Goal: Transaction & Acquisition: Purchase product/service

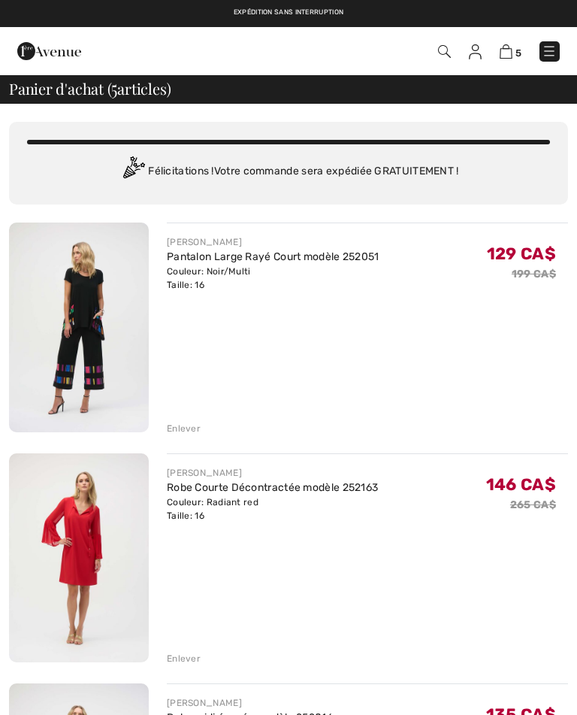
click at [201, 428] on div "Enlever" at bounding box center [367, 427] width 401 height 17
click at [195, 426] on div "Enlever" at bounding box center [184, 429] width 34 height 14
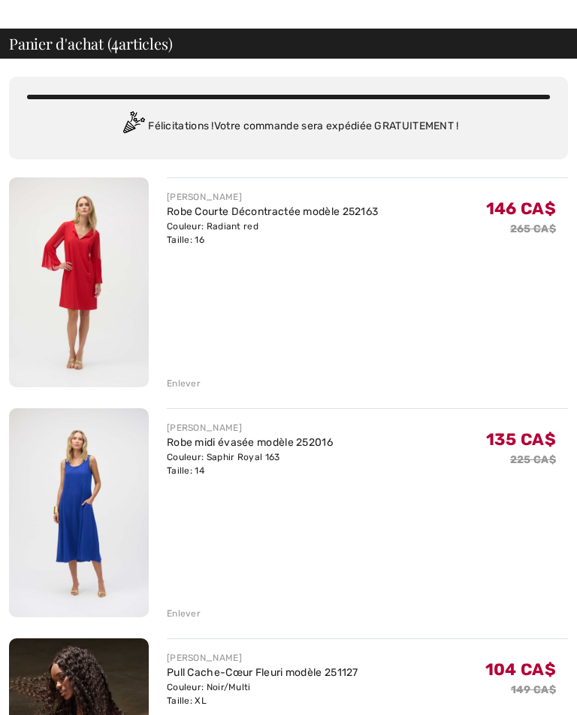
scroll to position [57, 0]
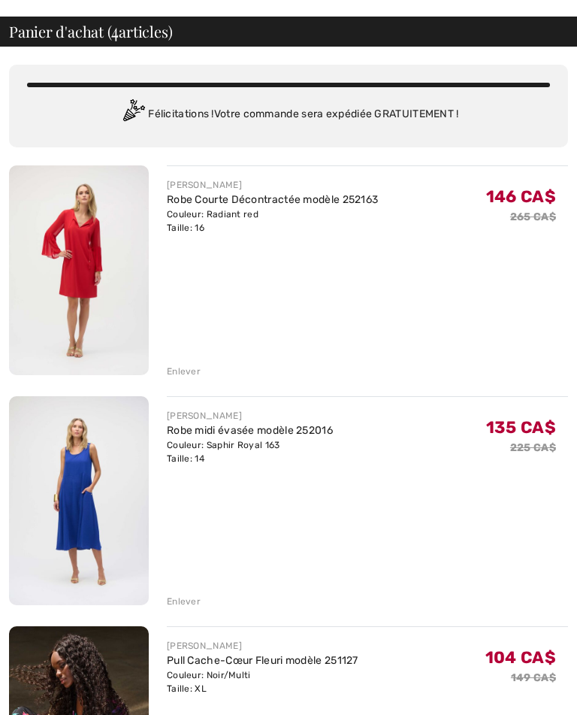
click at [195, 598] on div "Enlever" at bounding box center [184, 602] width 34 height 14
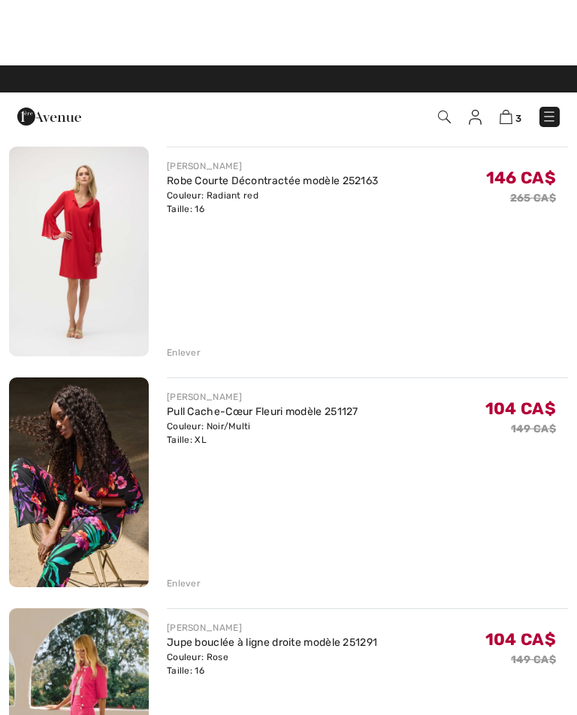
scroll to position [0, 0]
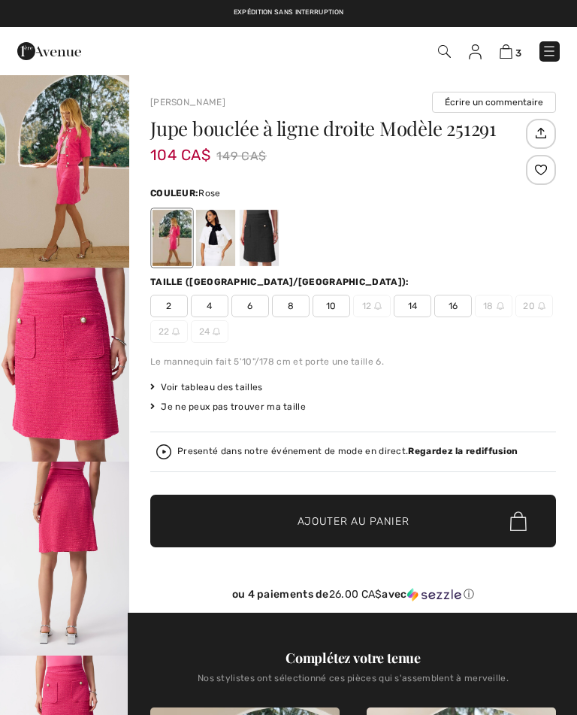
checkbox input "true"
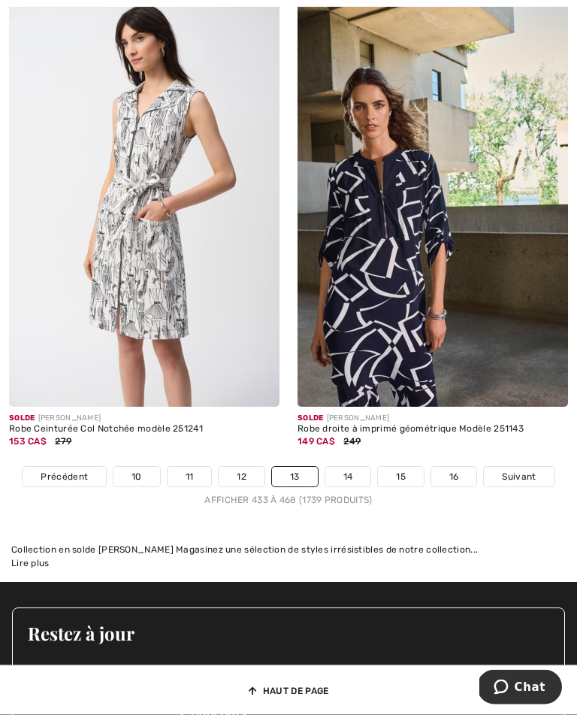
scroll to position [8694, 0]
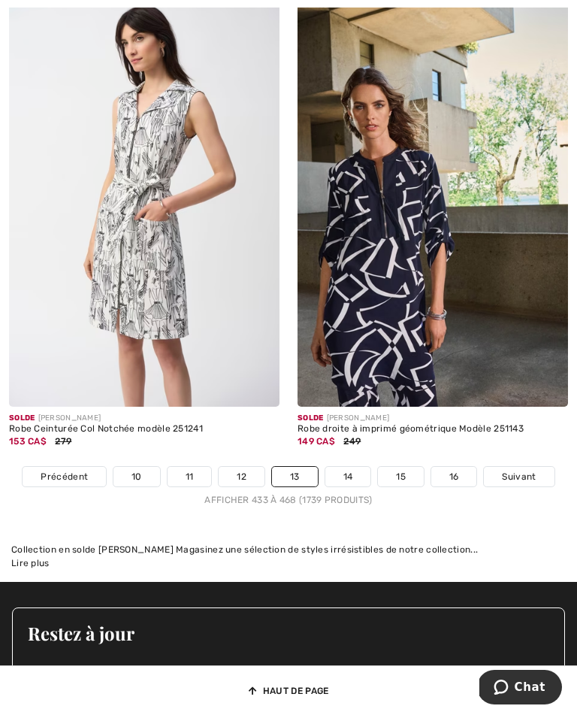
click at [353, 467] on link "14" at bounding box center [348, 477] width 46 height 20
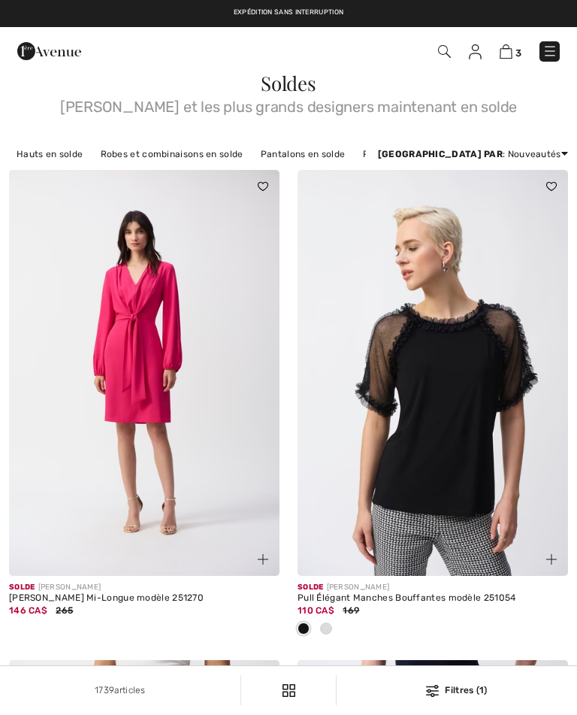
checkbox input "true"
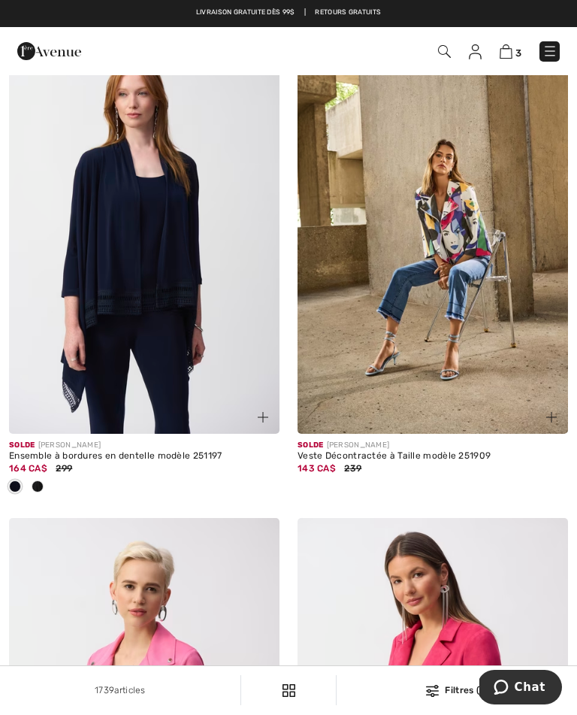
scroll to position [4159, 0]
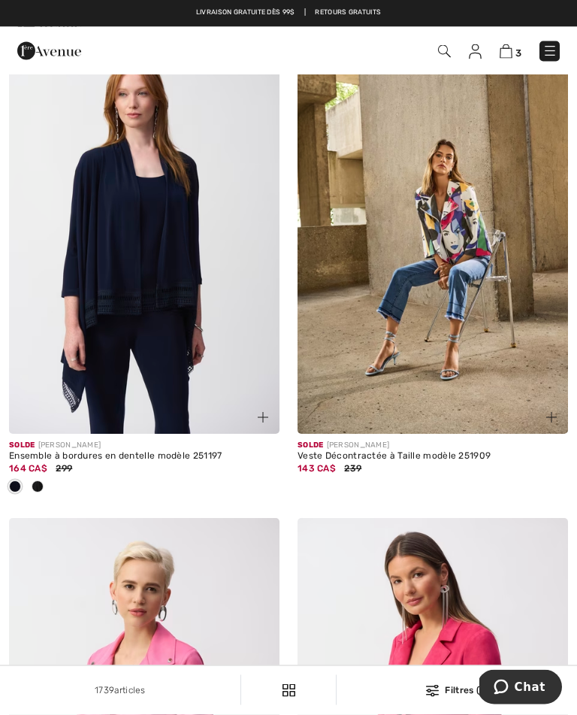
click at [482, 283] on img at bounding box center [433, 232] width 271 height 406
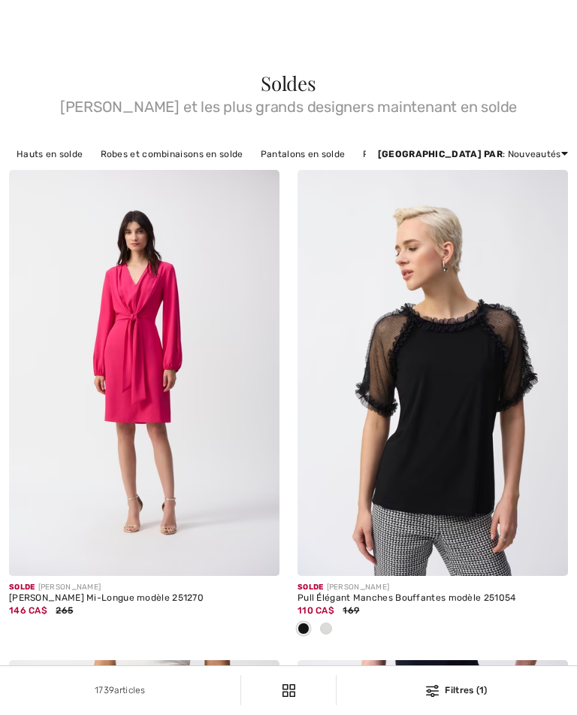
checkbox input "true"
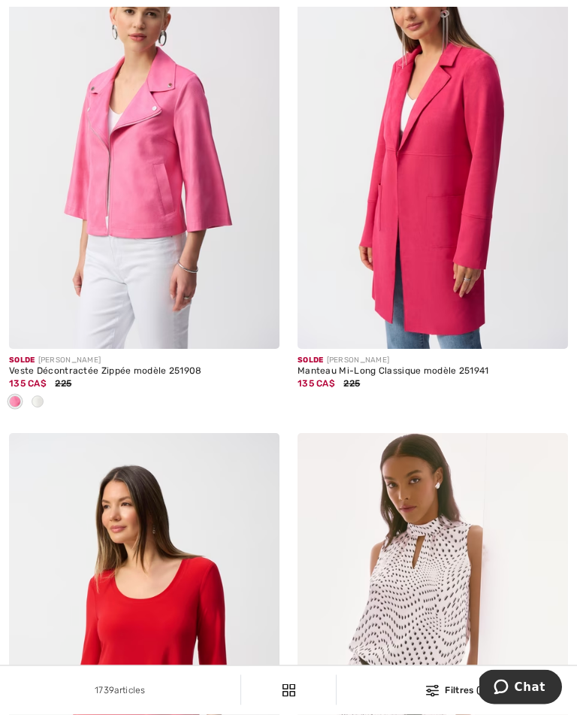
scroll to position [4735, 0]
click at [456, 156] on img at bounding box center [433, 146] width 271 height 406
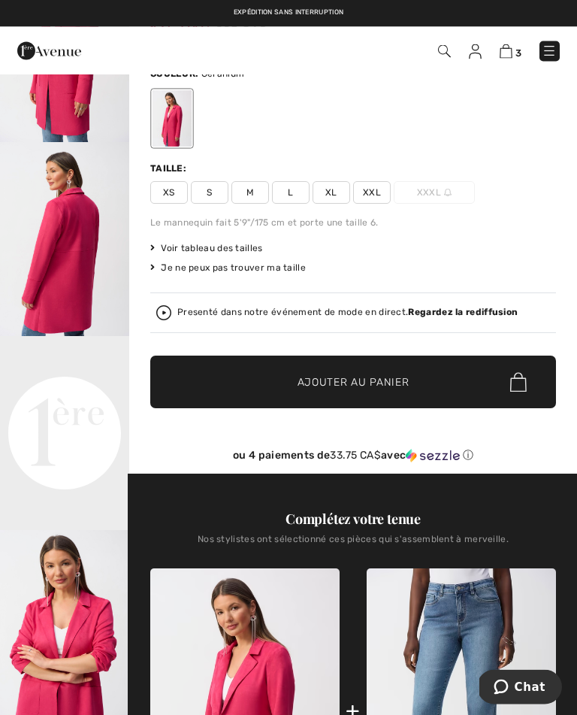
scroll to position [123, 0]
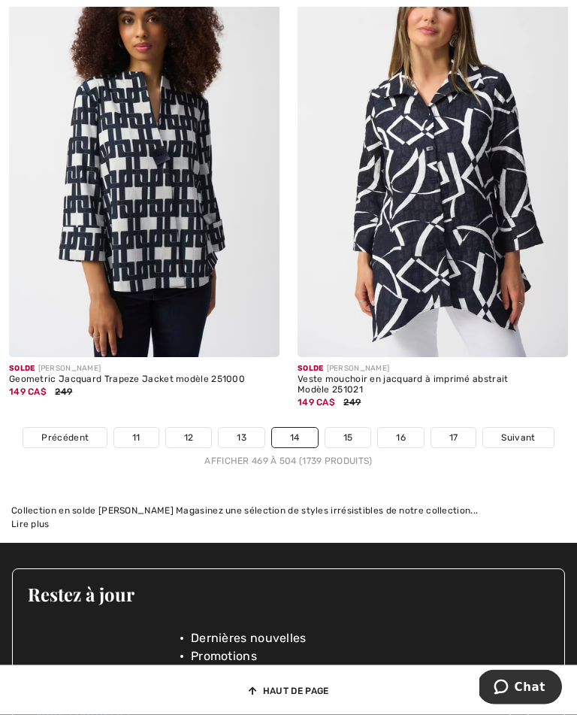
scroll to position [8768, 0]
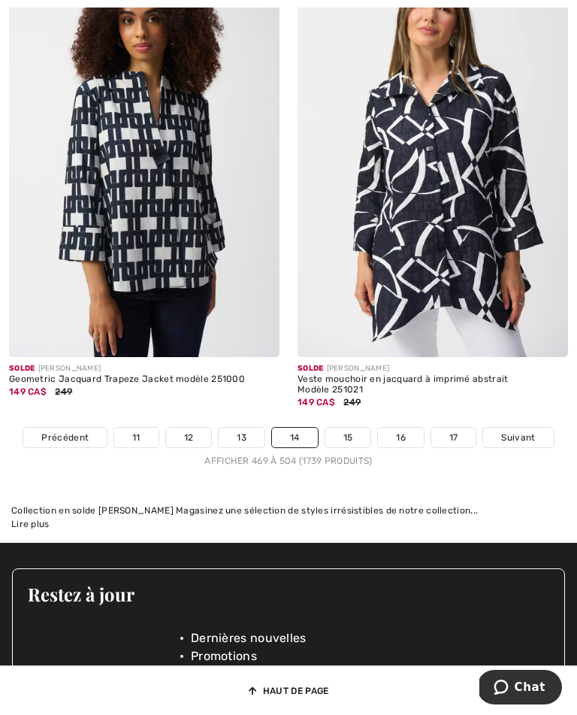
click at [353, 428] on link "15" at bounding box center [348, 438] width 46 height 20
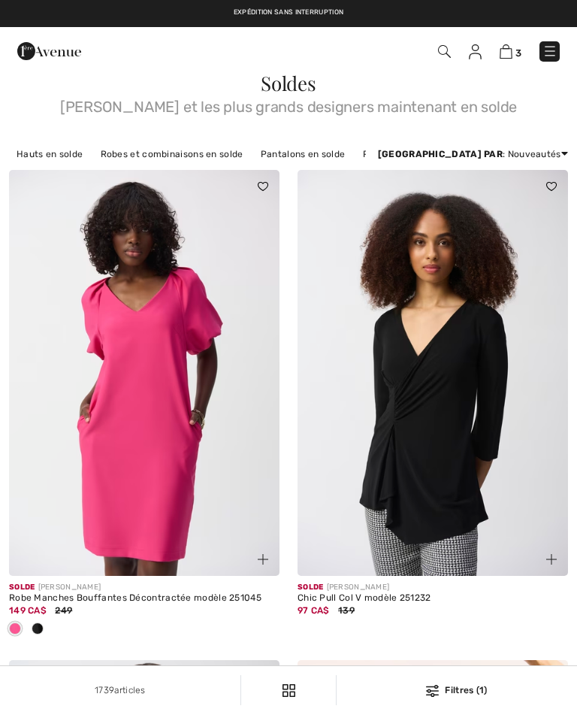
checkbox input "true"
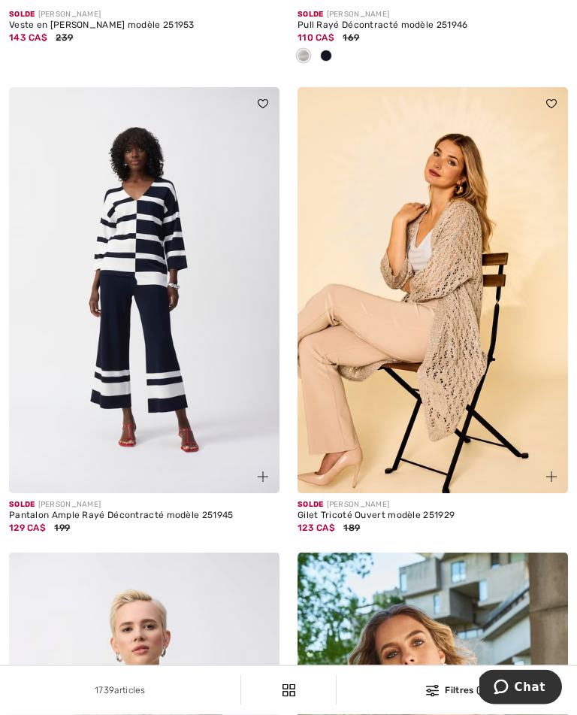
scroll to position [3979, 0]
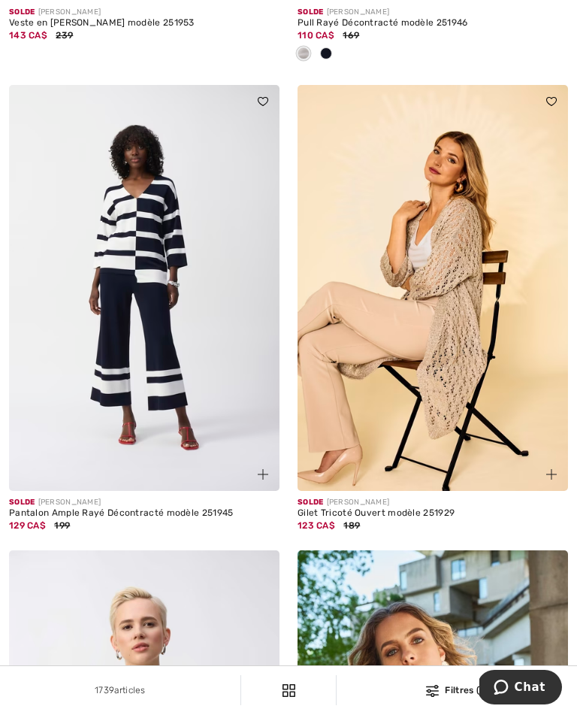
click at [477, 294] on img at bounding box center [433, 288] width 271 height 406
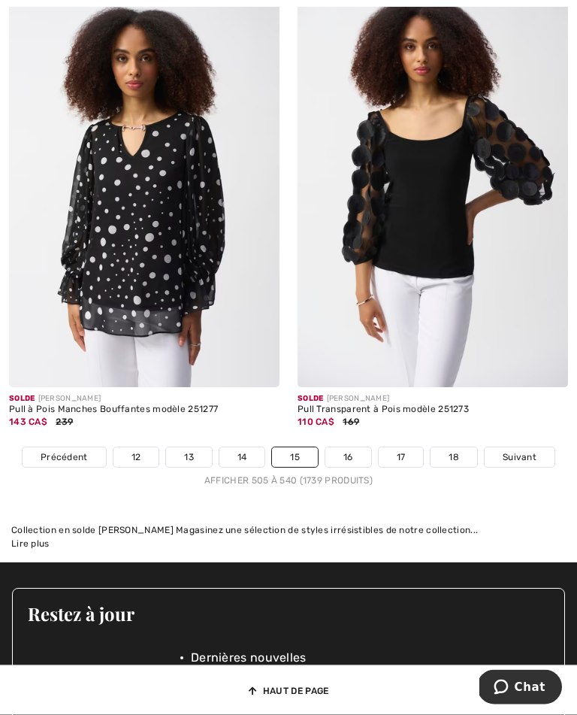
scroll to position [8515, 0]
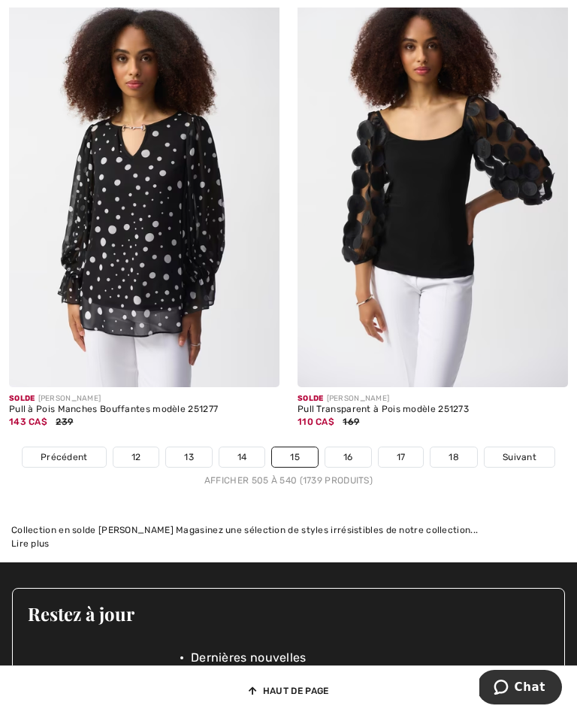
click at [354, 447] on link "16" at bounding box center [348, 457] width 46 height 20
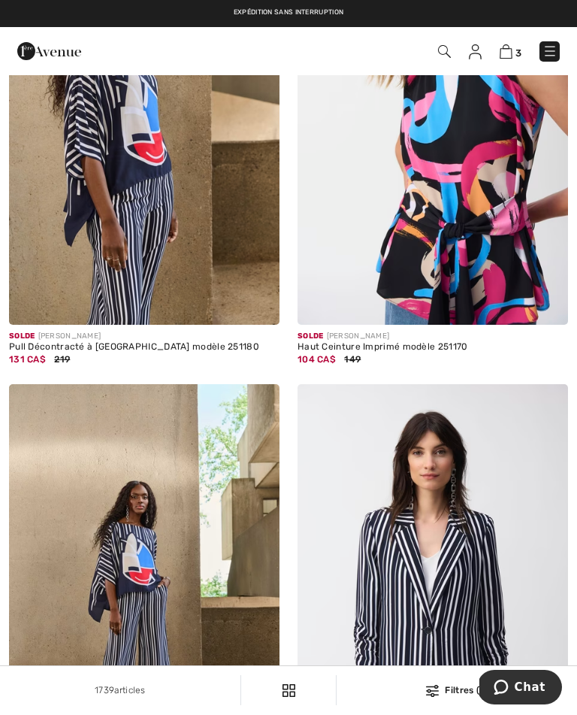
scroll to position [4119, 0]
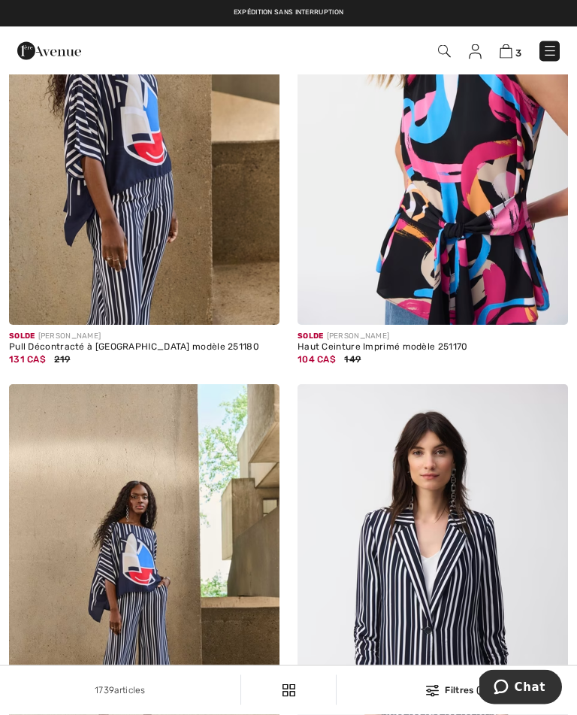
click at [495, 244] on img at bounding box center [433, 123] width 271 height 406
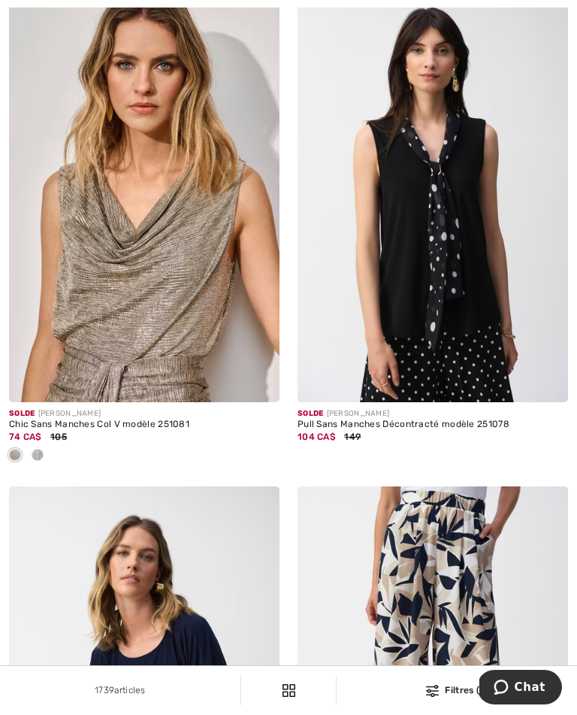
scroll to position [7083, 0]
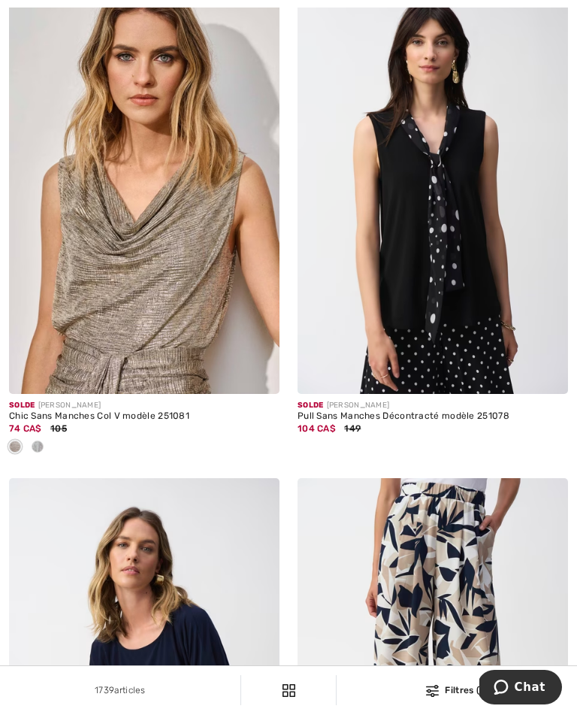
click at [486, 239] on img at bounding box center [433, 191] width 271 height 406
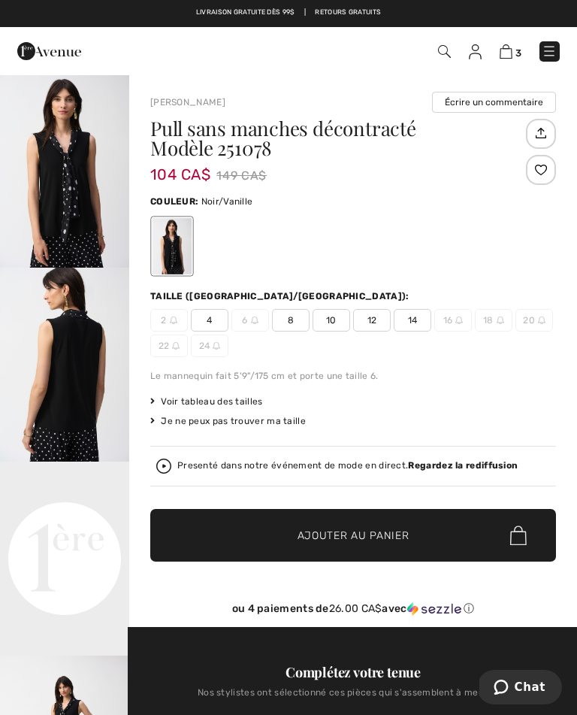
click at [422, 323] on span "14" at bounding box center [413, 320] width 38 height 23
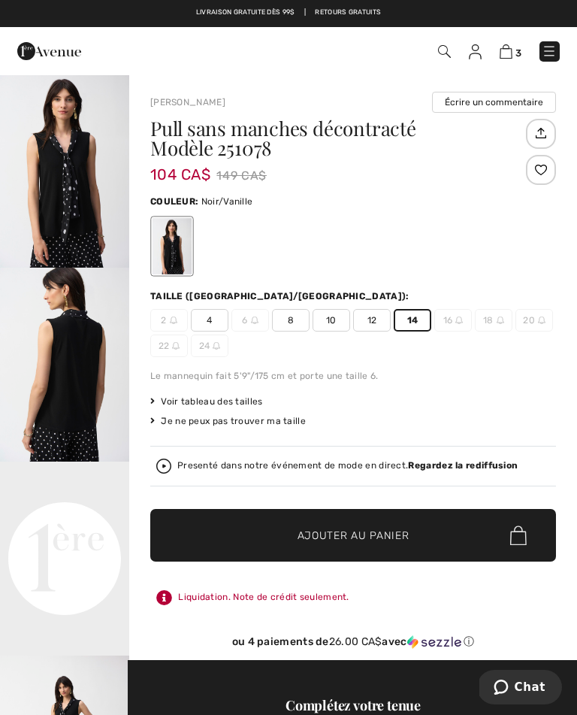
click at [250, 395] on span "Voir tableau des tailles" at bounding box center [206, 402] width 113 height 14
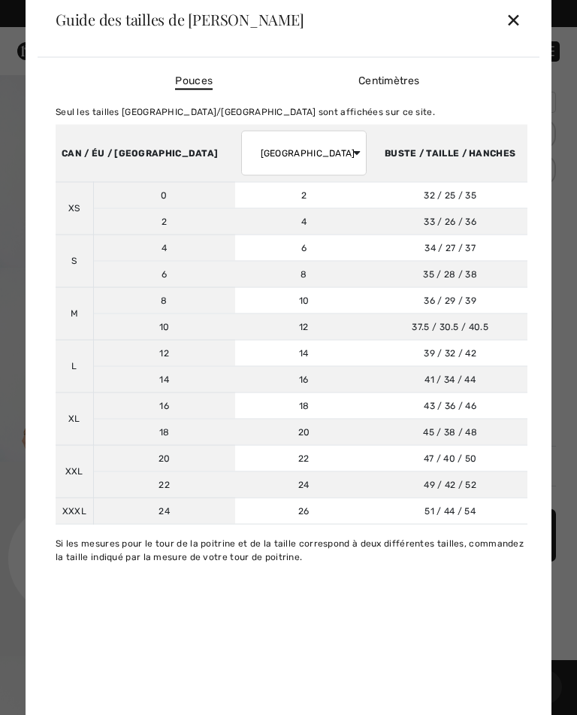
click at [518, 26] on div "✕" at bounding box center [514, 20] width 16 height 32
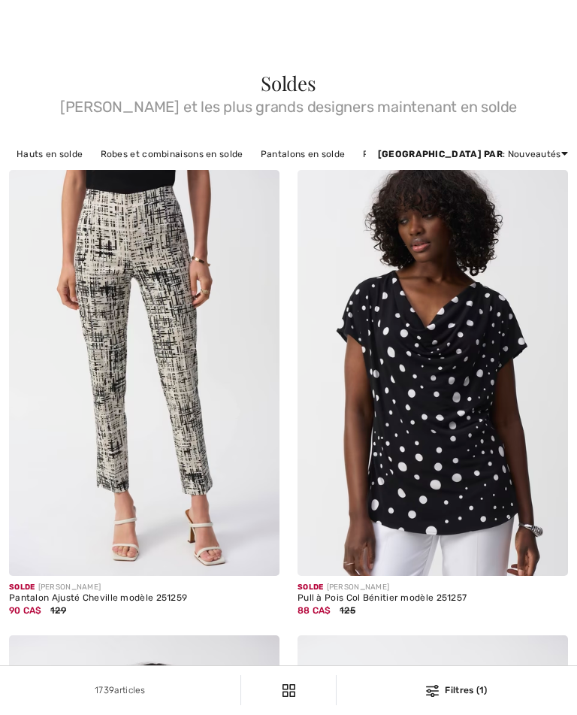
checkbox input "true"
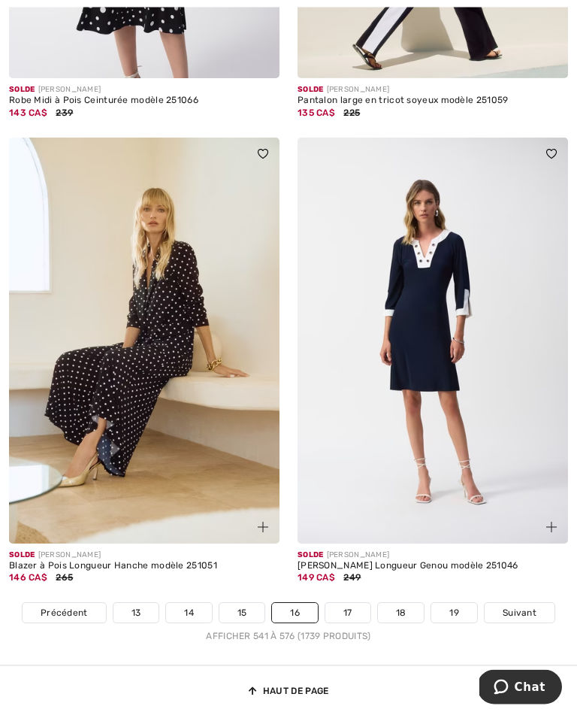
scroll to position [8355, 0]
click at [354, 603] on link "17" at bounding box center [347, 613] width 45 height 20
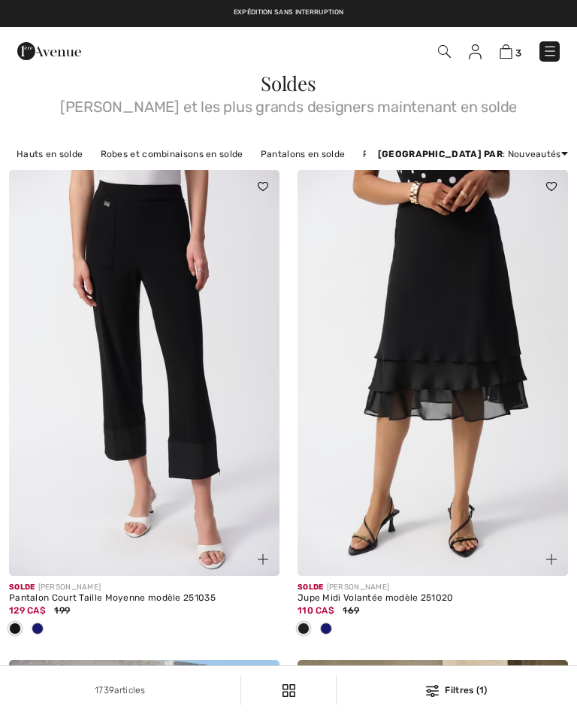
checkbox input "true"
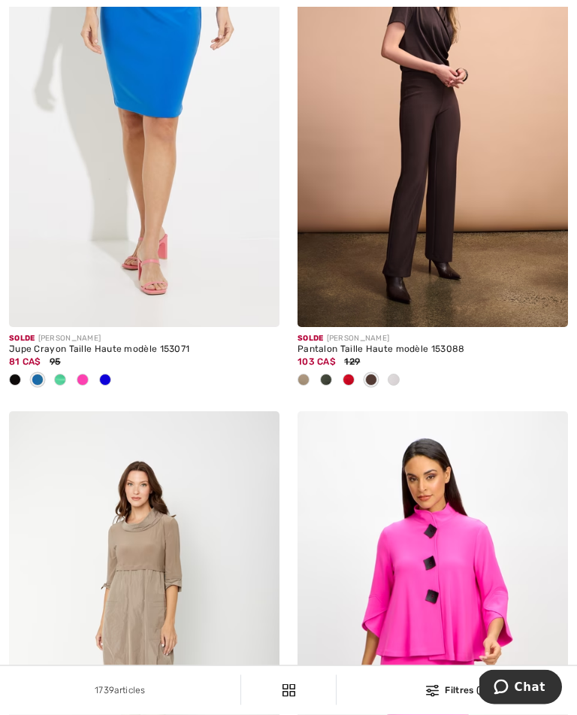
scroll to position [4658, 0]
click at [165, 153] on img at bounding box center [144, 124] width 271 height 406
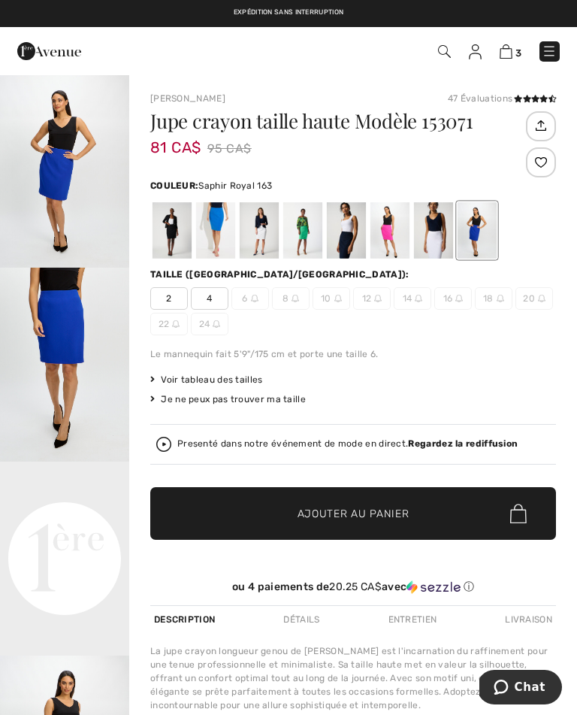
click at [172, 238] on div at bounding box center [172, 230] width 39 height 56
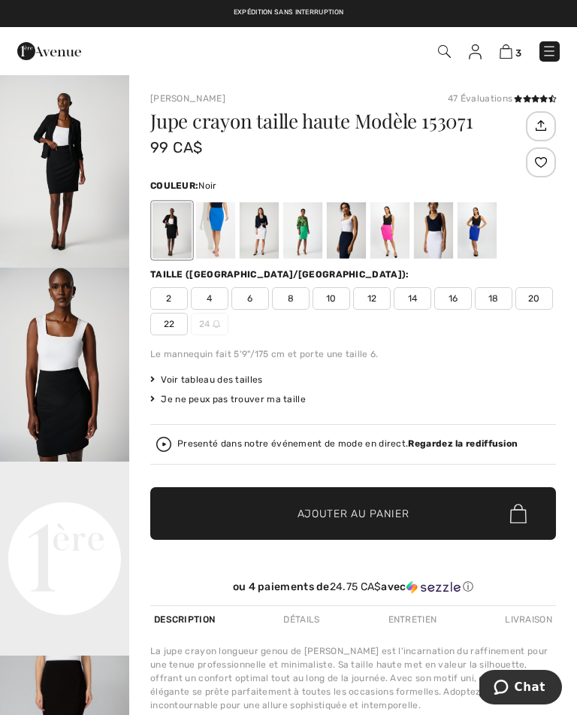
click at [459, 301] on span "16" at bounding box center [453, 298] width 38 height 23
click at [314, 251] on div at bounding box center [302, 230] width 39 height 56
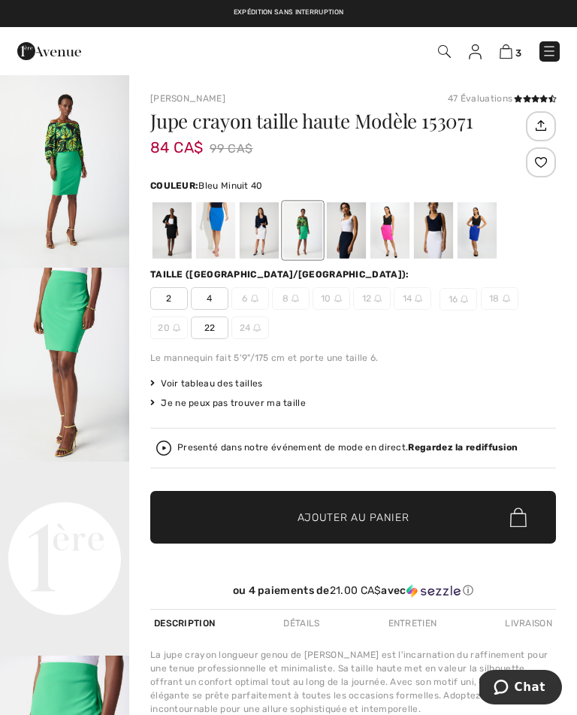
click at [359, 241] on div at bounding box center [346, 230] width 39 height 56
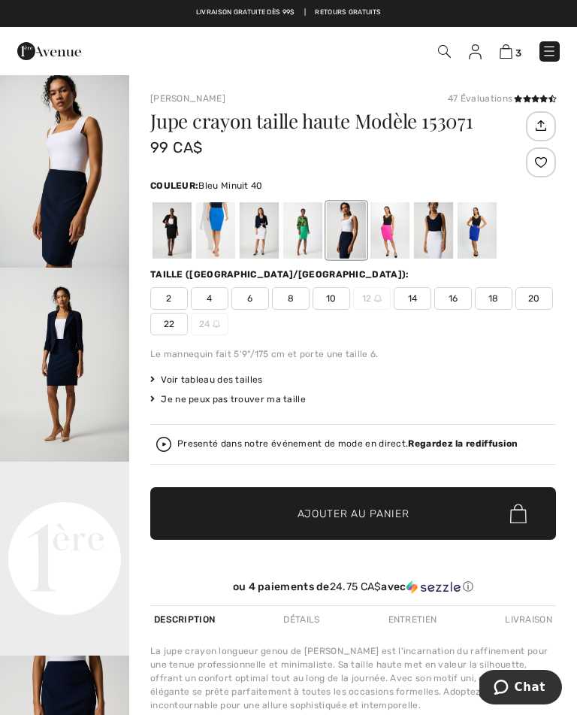
click at [405, 235] on div at bounding box center [390, 230] width 39 height 56
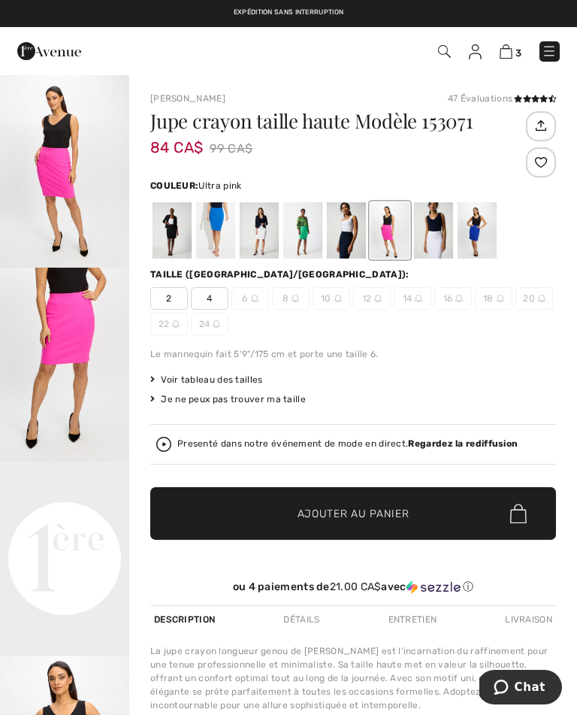
click at [446, 238] on div at bounding box center [433, 230] width 39 height 56
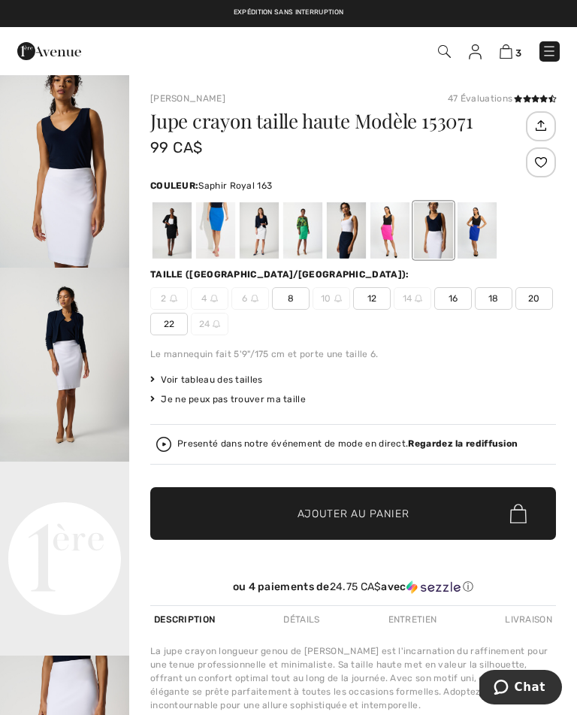
click at [489, 238] on div at bounding box center [477, 230] width 39 height 56
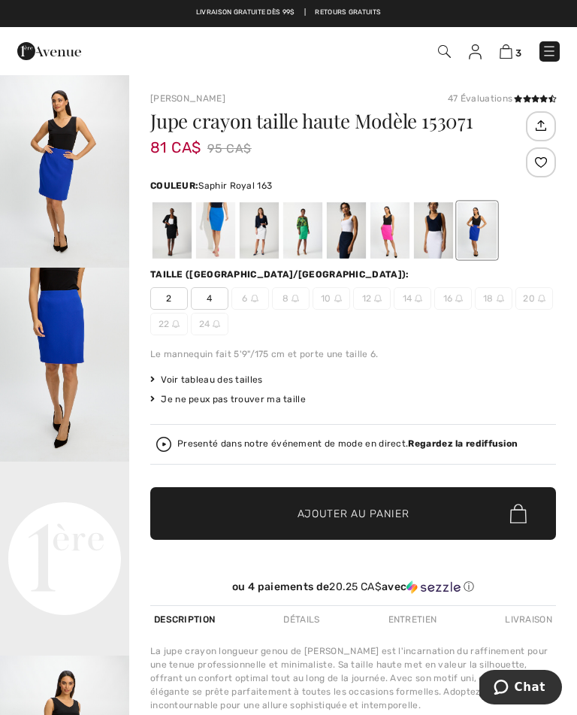
click at [448, 241] on div at bounding box center [433, 230] width 39 height 56
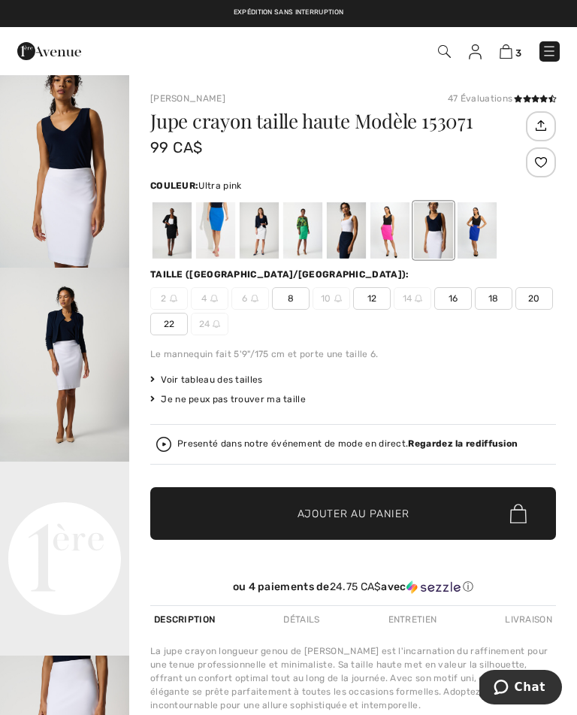
click at [398, 245] on div at bounding box center [390, 230] width 39 height 56
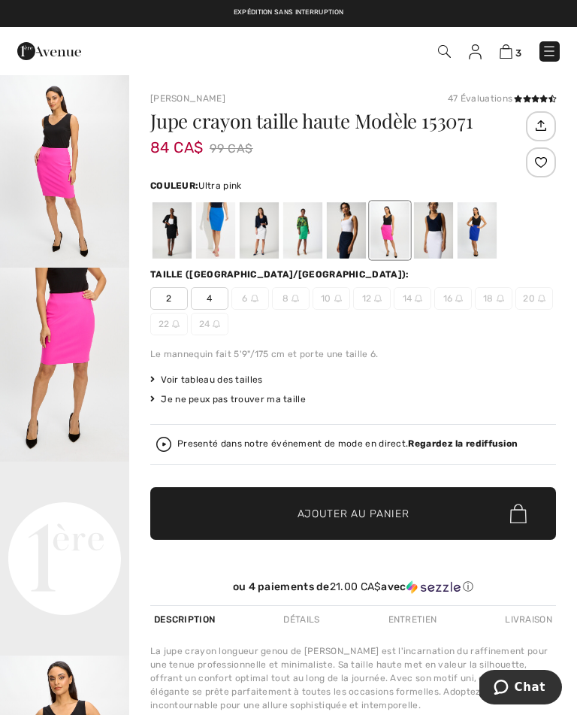
click at [356, 241] on div at bounding box center [346, 230] width 39 height 56
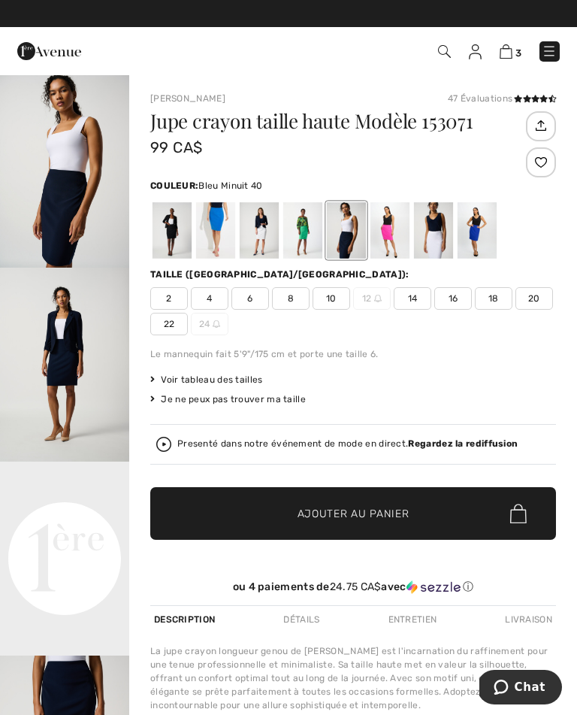
click at [483, 239] on div at bounding box center [477, 230] width 39 height 56
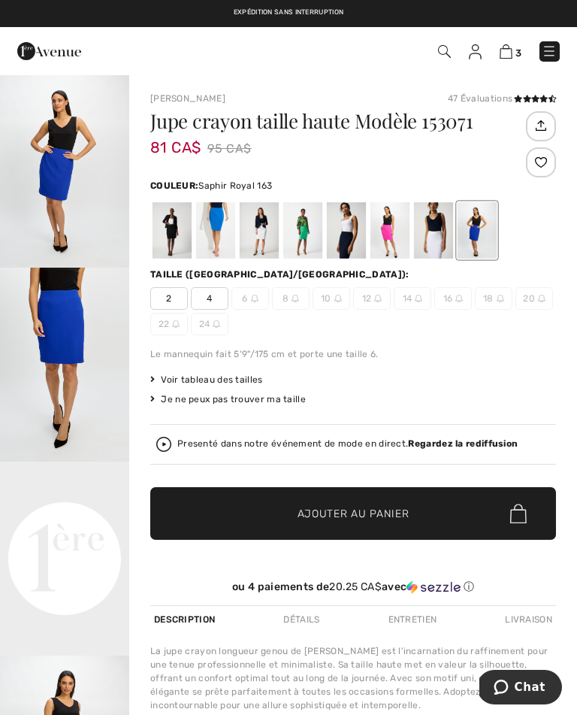
click at [524, 256] on div at bounding box center [353, 230] width 406 height 62
click at [219, 246] on div at bounding box center [215, 230] width 39 height 56
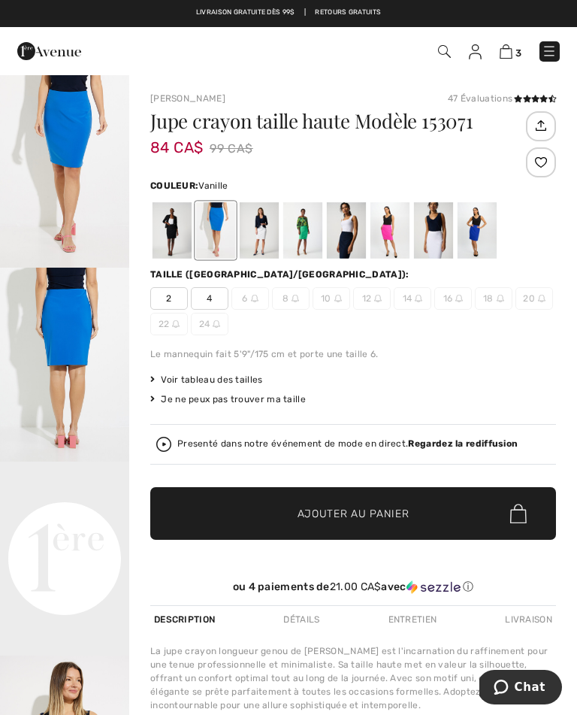
click at [271, 237] on div at bounding box center [259, 230] width 39 height 56
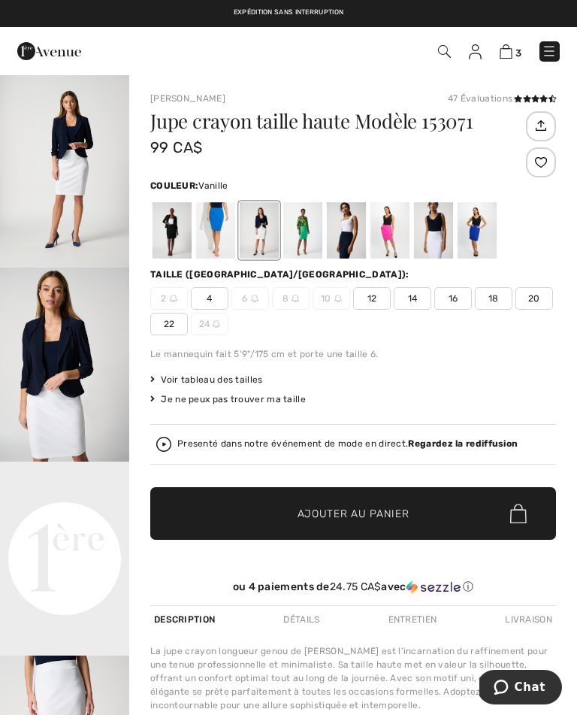
click at [444, 239] on div at bounding box center [433, 230] width 39 height 56
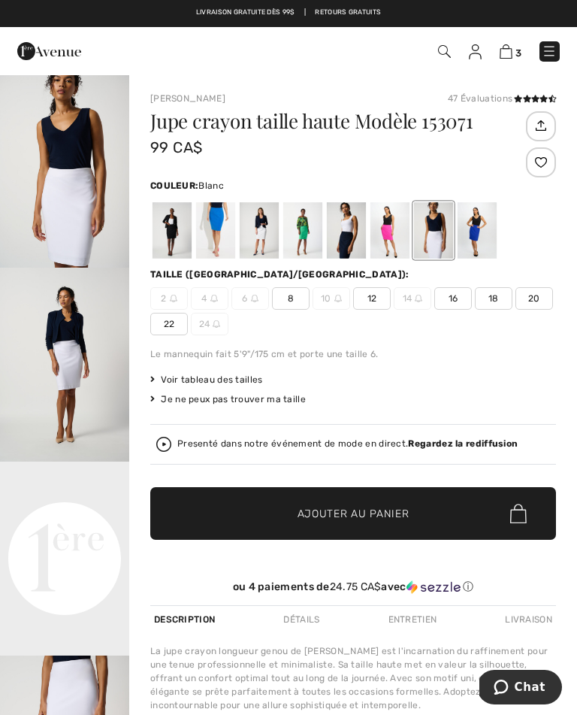
click at [415, 504] on span "✔ Ajouté au panier Ajouter au panier" at bounding box center [353, 513] width 406 height 53
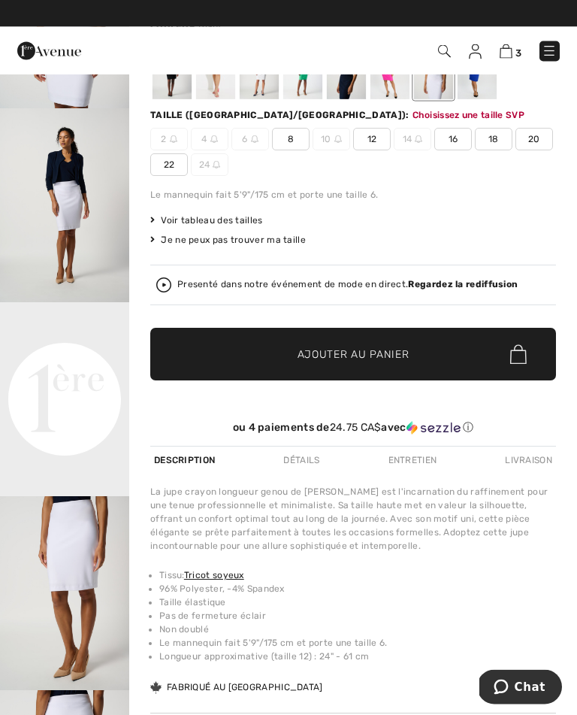
scroll to position [159, 0]
click at [392, 358] on span "Ajouter au panier" at bounding box center [354, 355] width 112 height 16
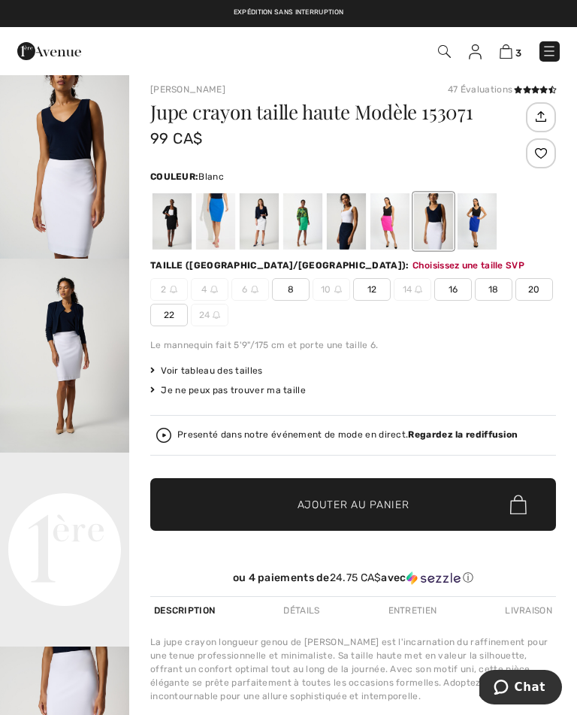
scroll to position [0, 0]
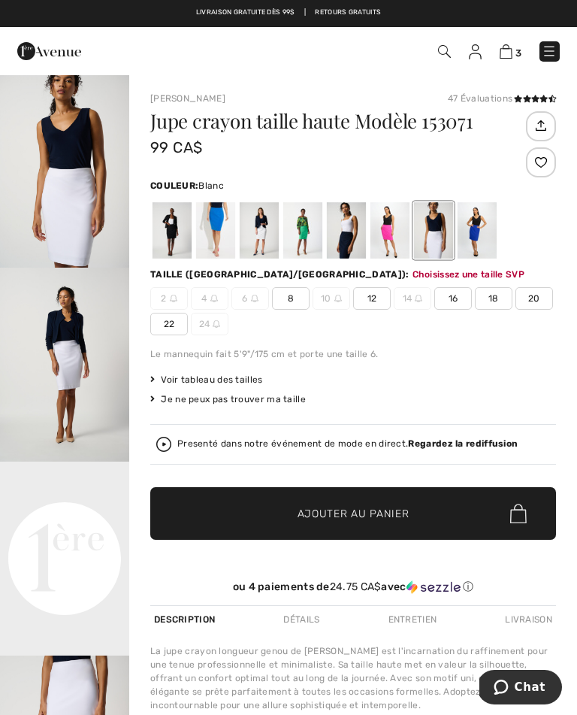
click at [459, 301] on span "16" at bounding box center [453, 298] width 38 height 23
click at [425, 514] on span "✔ Ajouté au panier Ajouter au panier" at bounding box center [353, 513] width 406 height 53
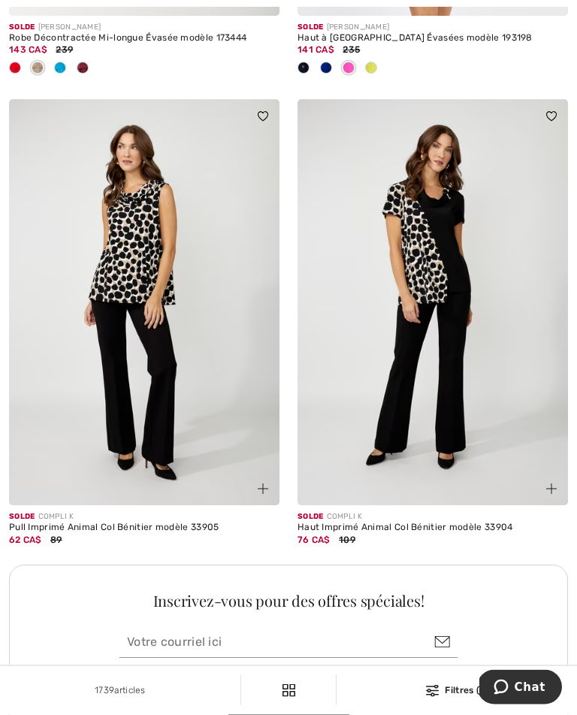
scroll to position [5459, 0]
click at [144, 322] on img at bounding box center [144, 302] width 271 height 406
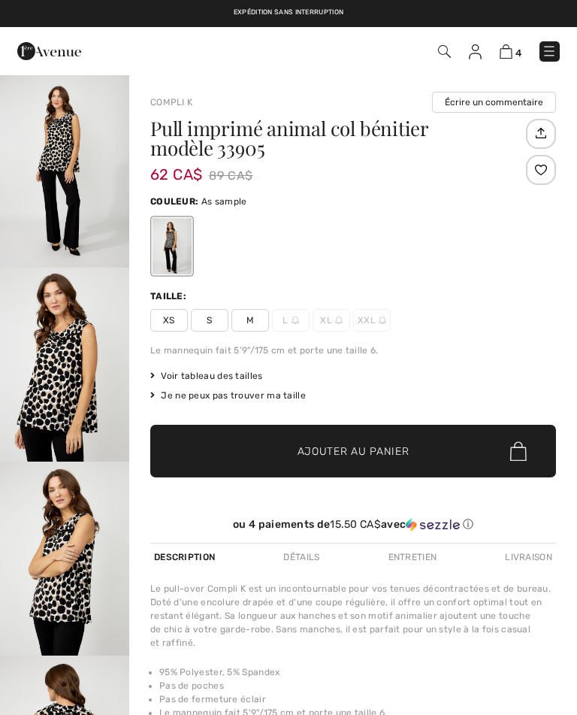
checkbox input "true"
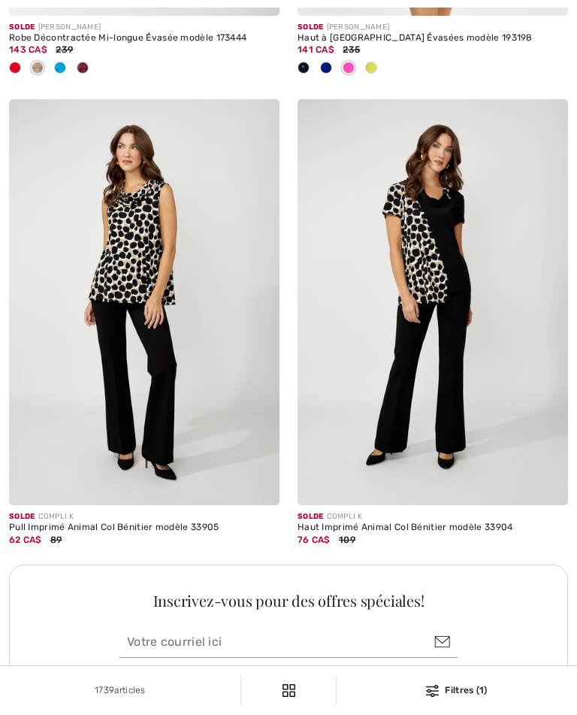
checkbox input "true"
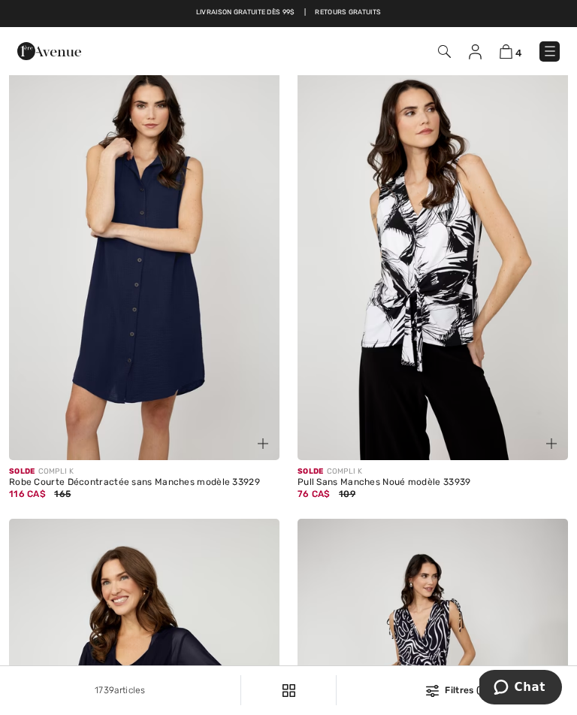
scroll to position [7144, 0]
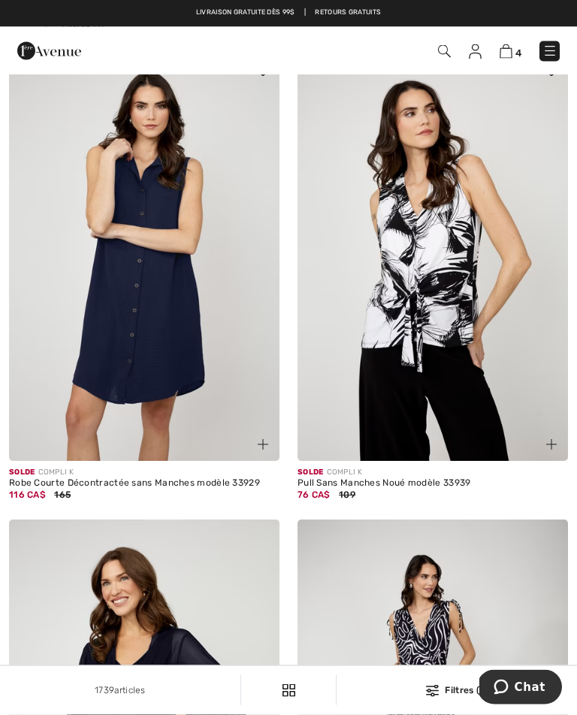
click at [459, 274] on img at bounding box center [433, 259] width 271 height 406
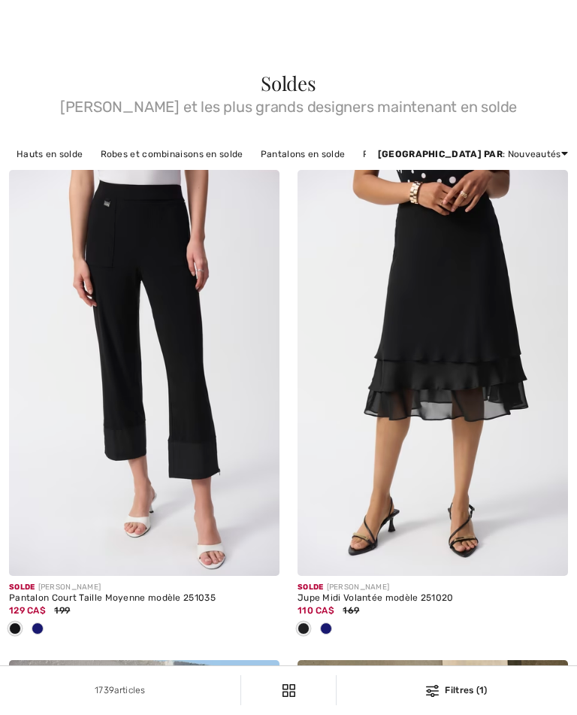
checkbox input "true"
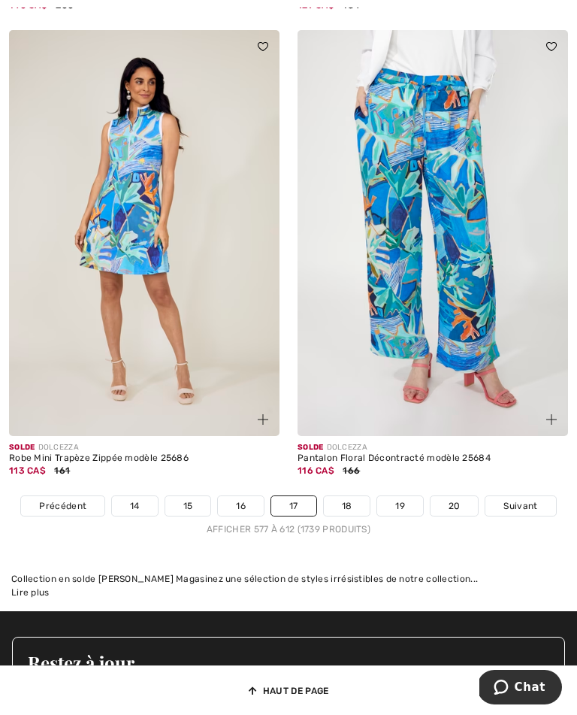
scroll to position [8606, 0]
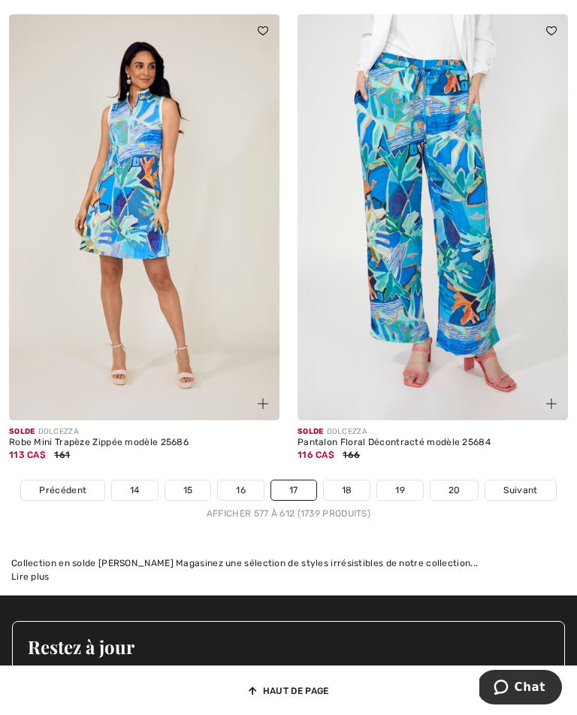
click at [356, 480] on link "18" at bounding box center [347, 490] width 47 height 20
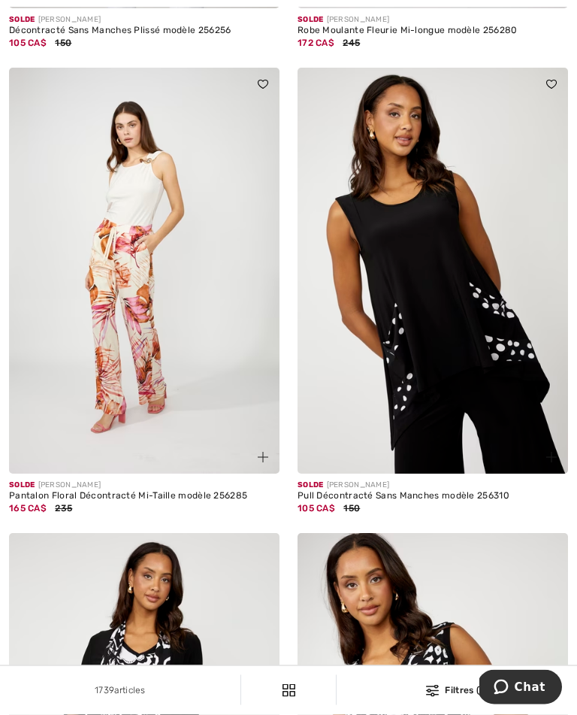
scroll to position [1988, 0]
click at [471, 301] on img at bounding box center [433, 271] width 271 height 406
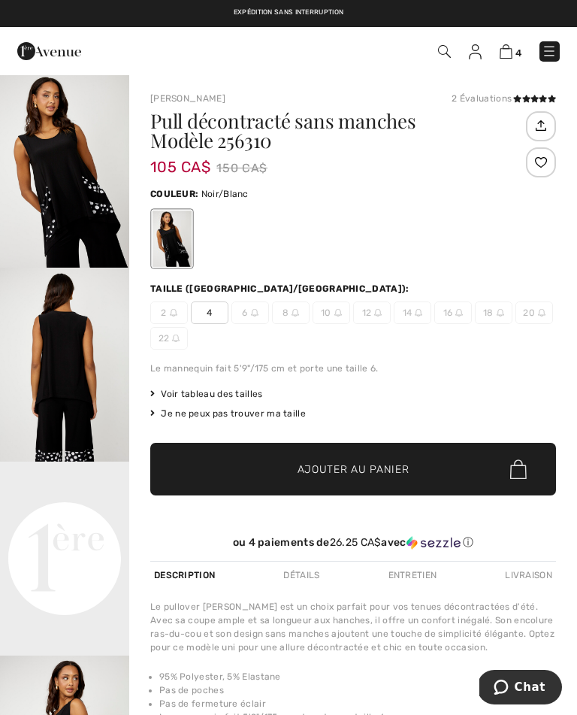
click at [460, 316] on img at bounding box center [460, 313] width 8 height 8
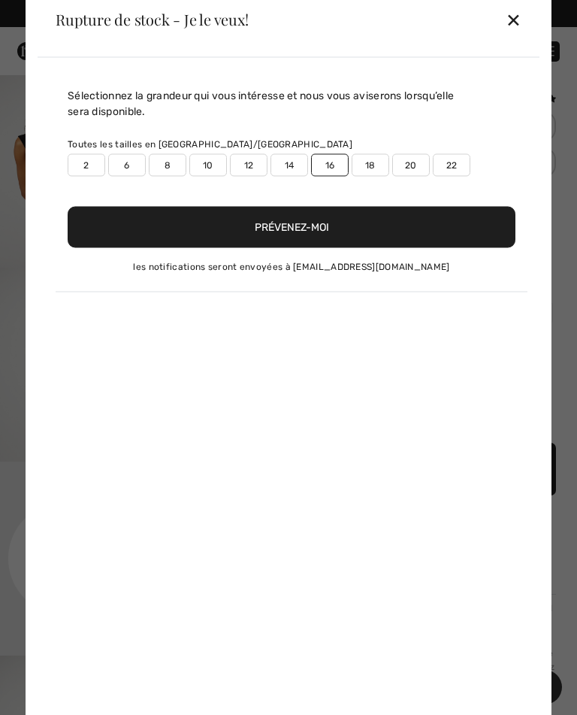
click at [329, 227] on button "Prévenez-moi" at bounding box center [292, 226] width 448 height 41
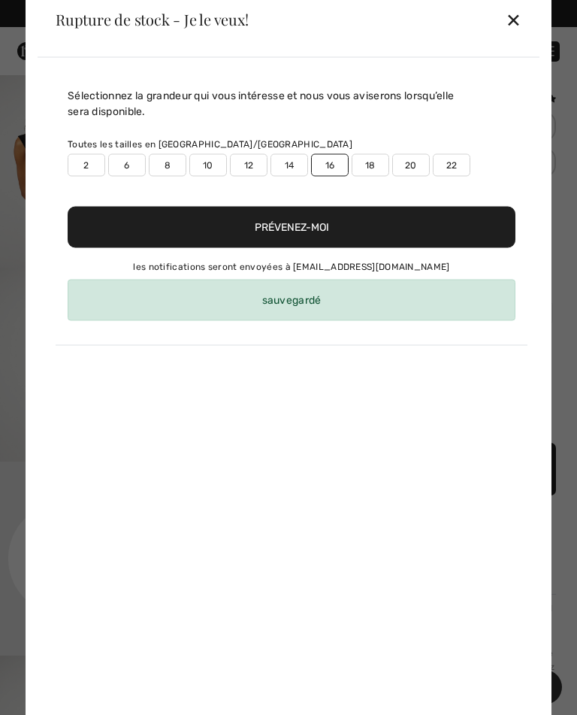
click at [518, 25] on div "✕" at bounding box center [514, 20] width 16 height 32
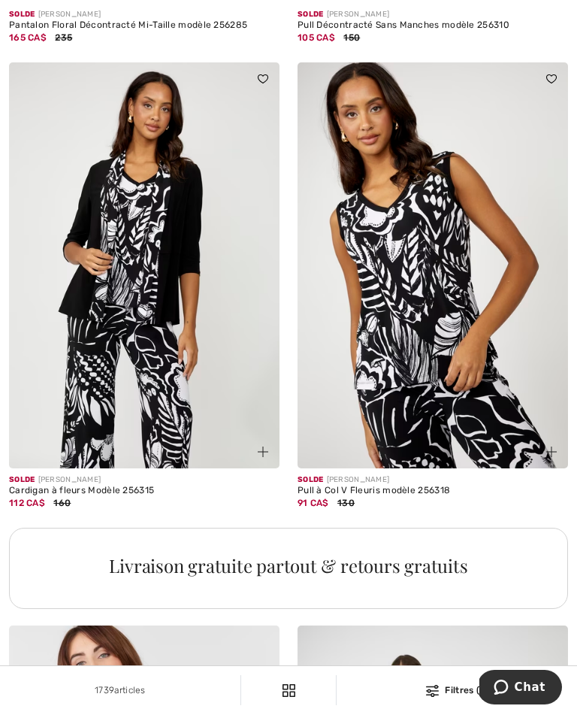
click at [456, 280] on img at bounding box center [433, 265] width 271 height 406
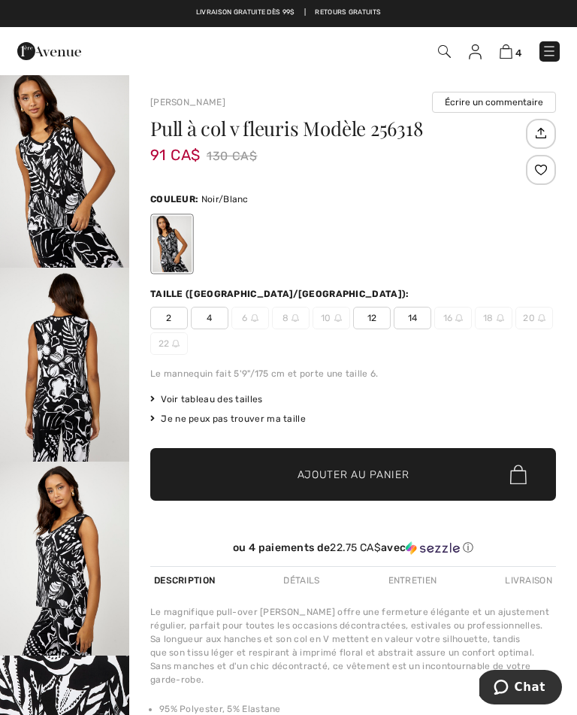
click at [501, 247] on div at bounding box center [353, 244] width 406 height 62
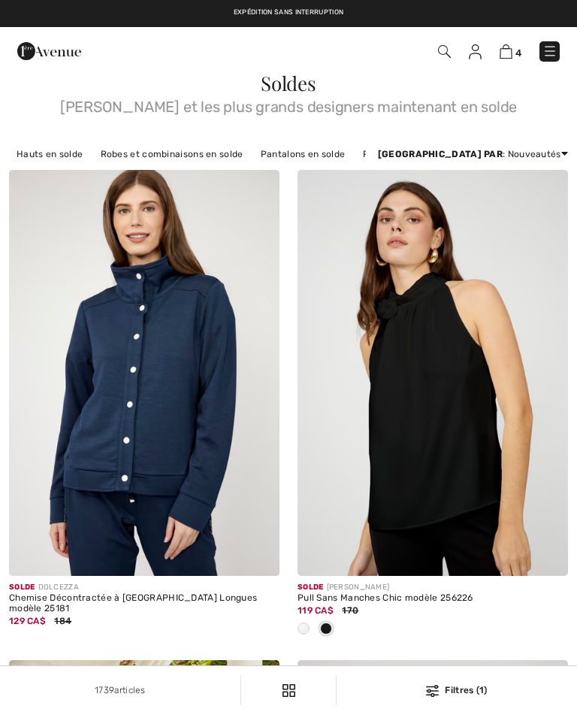
checkbox input "true"
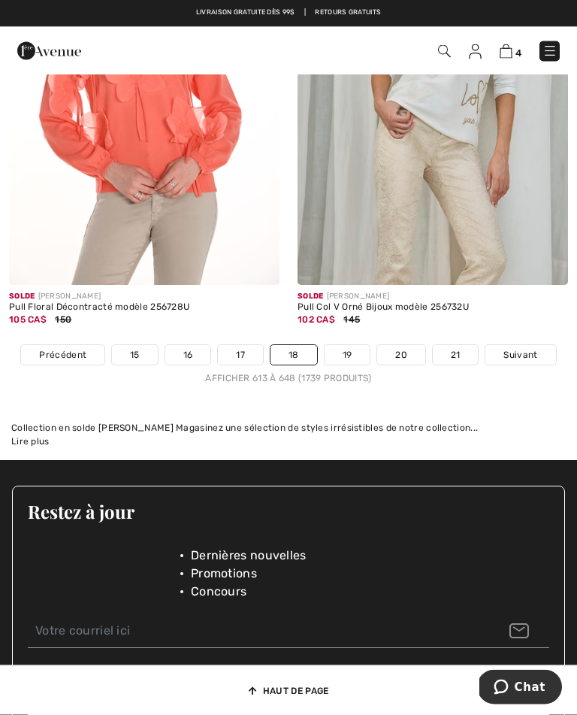
scroll to position [8555, 0]
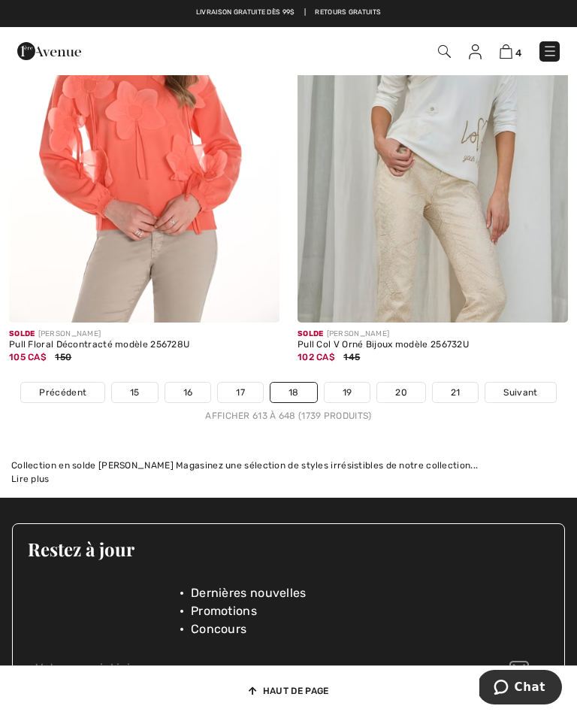
click at [344, 383] on link "19" at bounding box center [348, 393] width 46 height 20
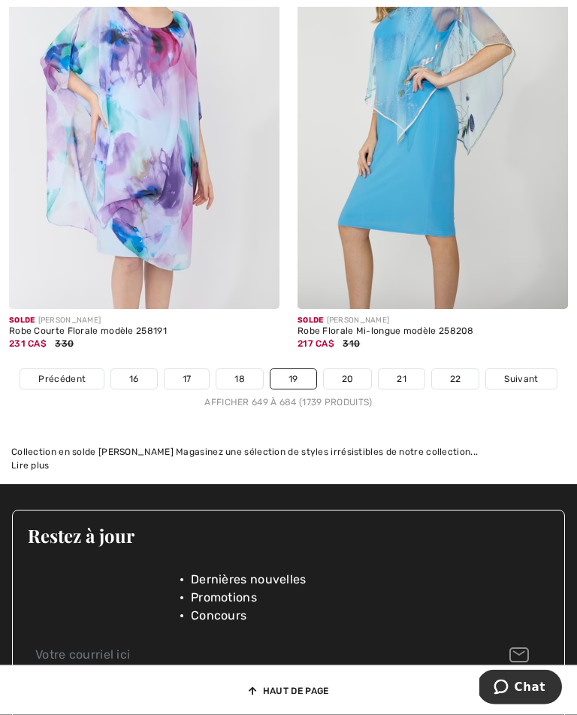
scroll to position [8543, 0]
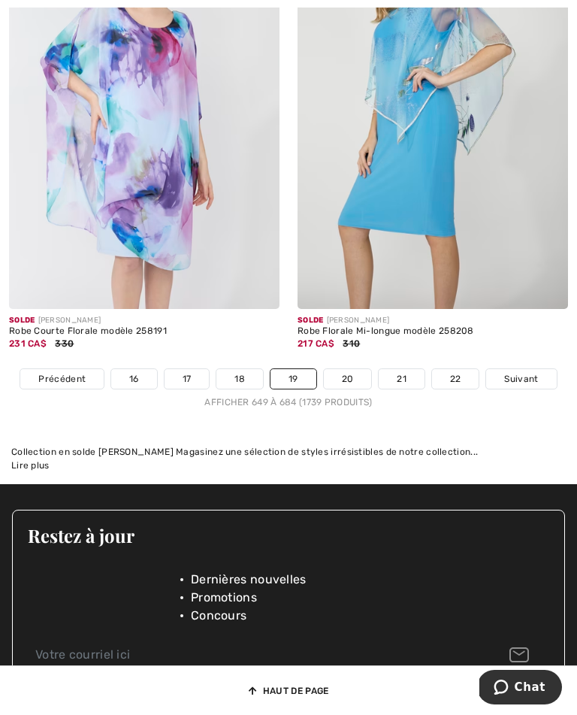
click at [350, 369] on link "20" at bounding box center [348, 379] width 48 height 20
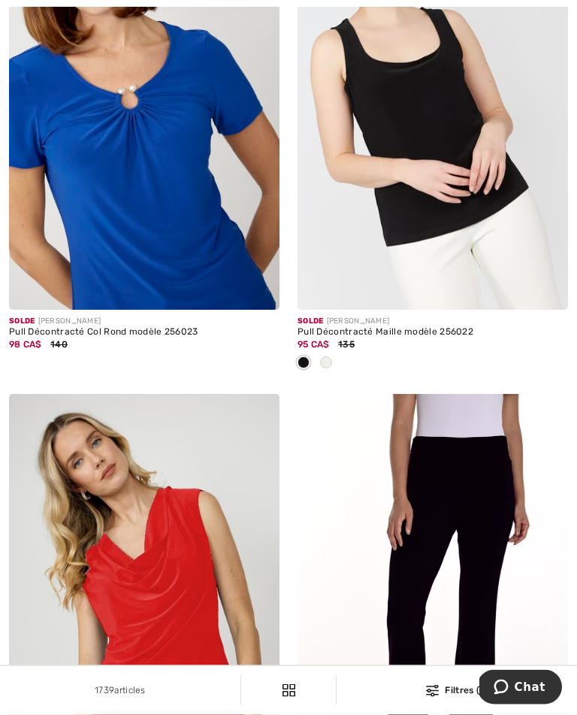
scroll to position [6733, 0]
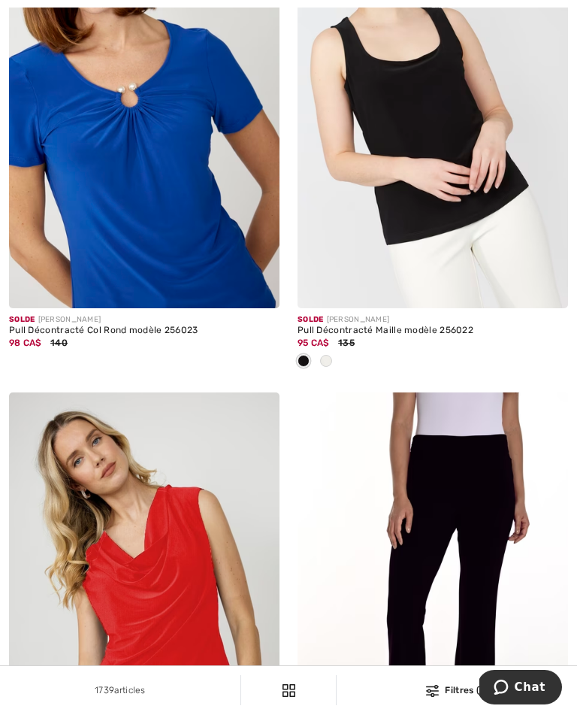
click at [153, 235] on img at bounding box center [144, 105] width 271 height 406
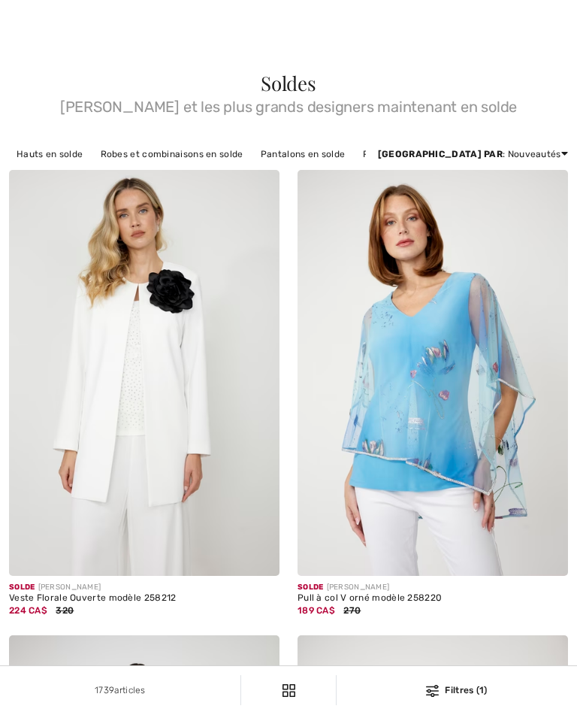
checkbox input "true"
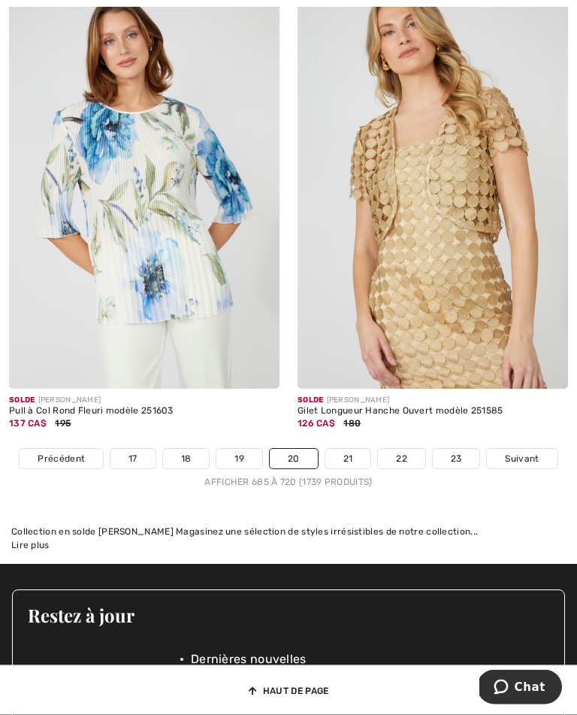
scroll to position [8588, 0]
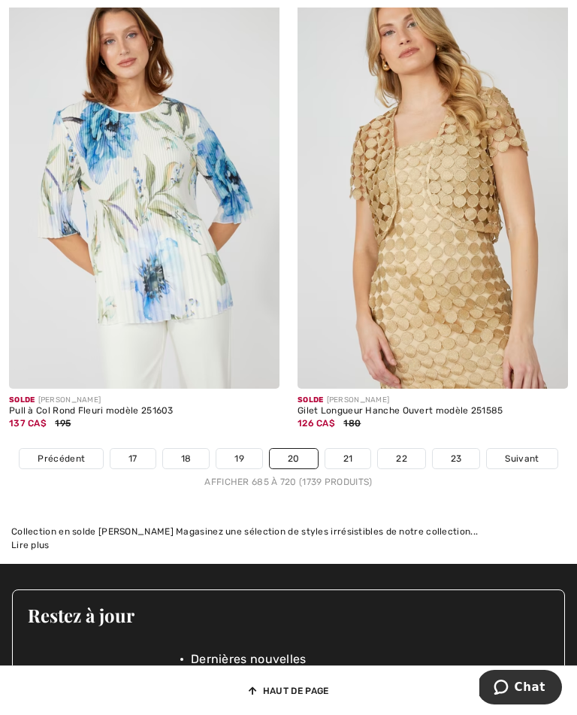
click at [357, 449] on link "21" at bounding box center [348, 459] width 46 height 20
click at [350, 449] on link "21" at bounding box center [348, 459] width 46 height 20
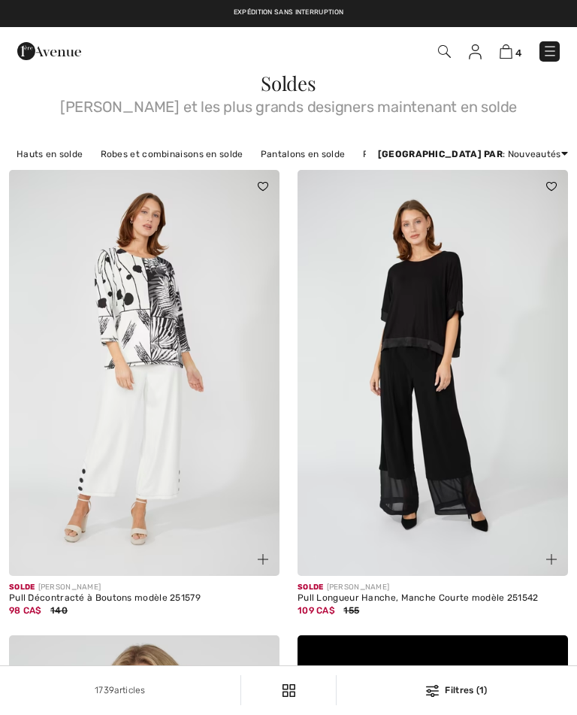
checkbox input "true"
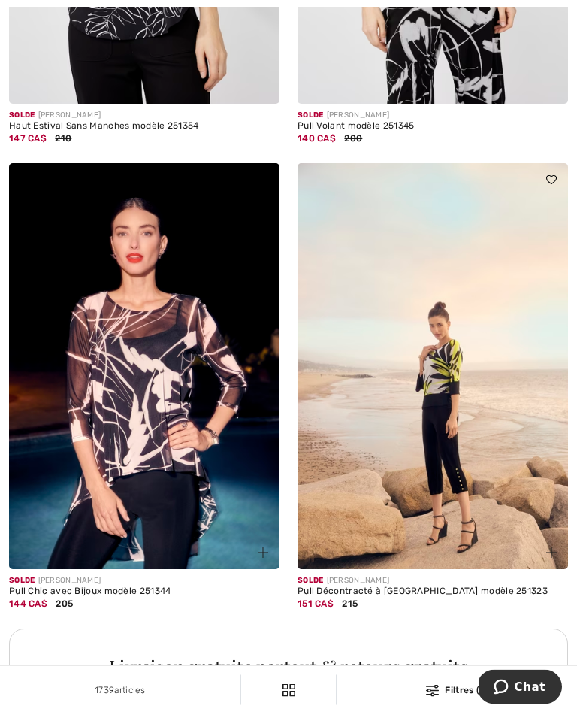
scroll to position [2333, 0]
click at [178, 398] on img at bounding box center [144, 366] width 271 height 406
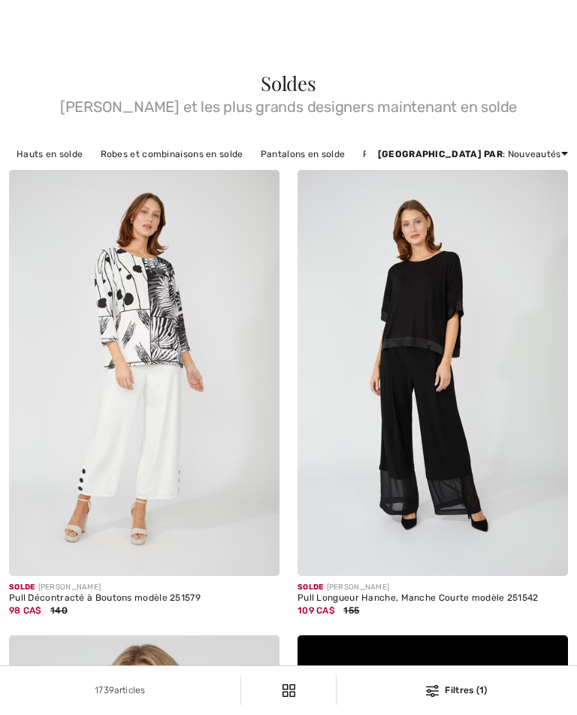
checkbox input "true"
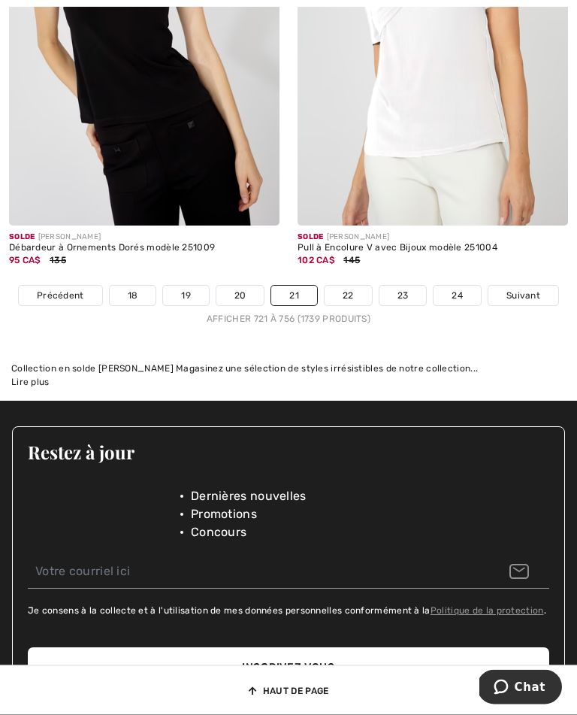
scroll to position [8612, 0]
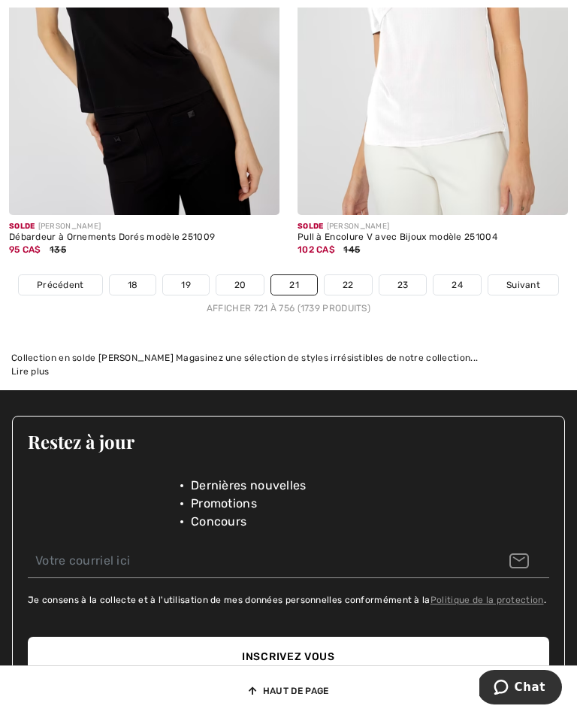
click at [350, 275] on link "22" at bounding box center [348, 285] width 47 height 20
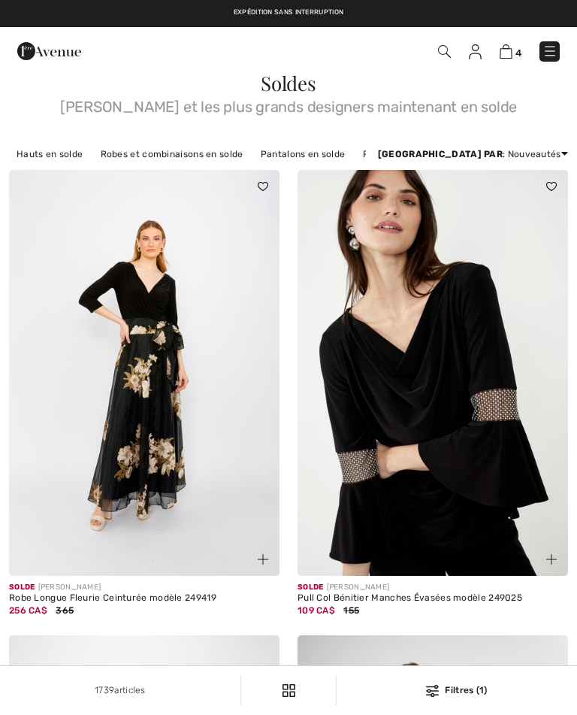
checkbox input "true"
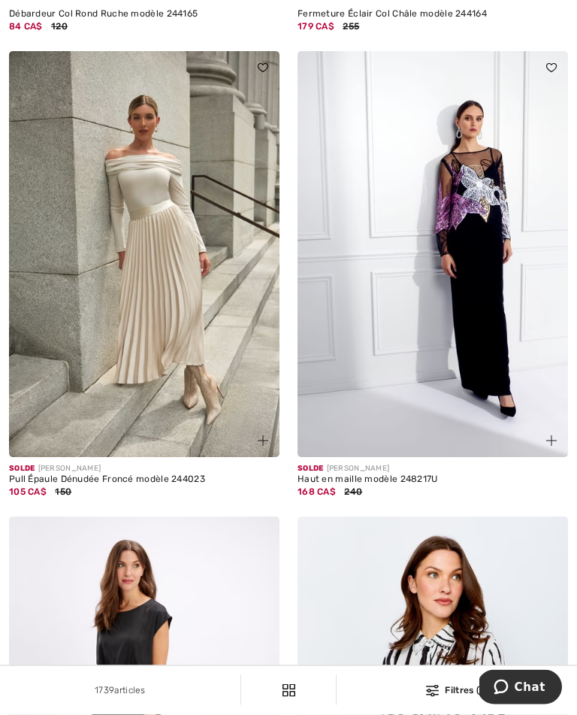
scroll to position [6610, 0]
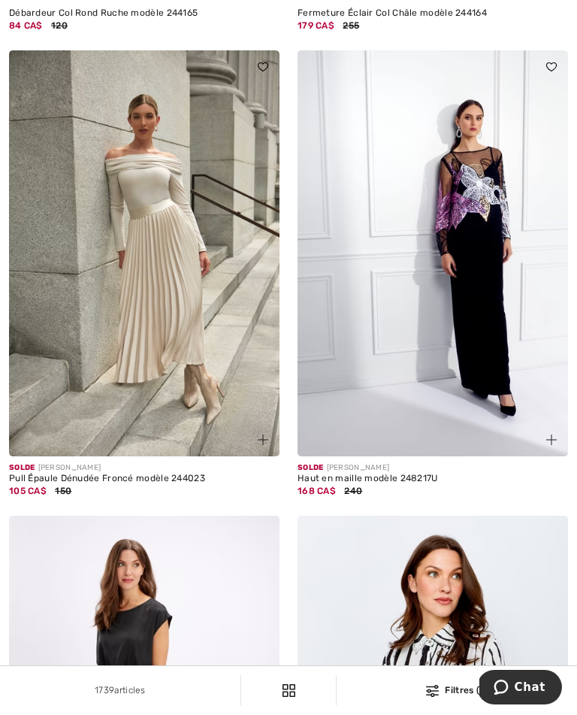
click at [485, 329] on img at bounding box center [433, 253] width 271 height 406
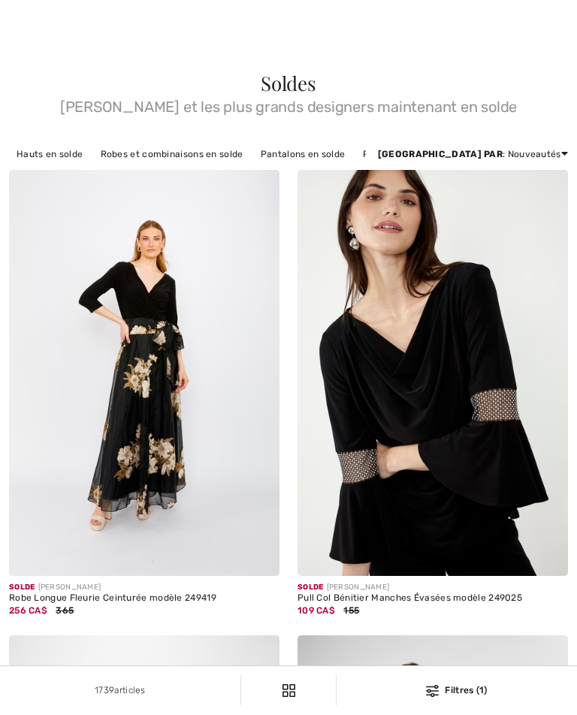
checkbox input "true"
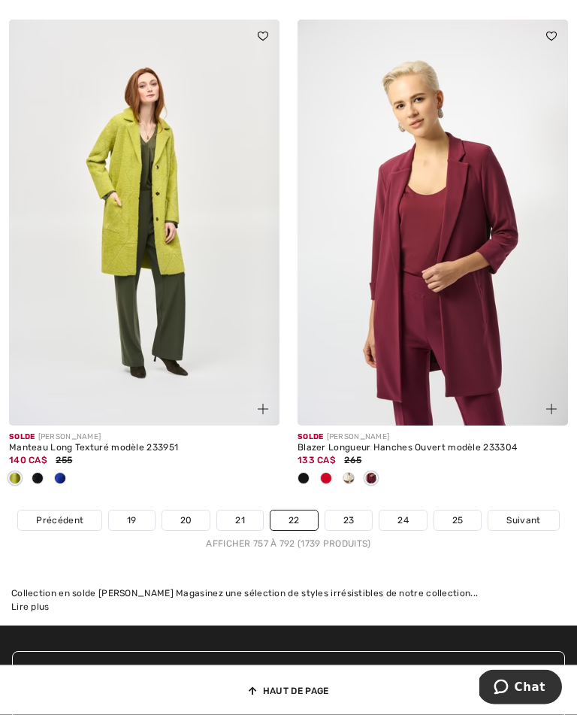
scroll to position [8527, 0]
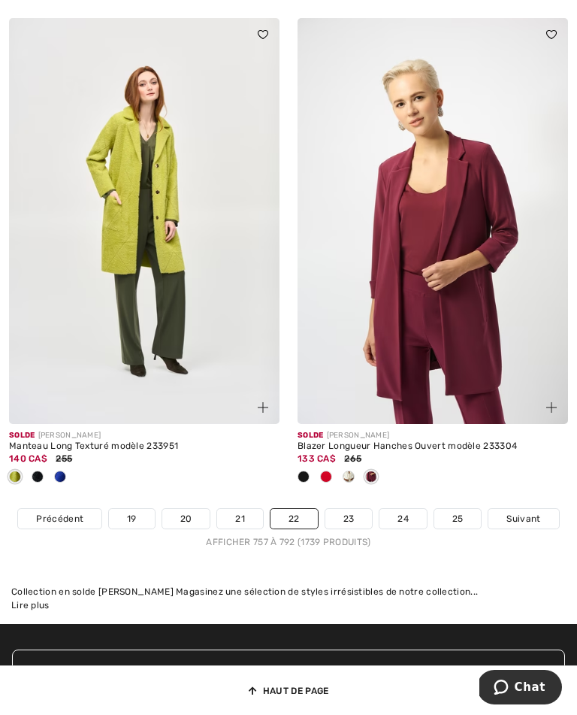
click at [352, 509] on link "23" at bounding box center [348, 519] width 47 height 20
click at [353, 509] on link "23" at bounding box center [348, 519] width 47 height 20
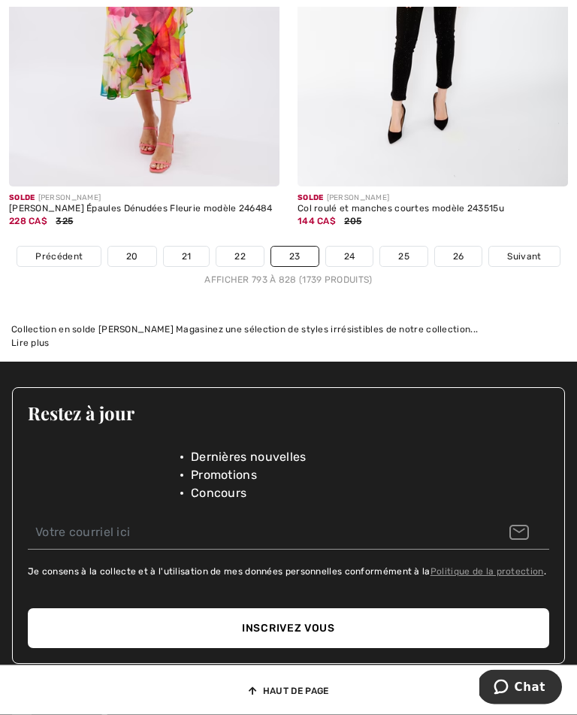
scroll to position [8644, 0]
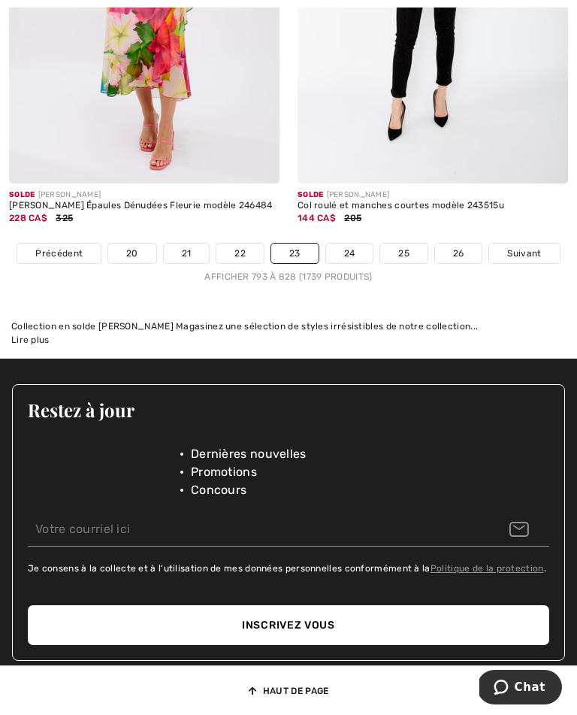
click at [348, 250] on link "24" at bounding box center [349, 254] width 47 height 20
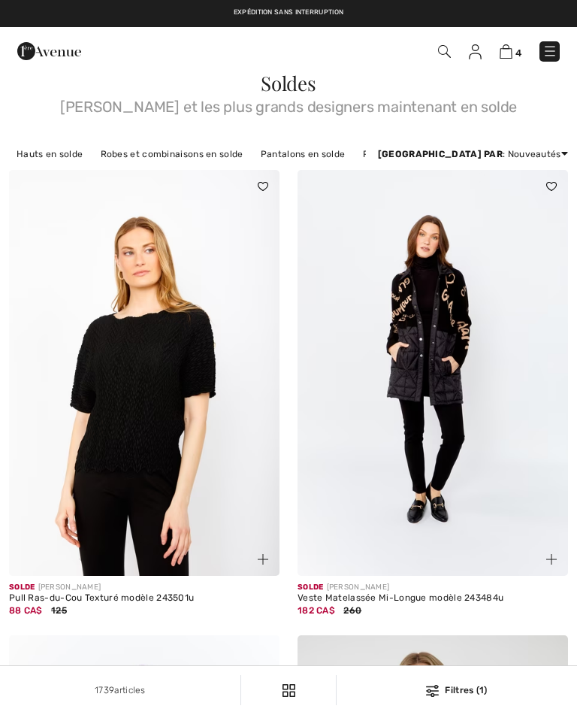
checkbox input "true"
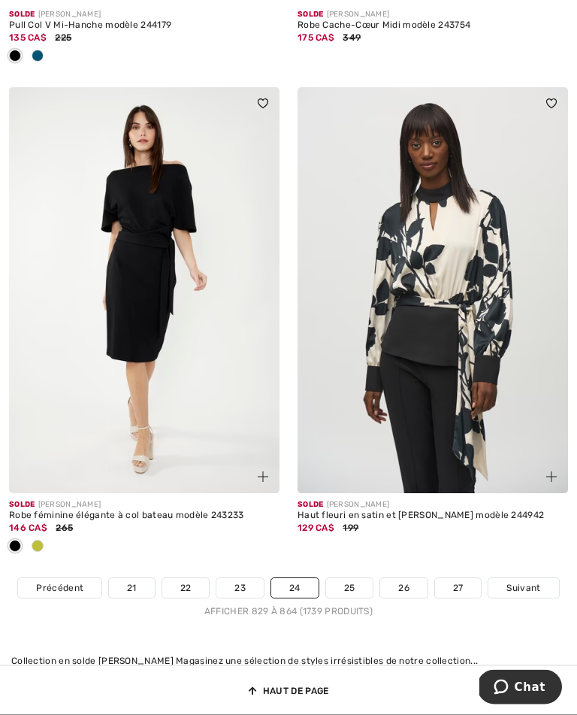
scroll to position [8469, 0]
click at [356, 578] on link "25" at bounding box center [349, 588] width 47 height 20
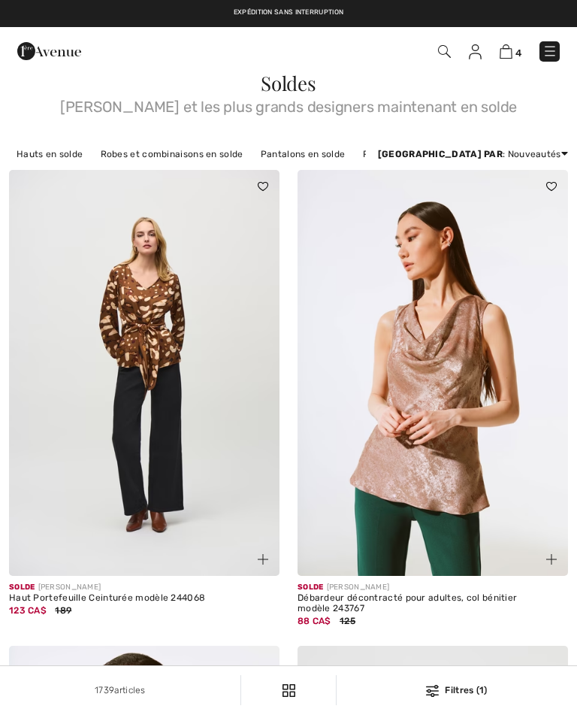
checkbox input "true"
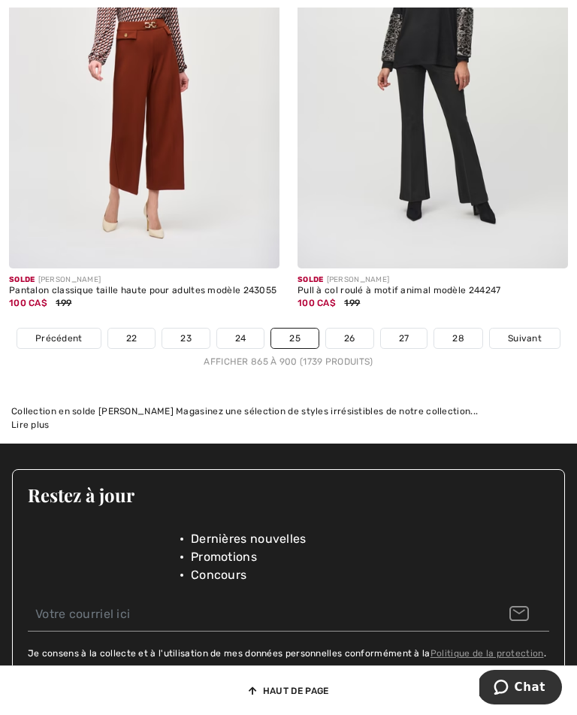
scroll to position [8797, 0]
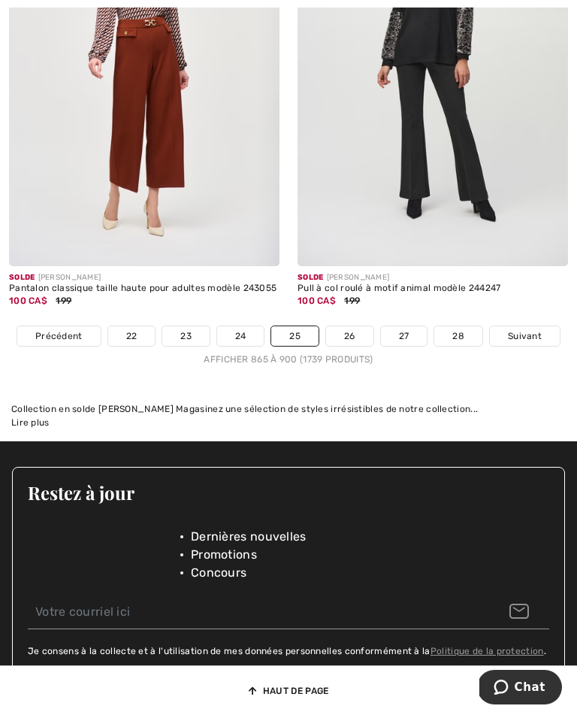
click at [350, 326] on link "26" at bounding box center [349, 336] width 47 height 20
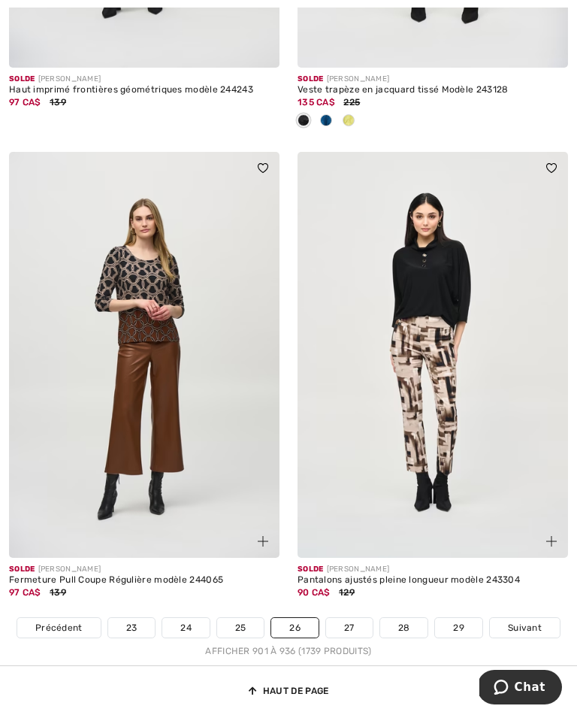
scroll to position [8606, 0]
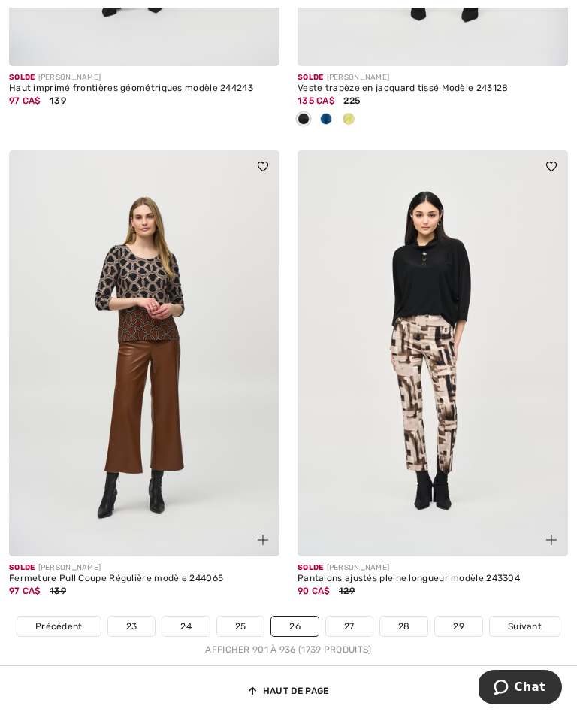
click at [353, 616] on link "27" at bounding box center [349, 626] width 47 height 20
click at [356, 616] on link "27" at bounding box center [349, 626] width 47 height 20
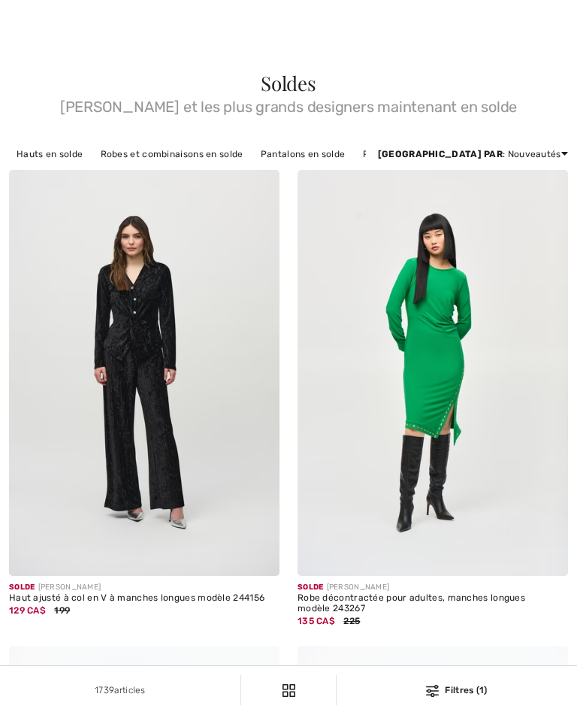
checkbox input "true"
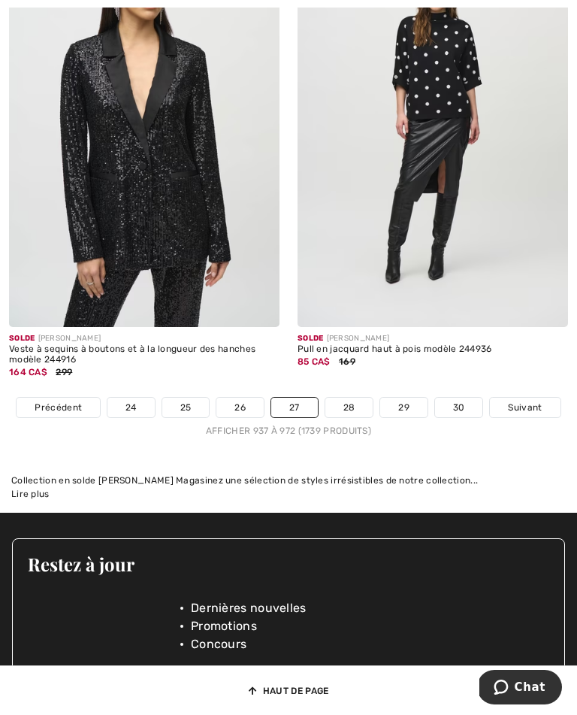
scroll to position [8731, 0]
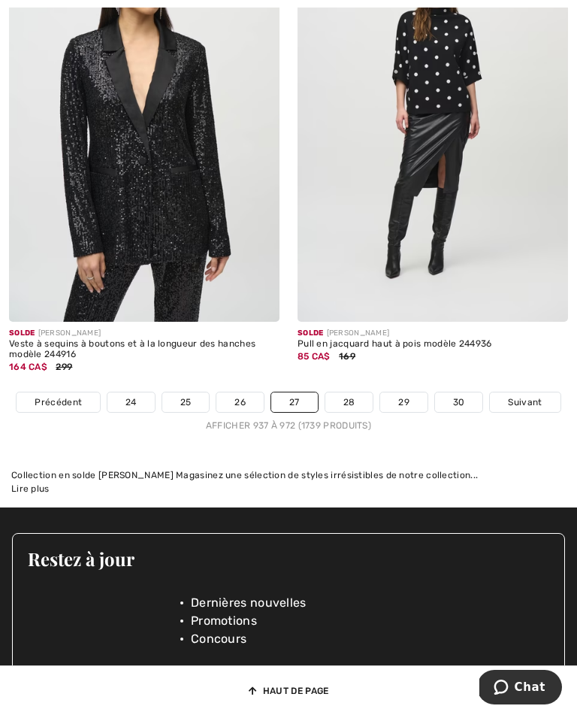
click at [352, 392] on link "28" at bounding box center [349, 402] width 48 height 20
click at [350, 392] on link "28" at bounding box center [349, 402] width 48 height 20
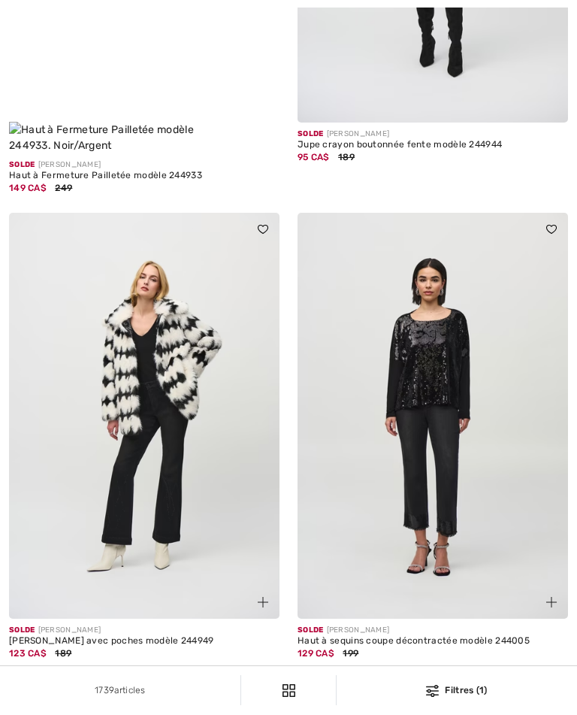
checkbox input "true"
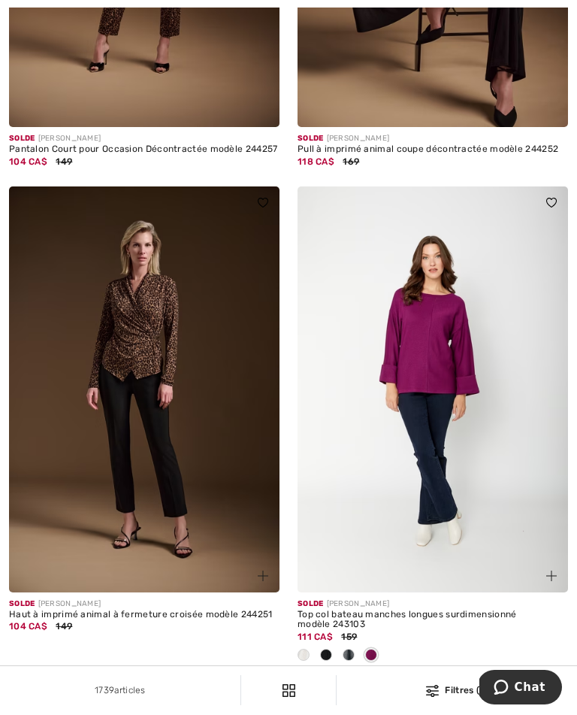
scroll to position [7868, 0]
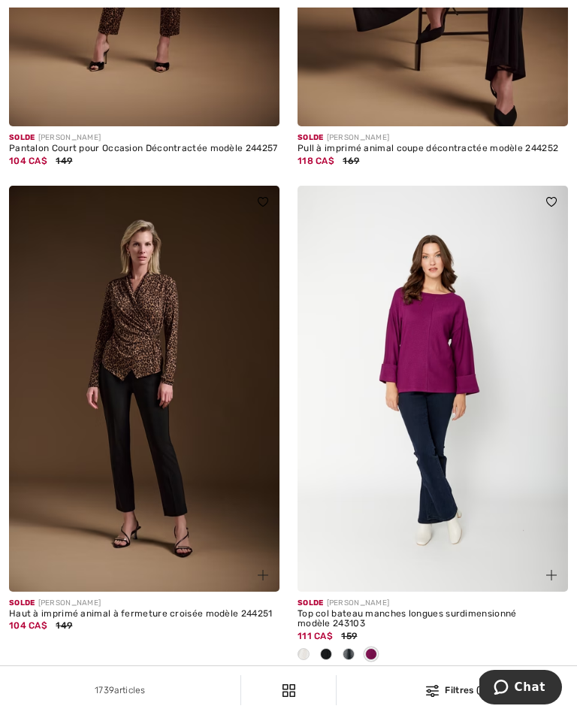
click at [170, 368] on img at bounding box center [144, 389] width 271 height 406
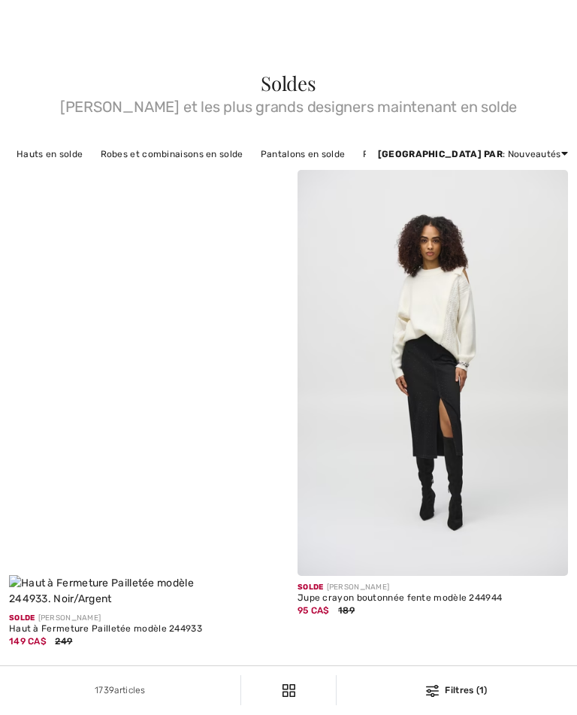
checkbox input "true"
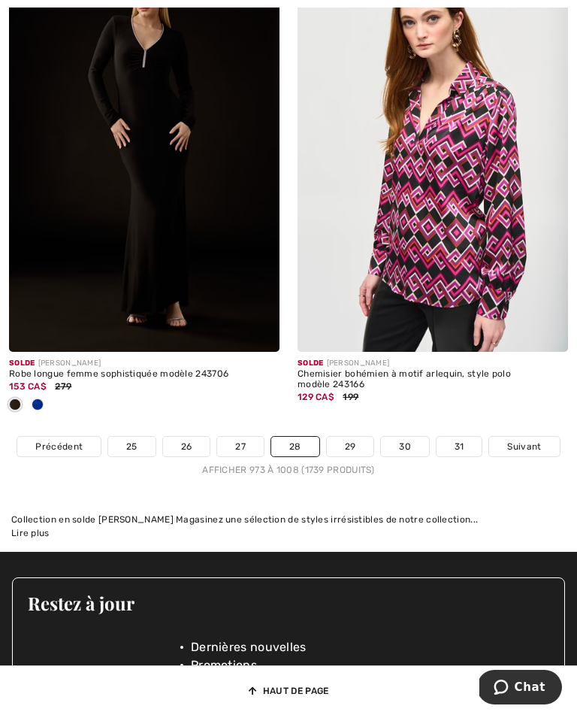
scroll to position [8637, 0]
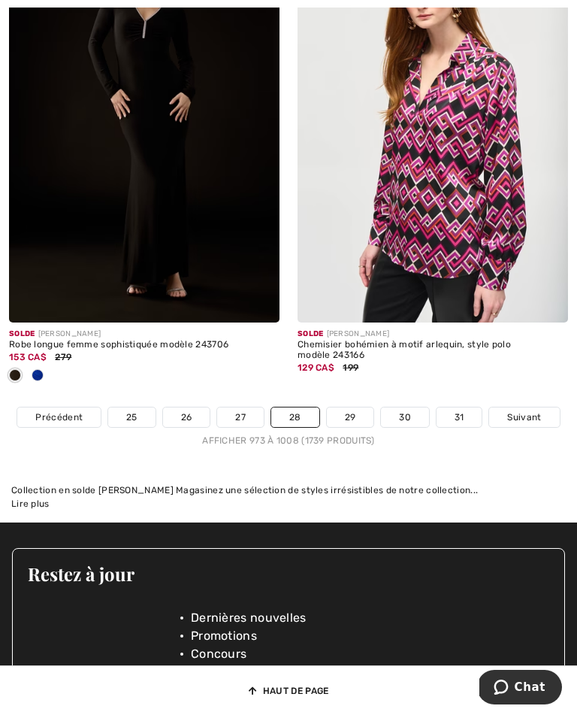
click at [348, 407] on link "29" at bounding box center [350, 417] width 47 height 20
click at [349, 407] on link "29" at bounding box center [350, 417] width 47 height 20
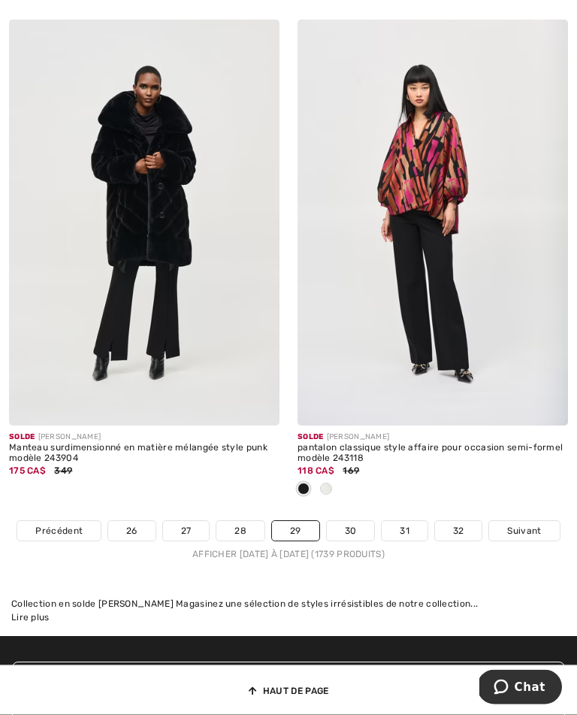
scroll to position [8584, 0]
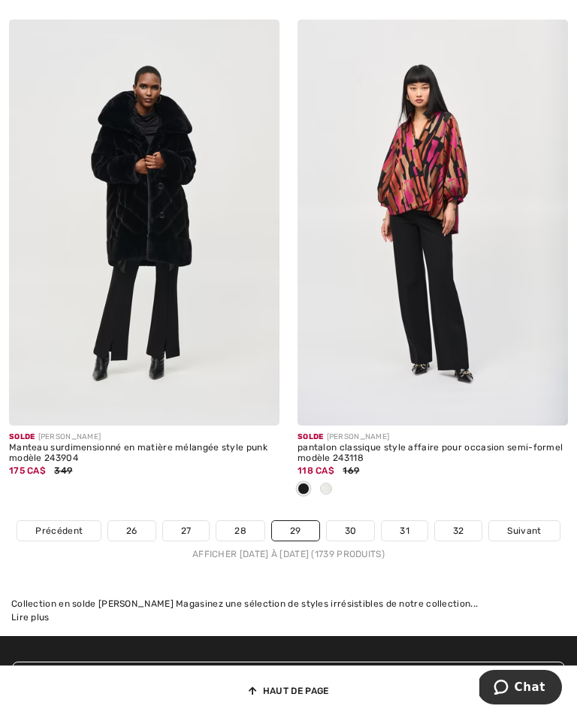
click at [357, 521] on link "30" at bounding box center [351, 531] width 48 height 20
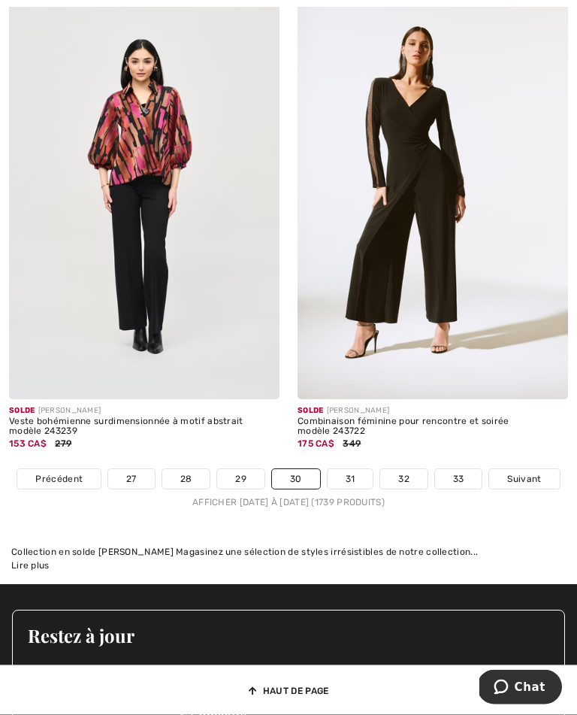
scroll to position [8551, 0]
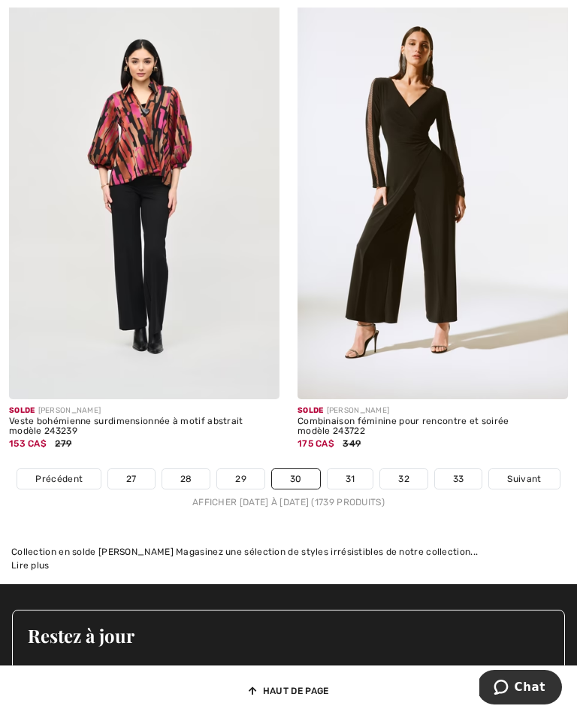
click at [354, 469] on link "31" at bounding box center [351, 479] width 46 height 20
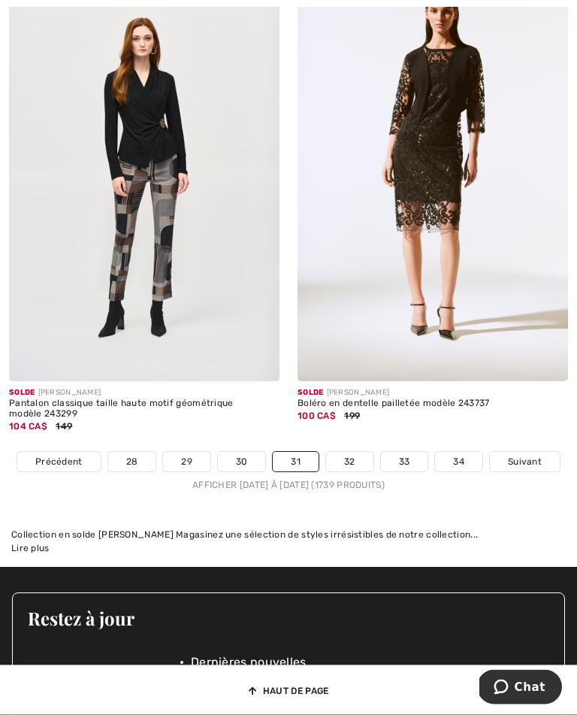
scroll to position [8603, 0]
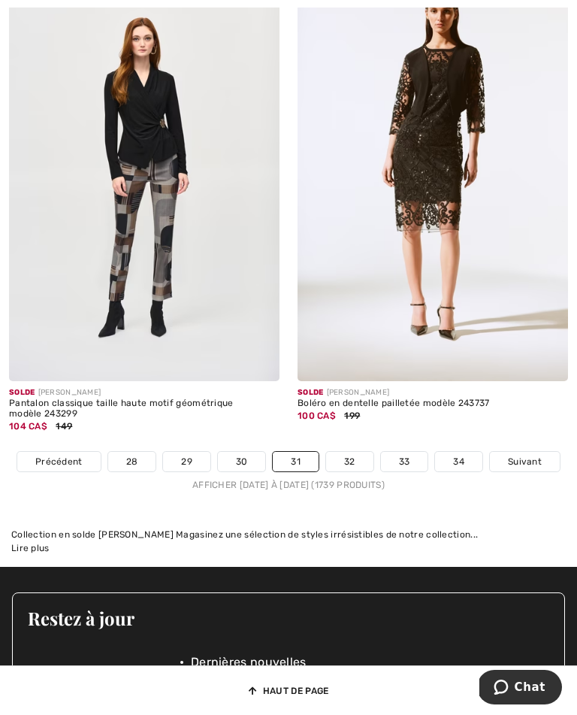
click at [351, 452] on link "32" at bounding box center [349, 462] width 47 height 20
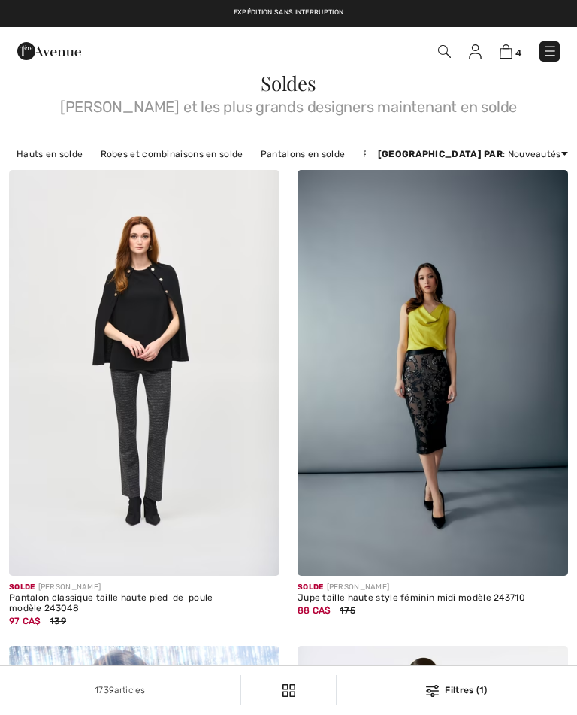
checkbox input "true"
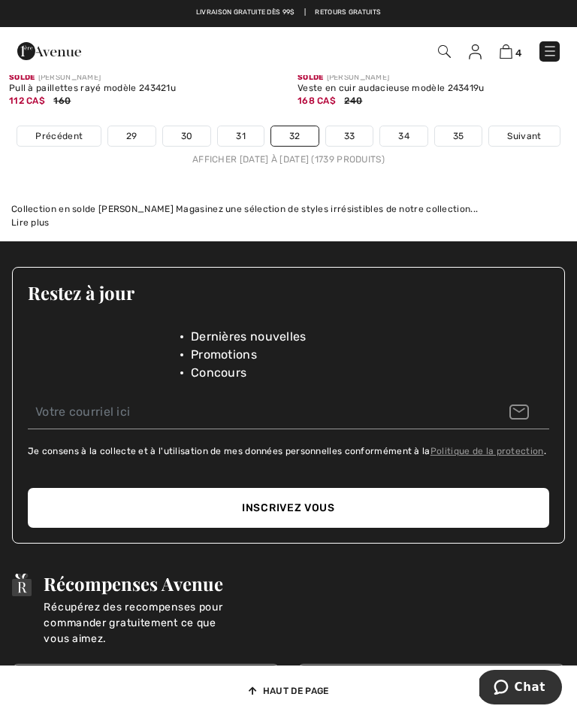
scroll to position [8797, 0]
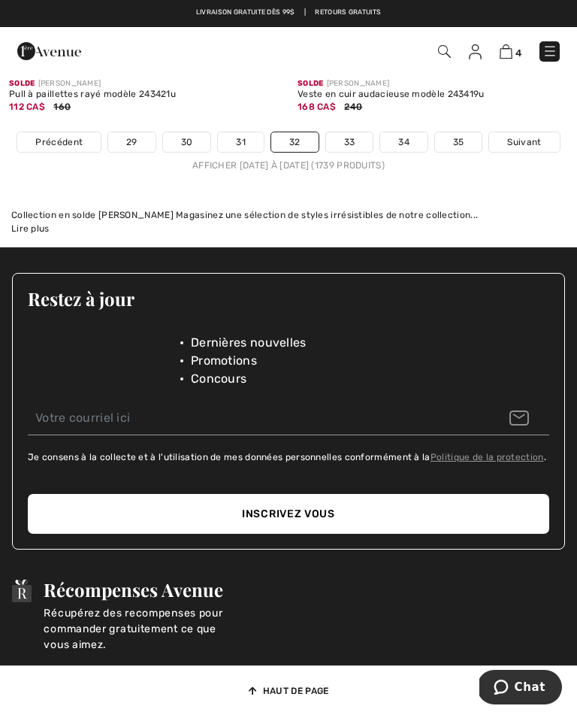
click at [356, 132] on link "33" at bounding box center [349, 142] width 47 height 20
click at [359, 132] on link "33" at bounding box center [349, 142] width 47 height 20
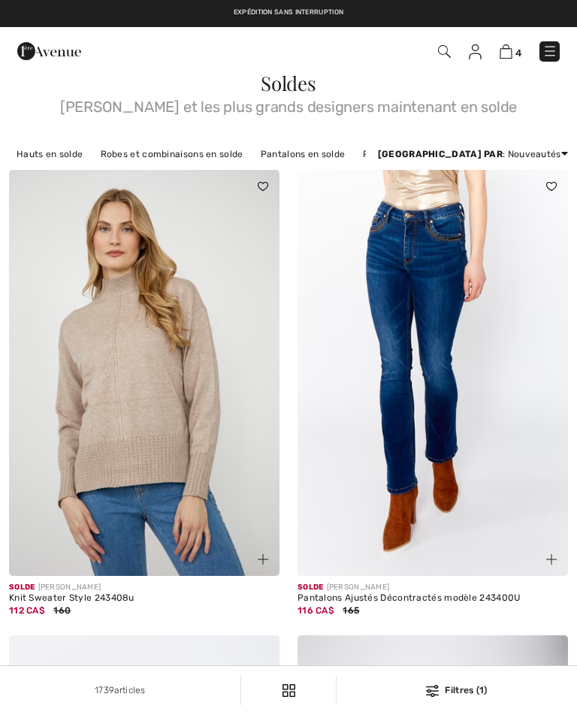
checkbox input "true"
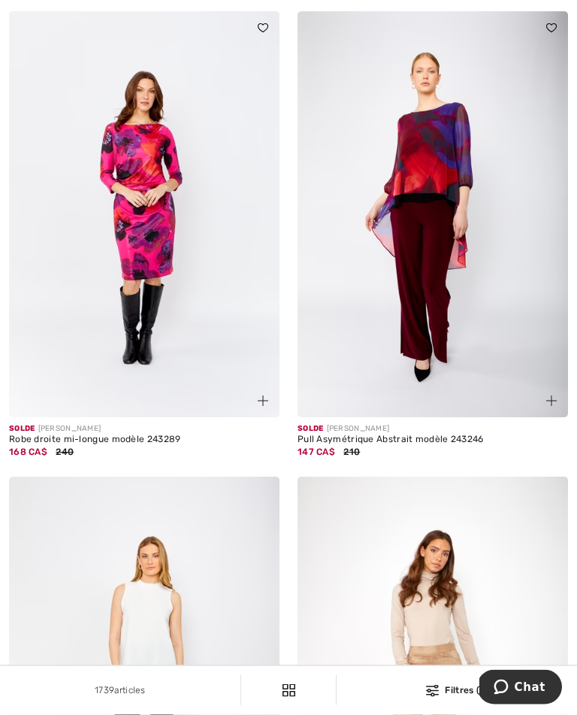
scroll to position [624, 0]
click at [467, 182] on img at bounding box center [433, 214] width 271 height 406
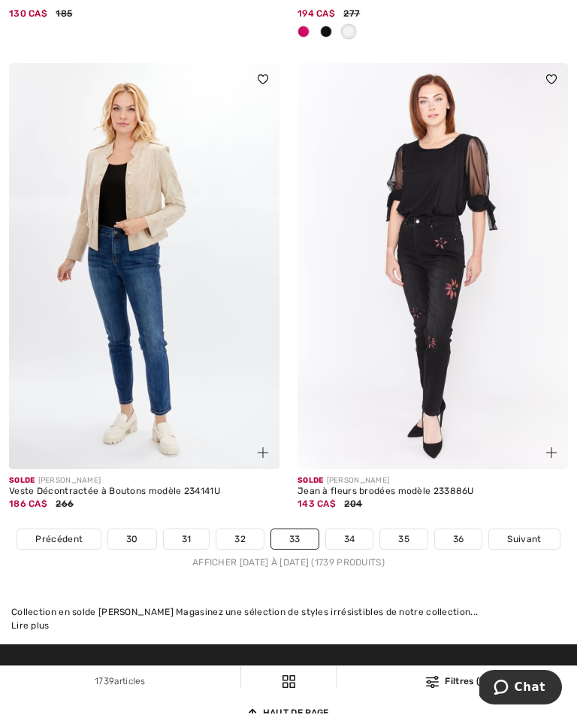
scroll to position [8404, 0]
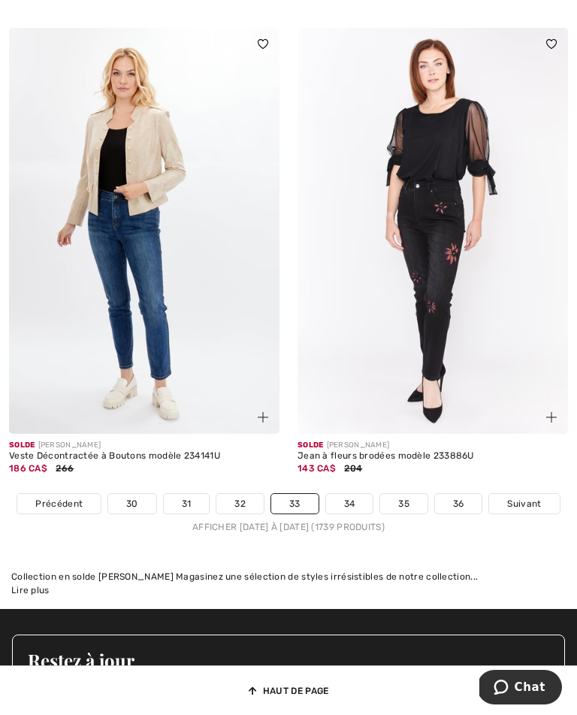
click at [356, 495] on link "34" at bounding box center [349, 504] width 47 height 20
click at [356, 494] on link "34" at bounding box center [349, 504] width 47 height 20
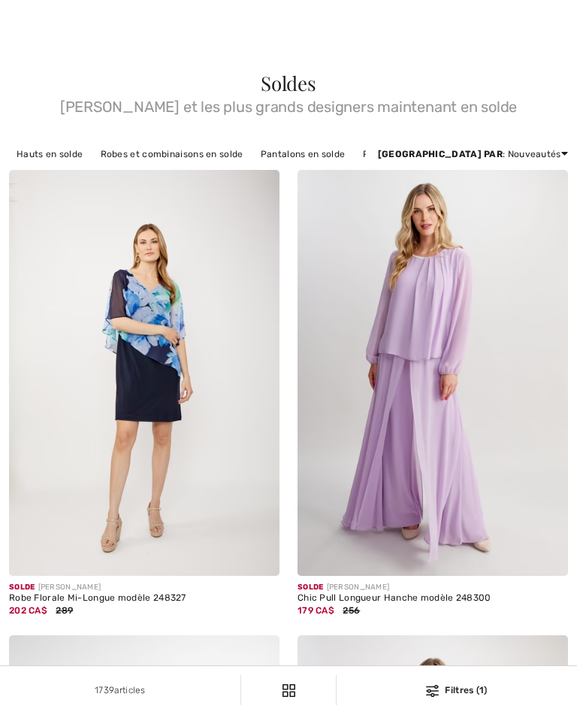
checkbox input "true"
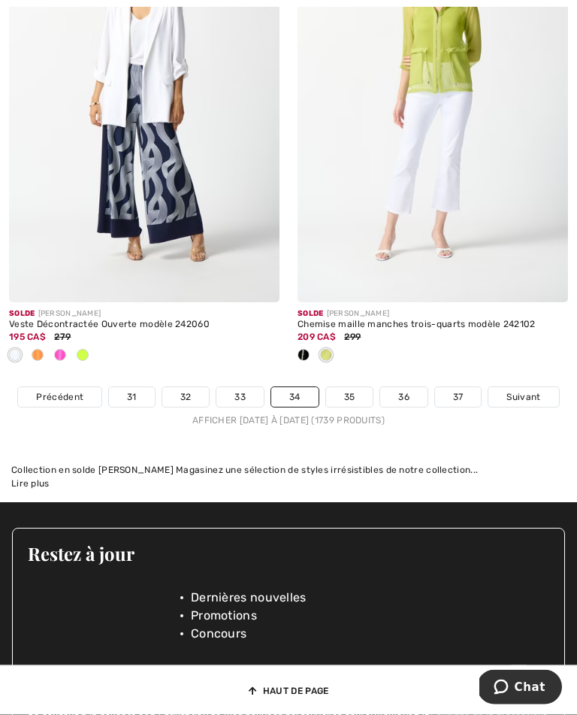
scroll to position [8685, 0]
click at [343, 387] on link "35" at bounding box center [349, 397] width 47 height 20
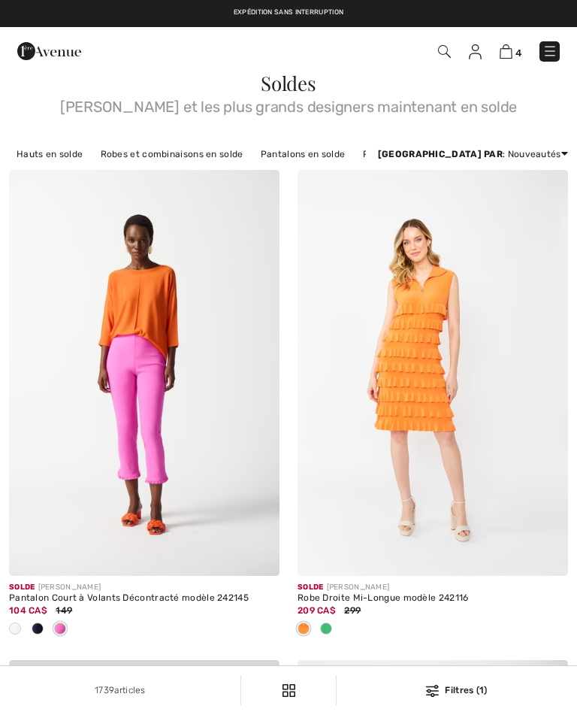
checkbox input "true"
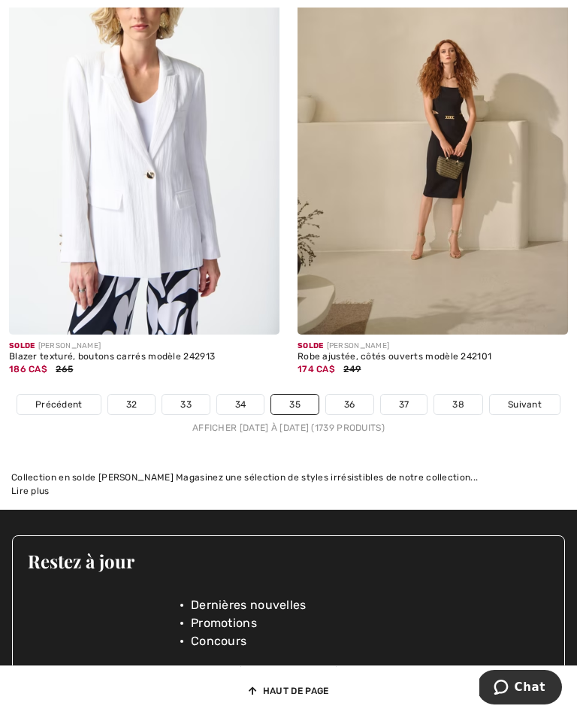
scroll to position [8885, 0]
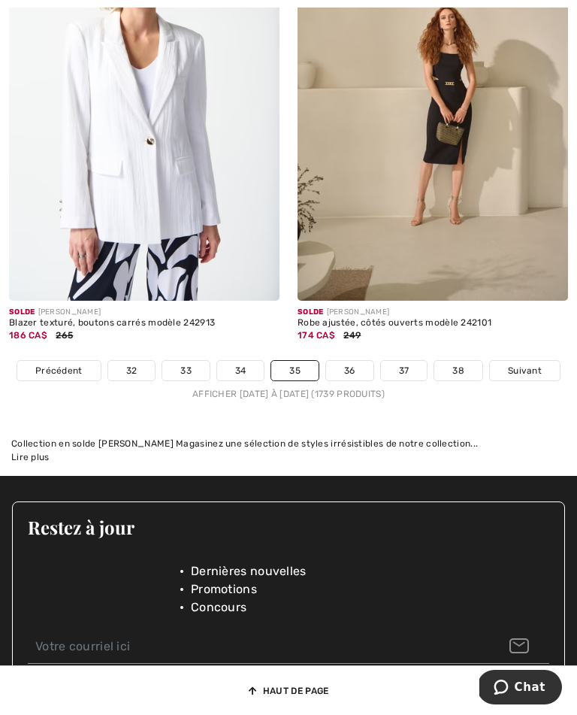
click at [359, 361] on link "36" at bounding box center [349, 371] width 47 height 20
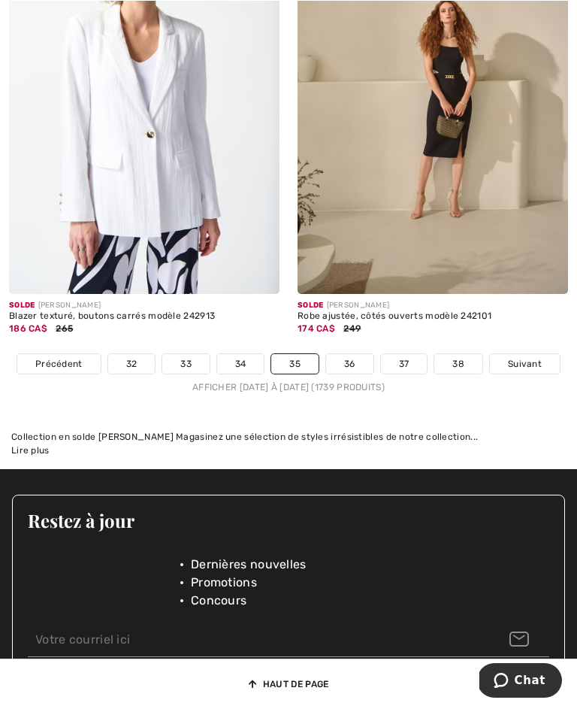
click at [355, 361] on link "36" at bounding box center [349, 371] width 47 height 20
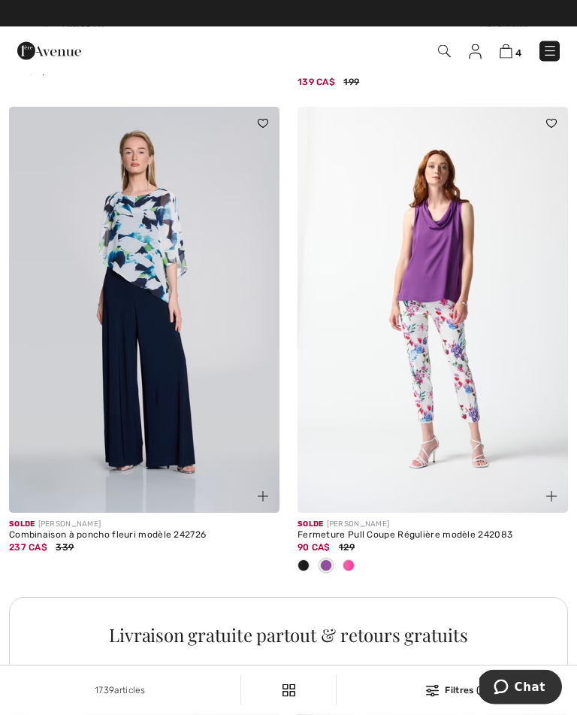
scroll to position [2474, 0]
click at [164, 241] on img at bounding box center [144, 310] width 271 height 406
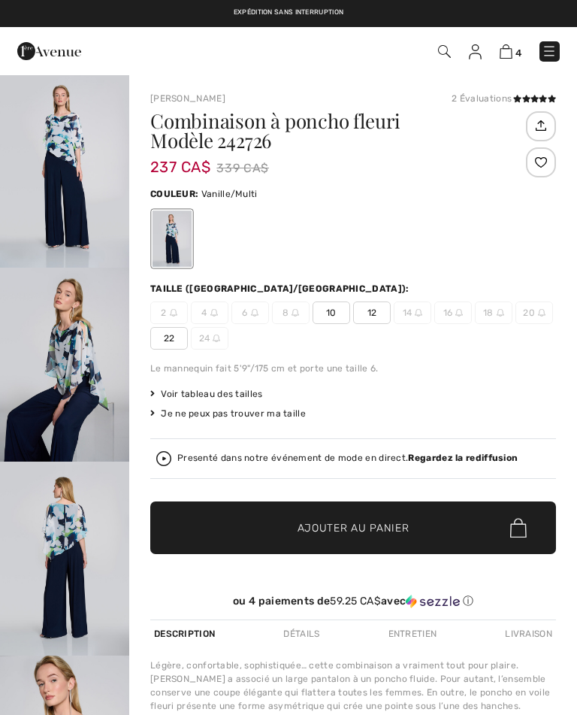
checkbox input "true"
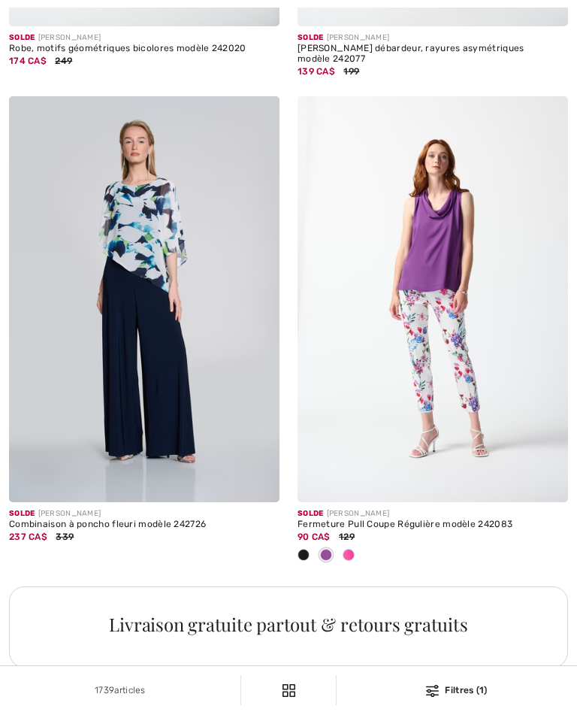
checkbox input "true"
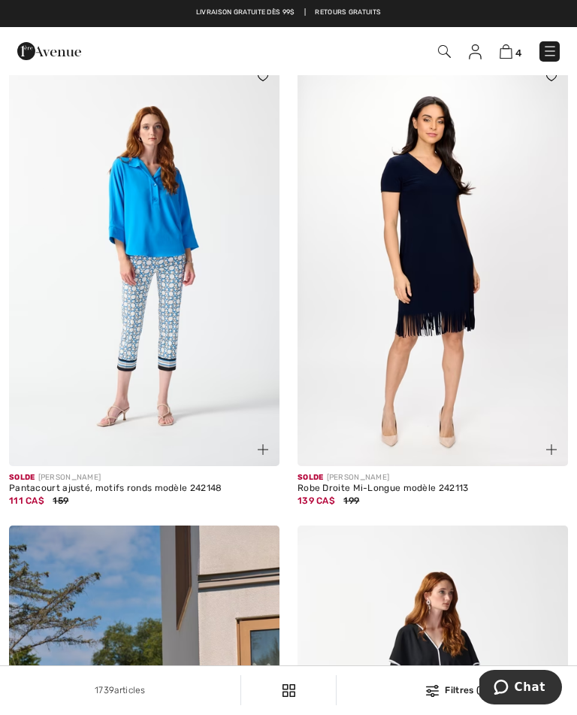
scroll to position [7540, 0]
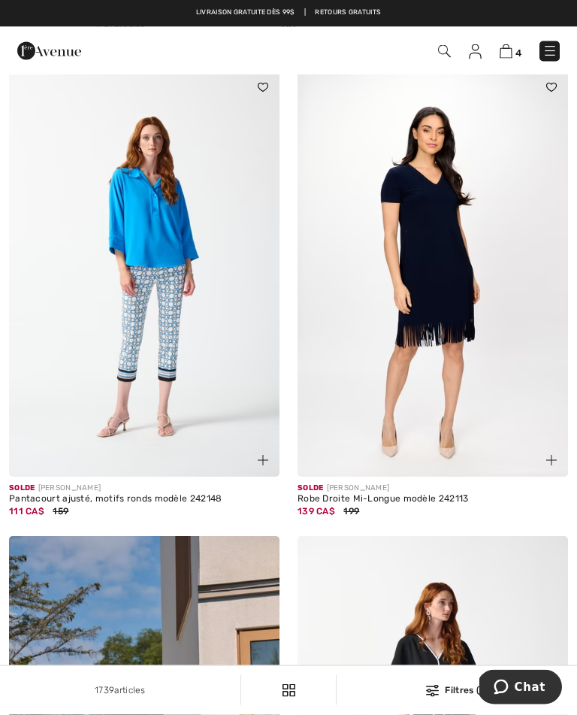
click at [462, 310] on img at bounding box center [433, 274] width 271 height 406
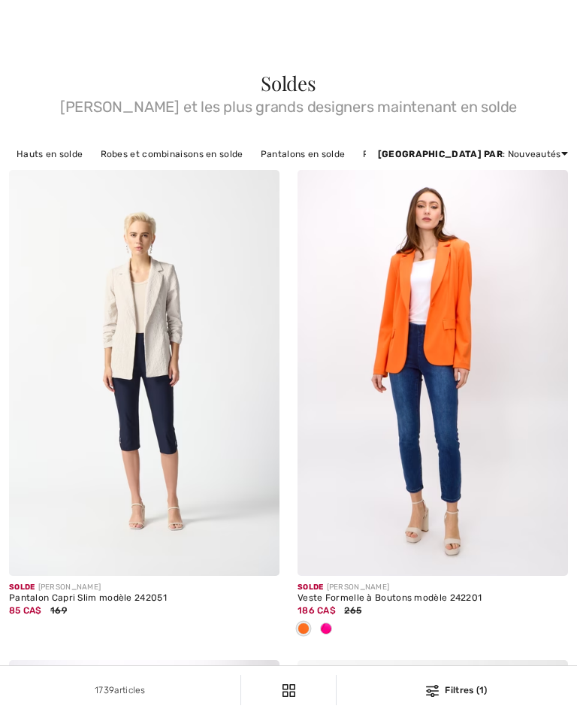
checkbox input "true"
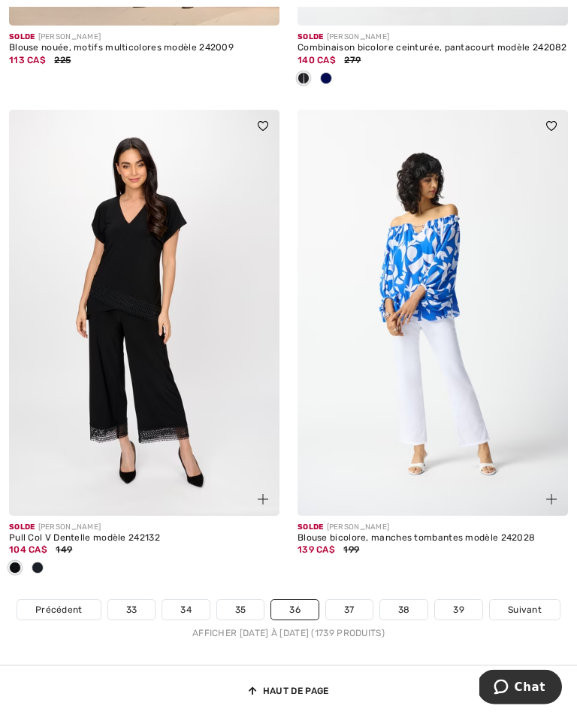
scroll to position [8459, 0]
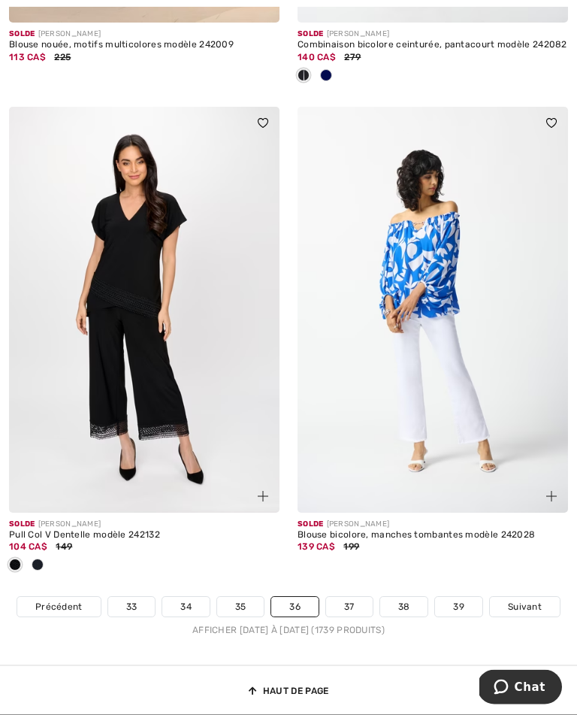
click at [357, 598] on link "37" at bounding box center [349, 608] width 47 height 20
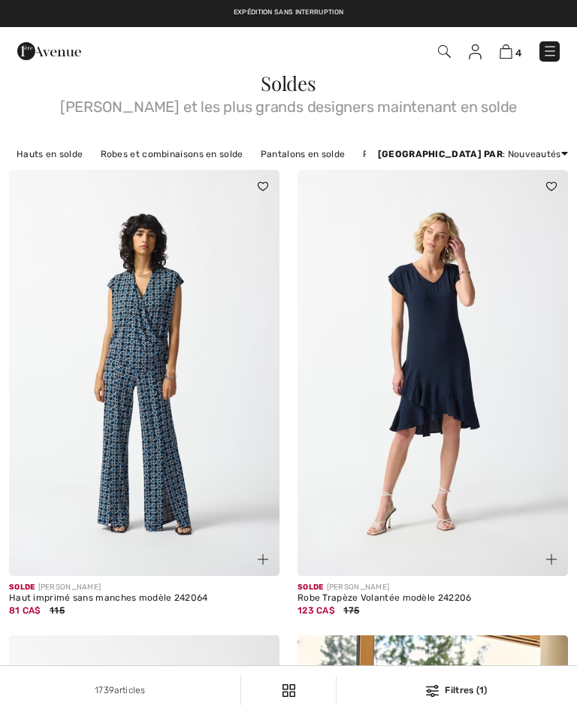
checkbox input "true"
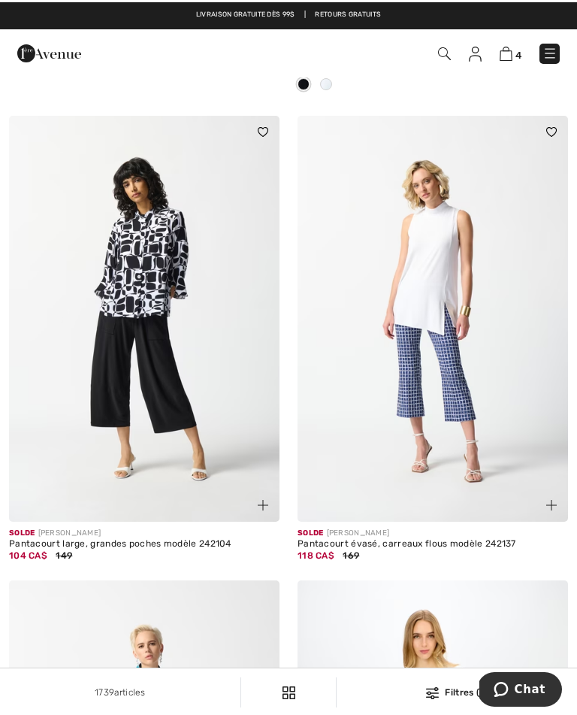
scroll to position [4829, 0]
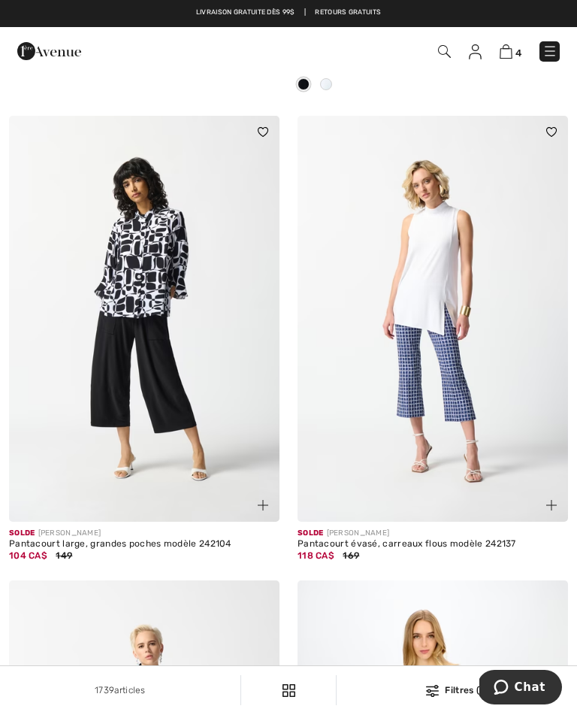
click at [193, 301] on img at bounding box center [144, 319] width 271 height 406
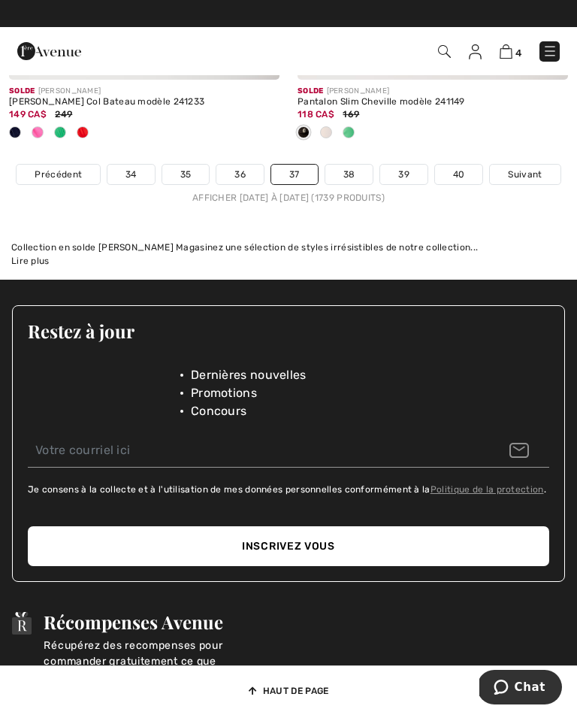
scroll to position [8896, 0]
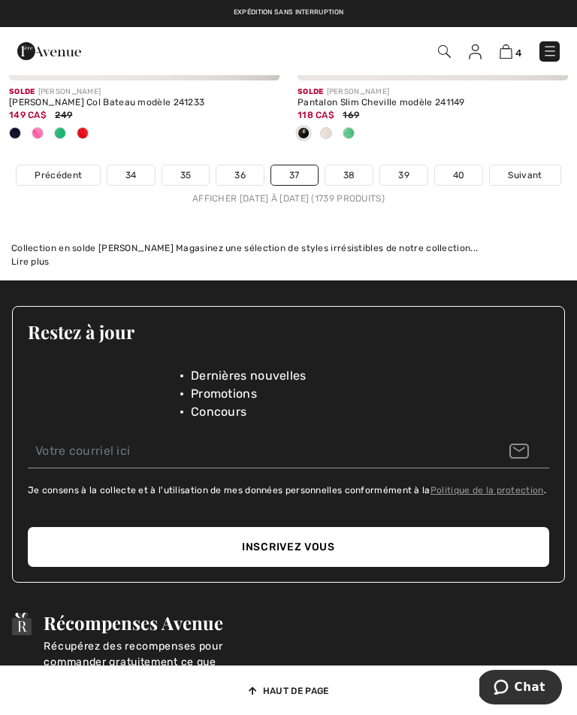
click at [352, 165] on link "38" at bounding box center [349, 175] width 48 height 20
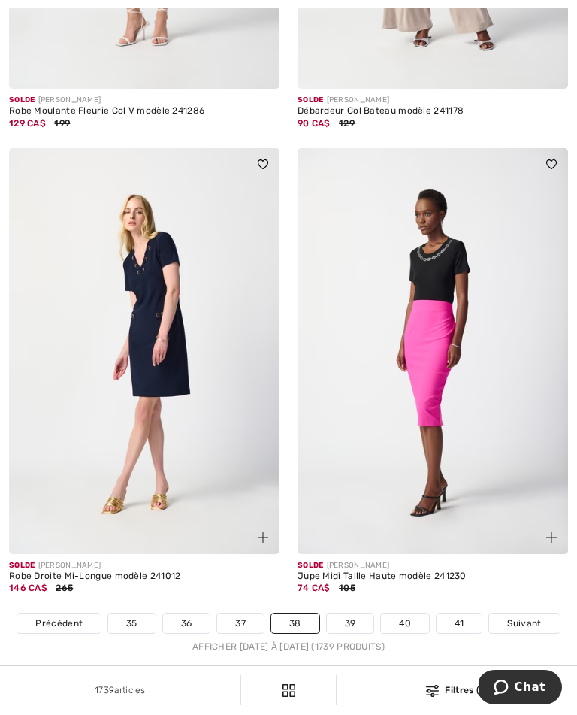
scroll to position [8741, 0]
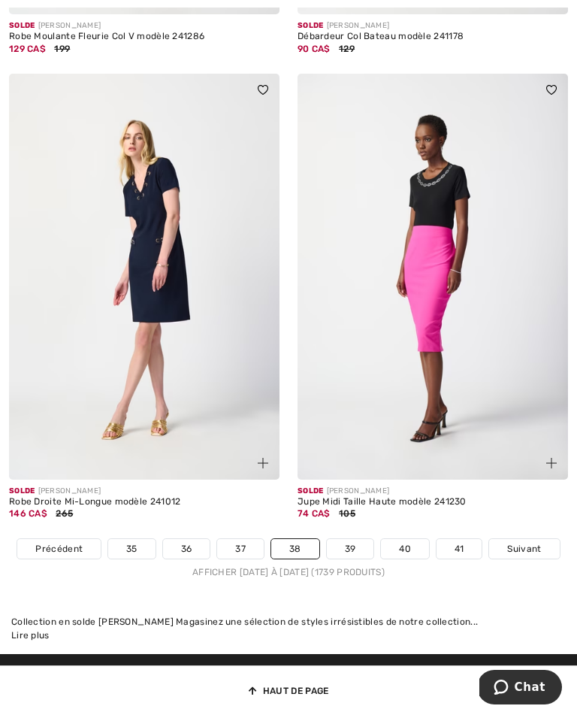
click at [361, 539] on link "39" at bounding box center [350, 549] width 47 height 20
click at [365, 539] on link "39" at bounding box center [350, 549] width 47 height 20
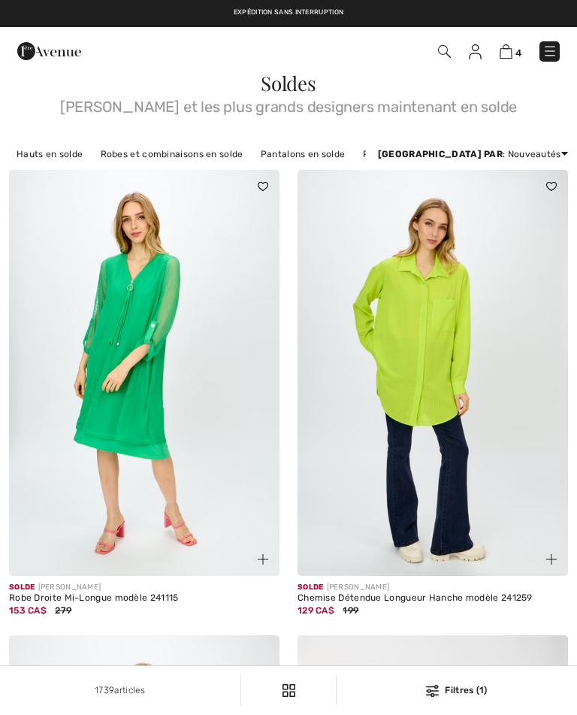
checkbox input "true"
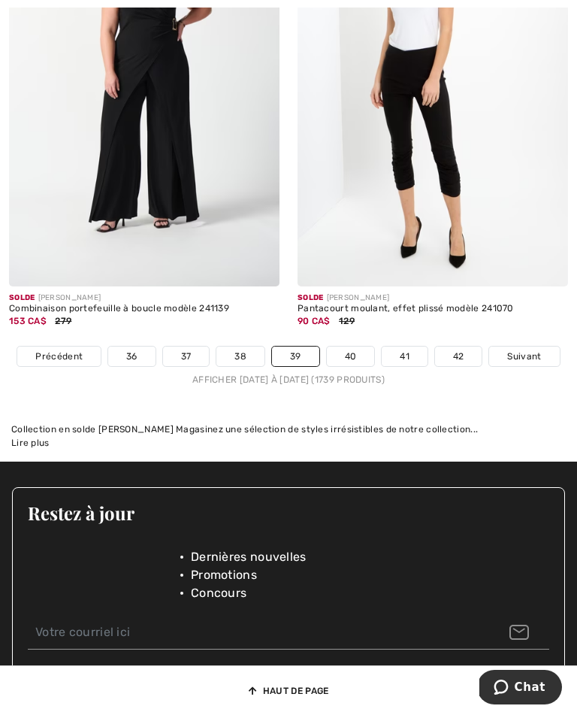
scroll to position [8768, 0]
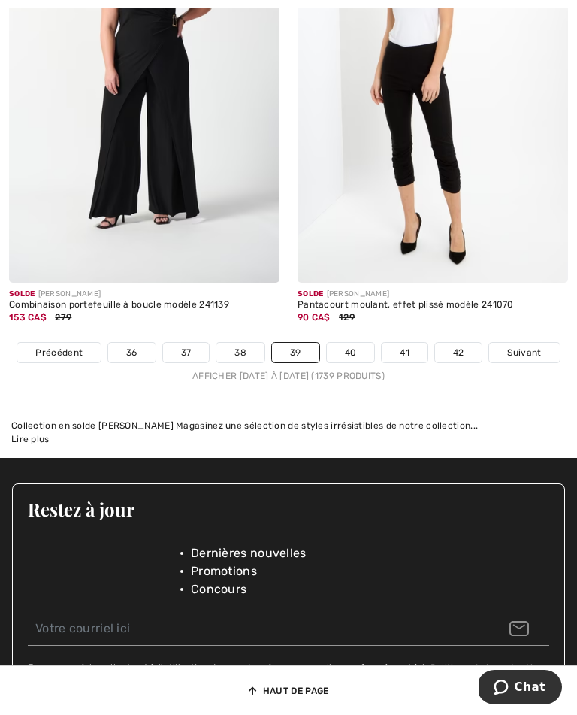
click at [353, 348] on link "40" at bounding box center [351, 353] width 48 height 20
click at [354, 343] on link "40" at bounding box center [351, 353] width 48 height 20
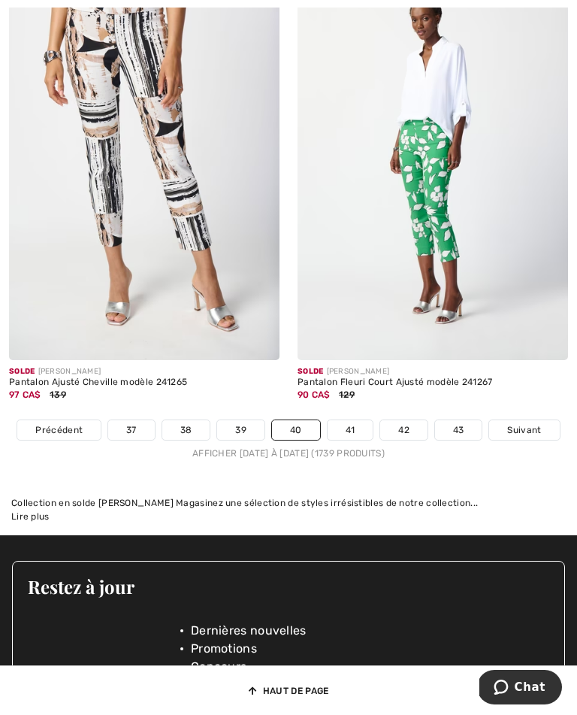
scroll to position [8568, 0]
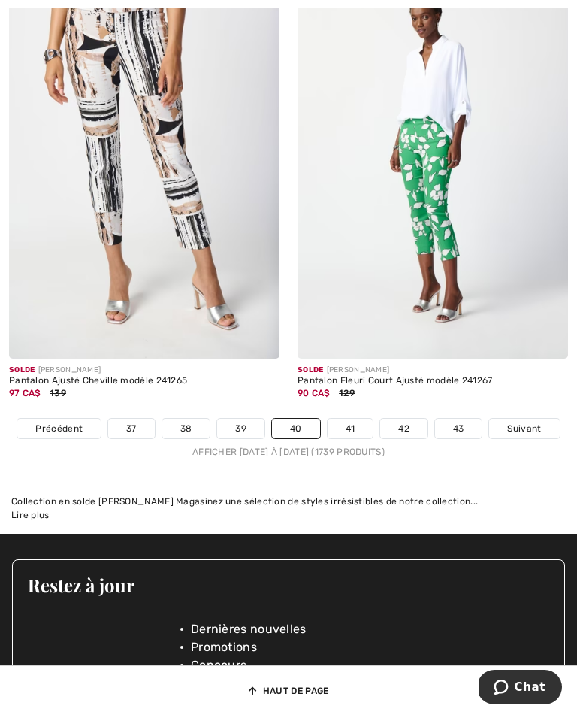
click at [440, 445] on div "Afficher [DATE] à [DATE] (1739 produits)" at bounding box center [288, 452] width 577 height 14
click at [356, 421] on link "41" at bounding box center [351, 429] width 46 height 20
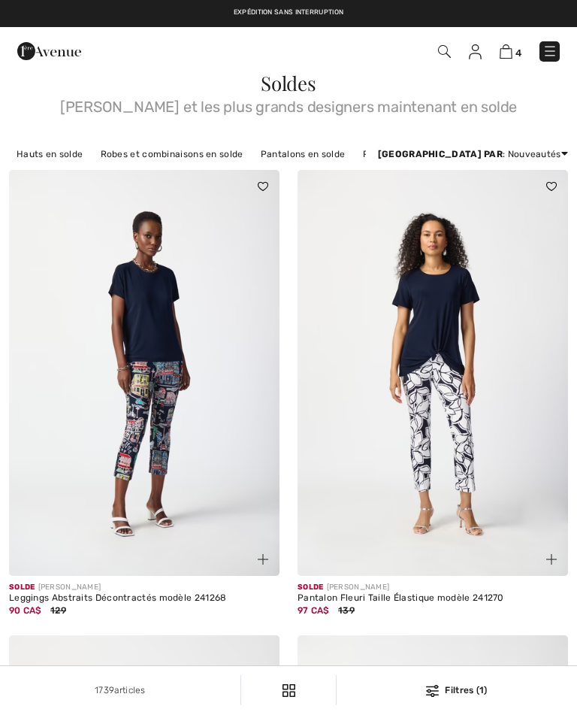
checkbox input "true"
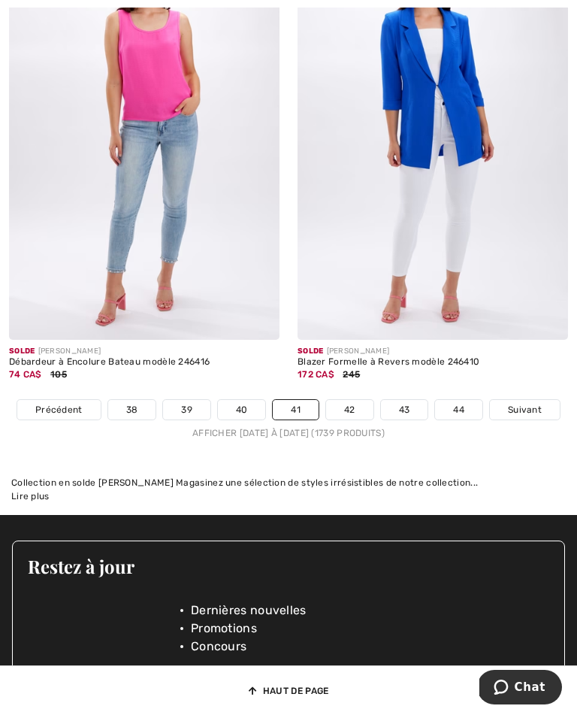
scroll to position [8521, 0]
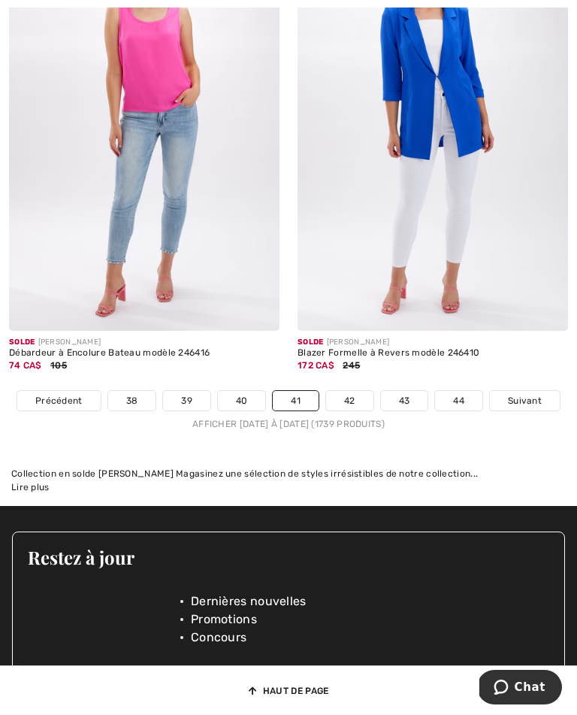
click at [348, 395] on link "42" at bounding box center [349, 401] width 47 height 20
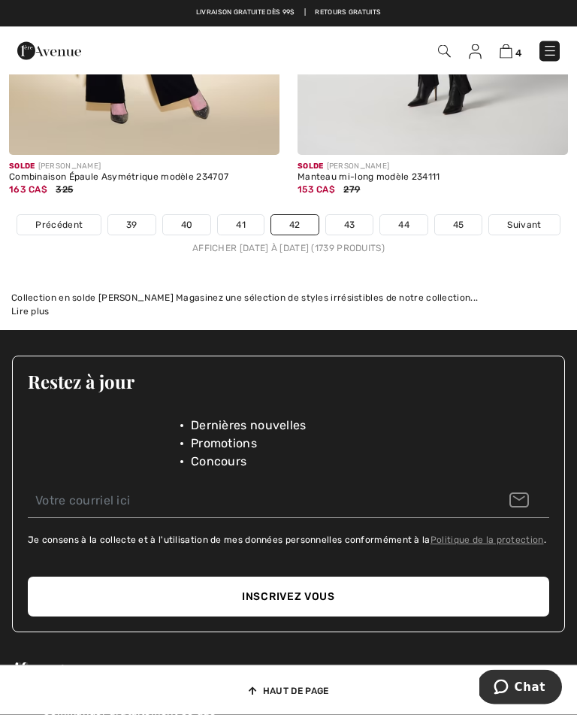
scroll to position [8758, 0]
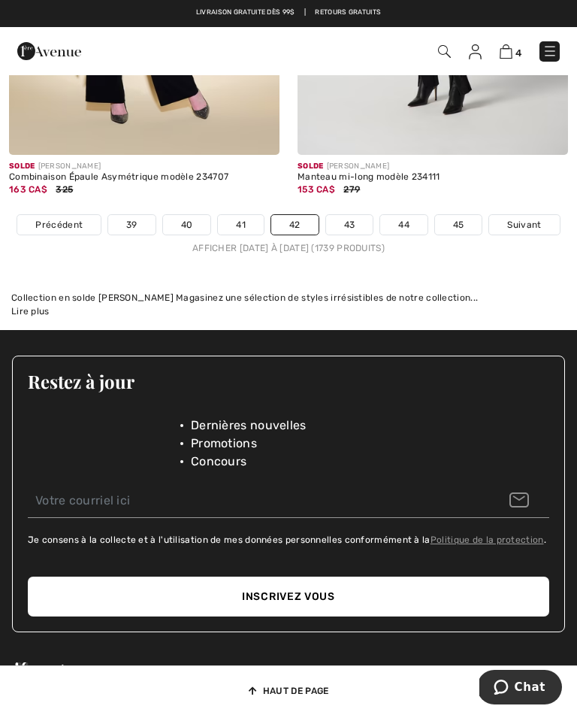
click at [356, 215] on link "43" at bounding box center [349, 225] width 47 height 20
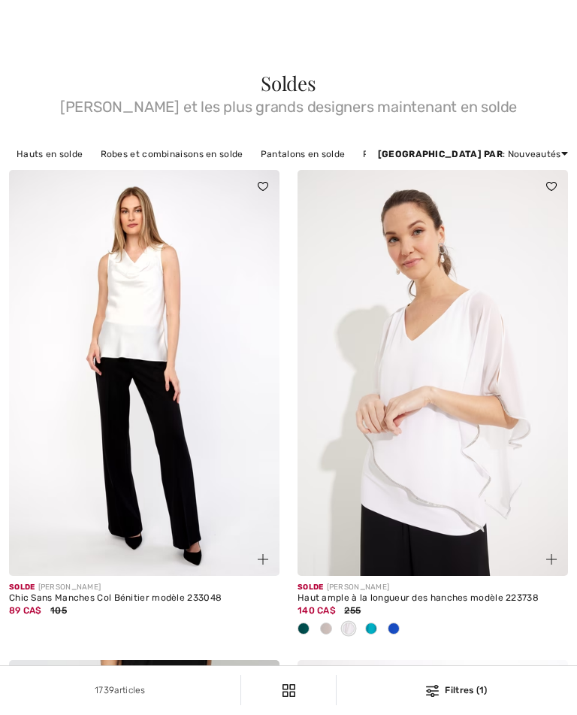
checkbox input "true"
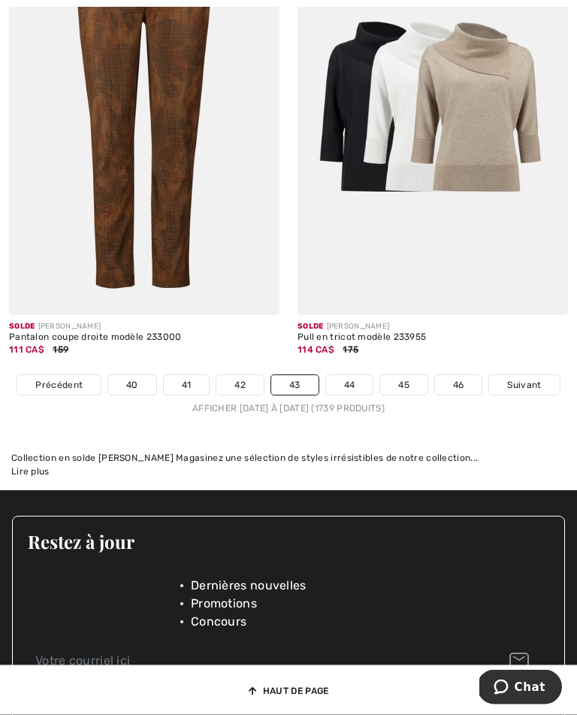
scroll to position [8721, 0]
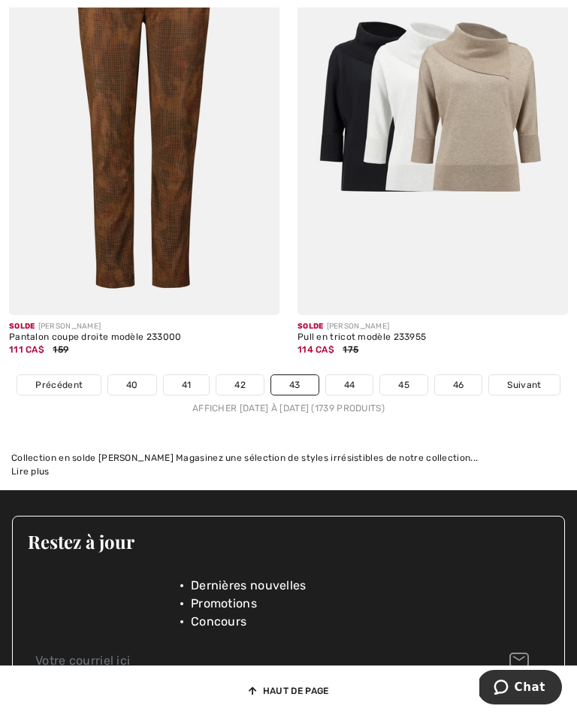
click at [348, 375] on link "44" at bounding box center [349, 385] width 47 height 20
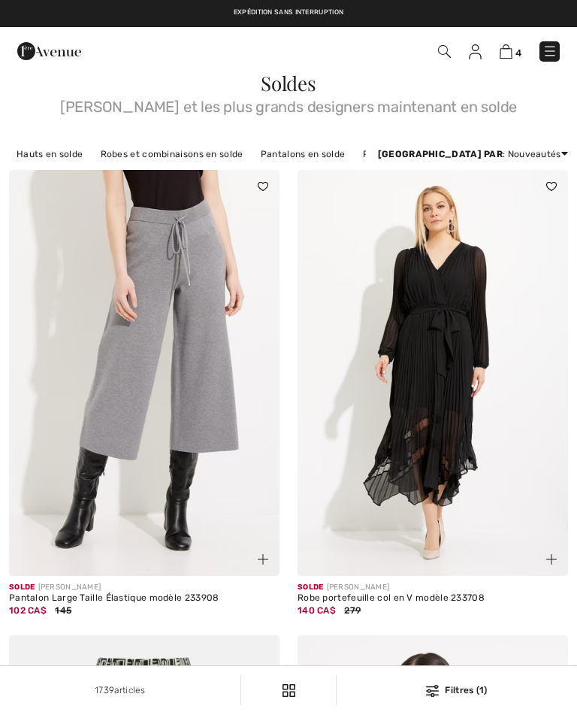
checkbox input "true"
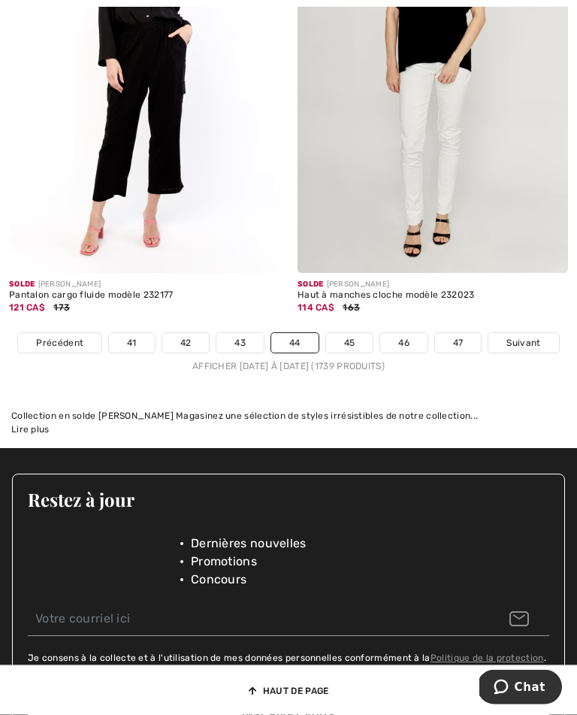
scroll to position [8654, 0]
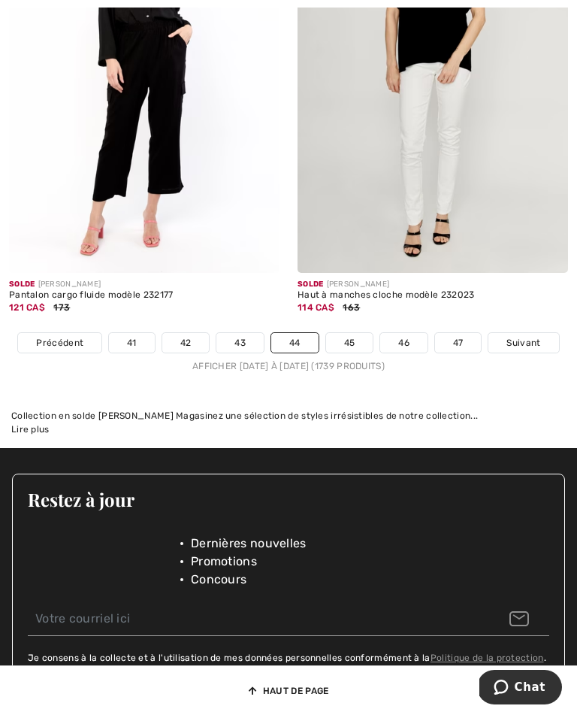
click at [353, 333] on link "45" at bounding box center [349, 343] width 47 height 20
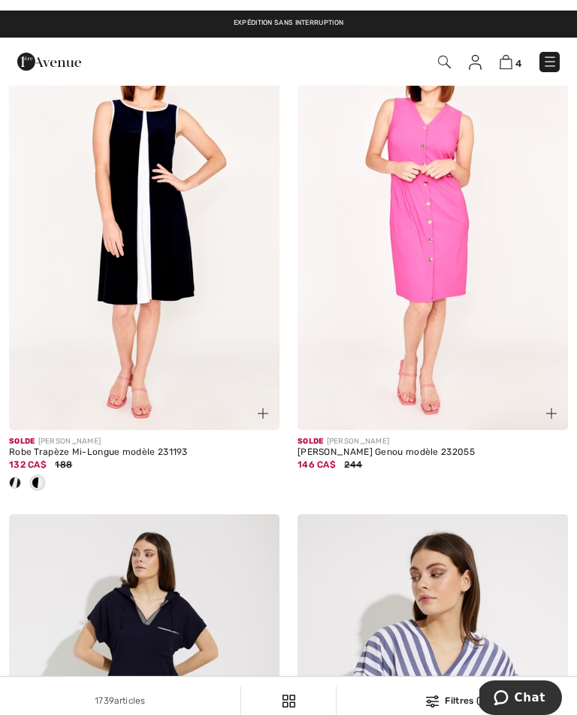
scroll to position [82, 0]
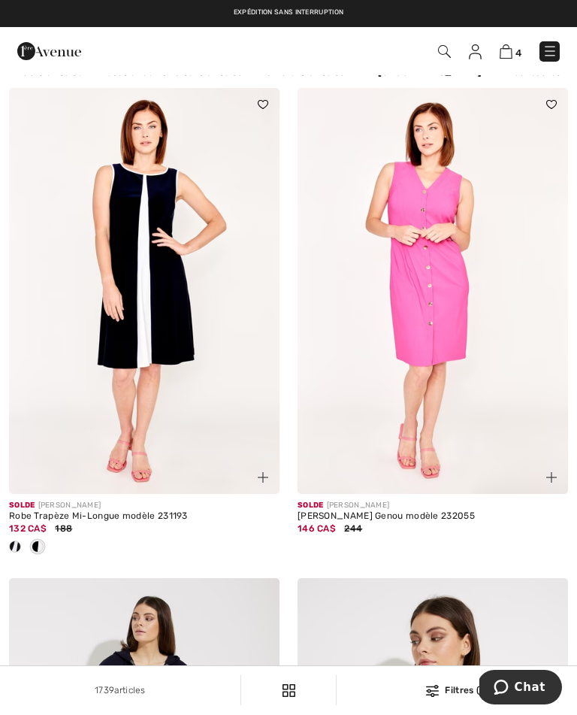
click at [446, 313] on img at bounding box center [433, 291] width 271 height 406
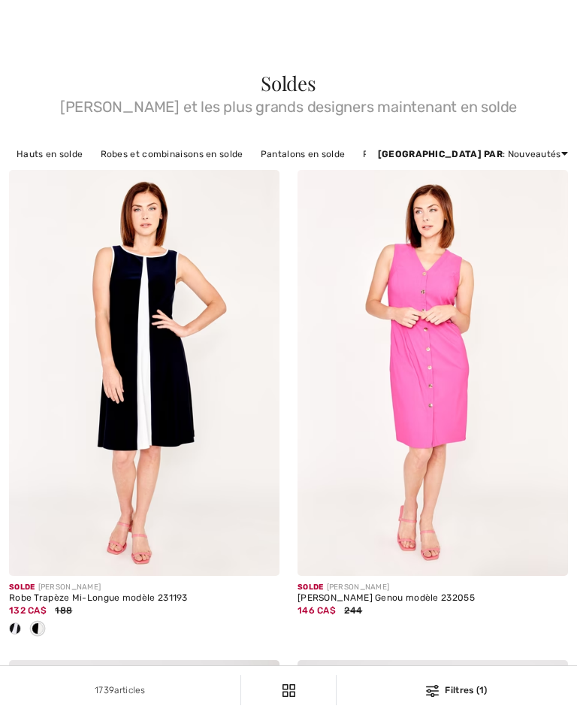
checkbox input "true"
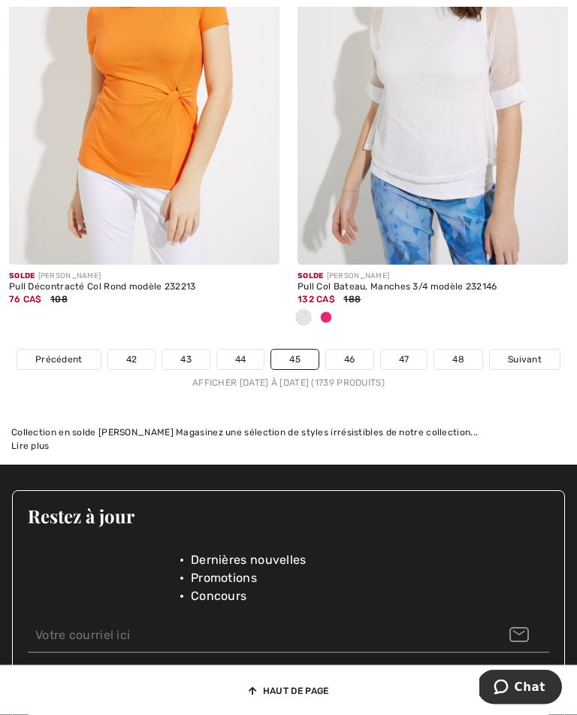
scroll to position [8722, 0]
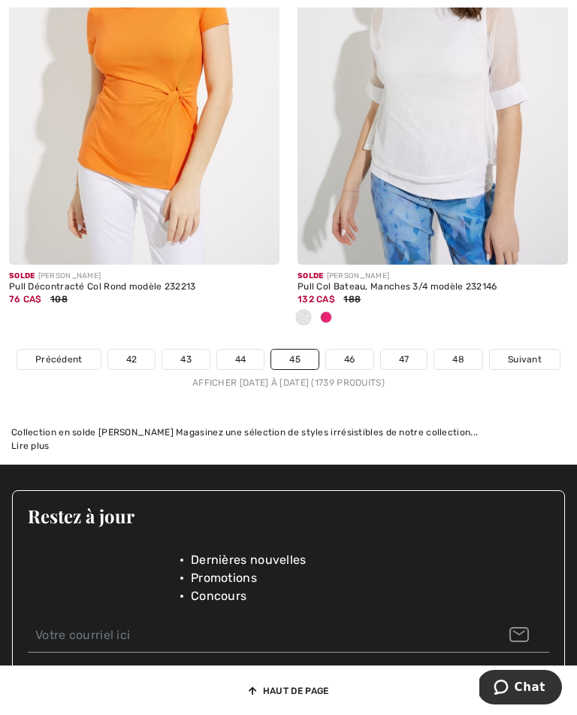
click at [352, 350] on link "46" at bounding box center [349, 360] width 47 height 20
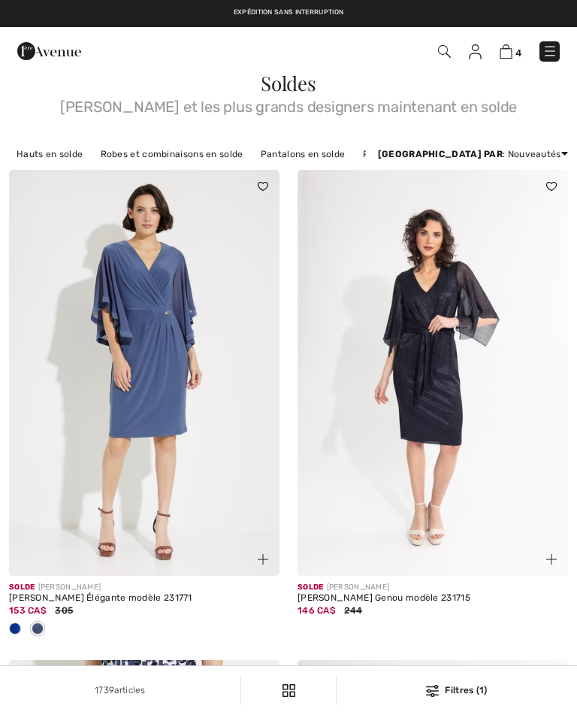
checkbox input "true"
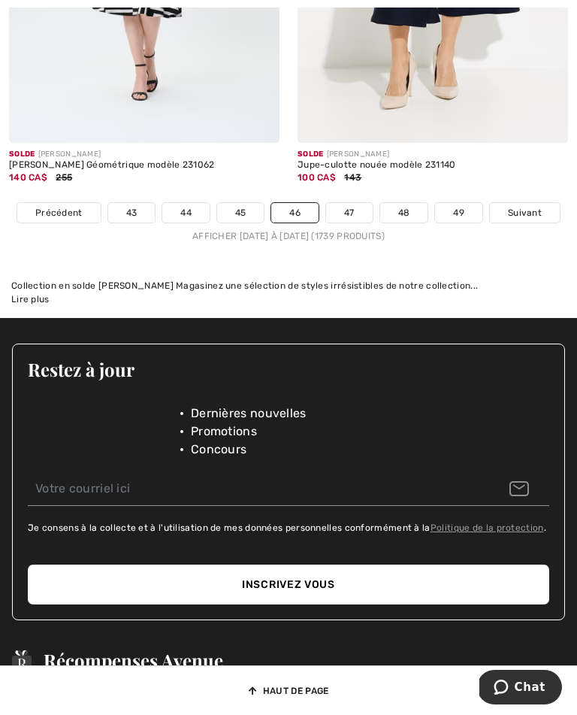
scroll to position [8752, 0]
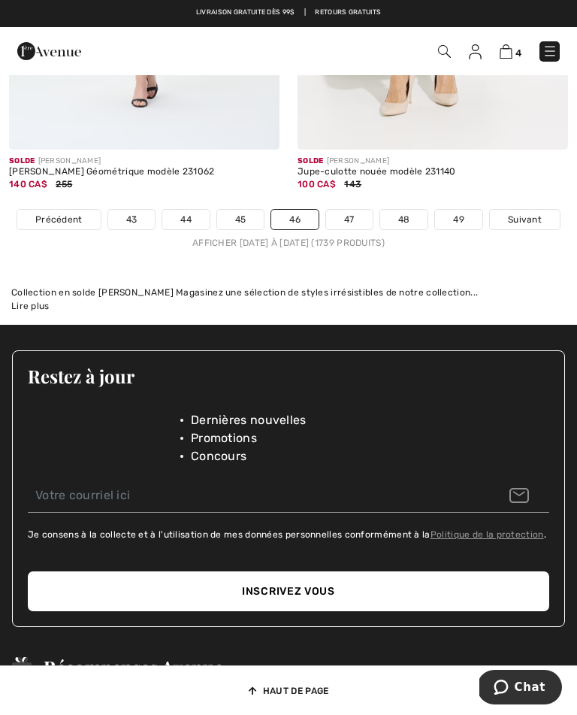
click at [357, 216] on link "47" at bounding box center [349, 220] width 47 height 20
click at [350, 210] on link "47" at bounding box center [349, 220] width 47 height 20
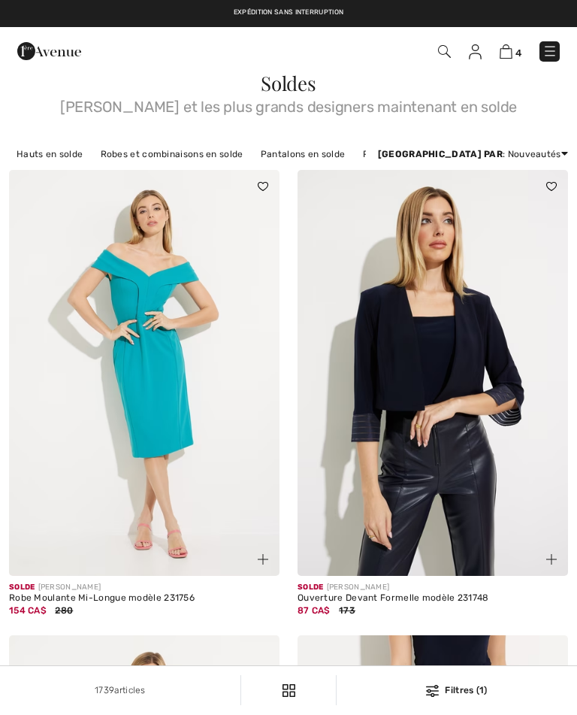
checkbox input "true"
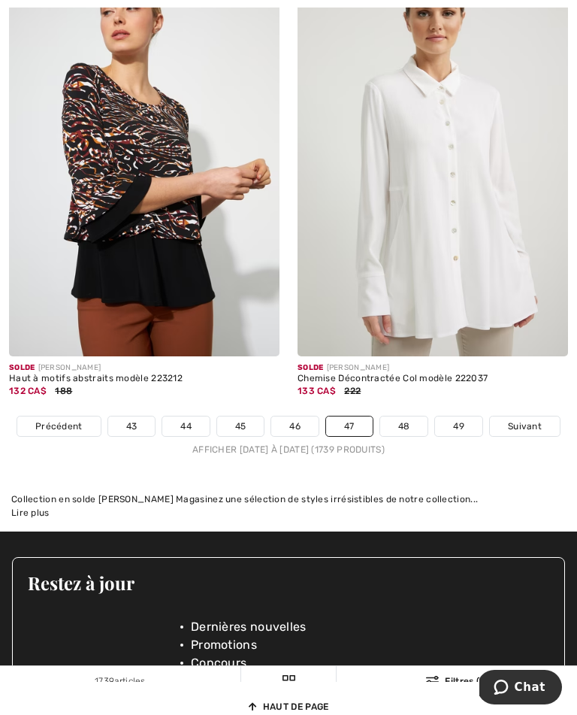
scroll to position [8565, 0]
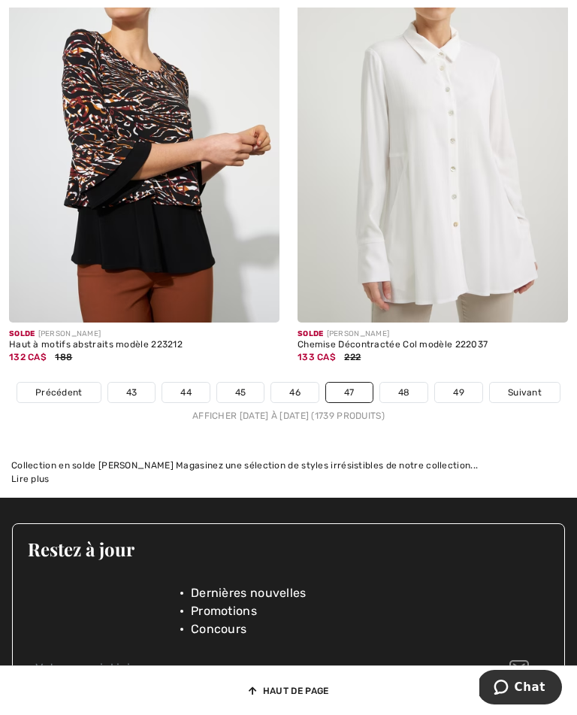
click at [407, 383] on link "48" at bounding box center [404, 393] width 48 height 20
click at [409, 383] on link "48" at bounding box center [404, 393] width 48 height 20
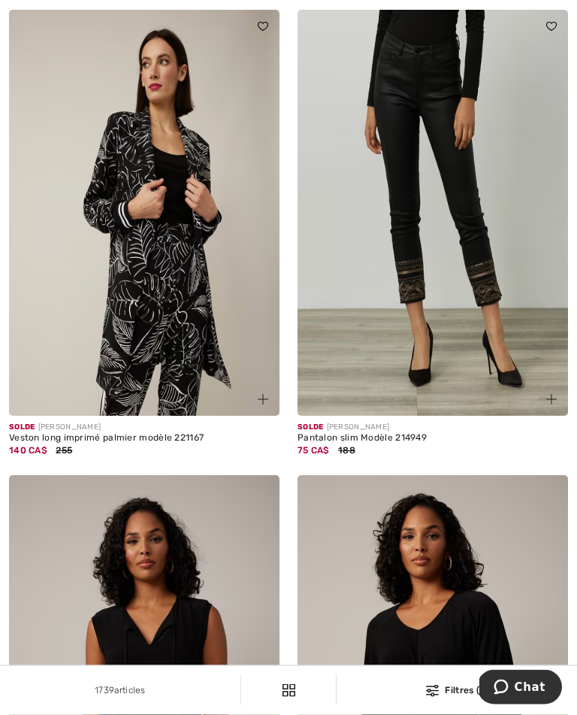
scroll to position [4446, 0]
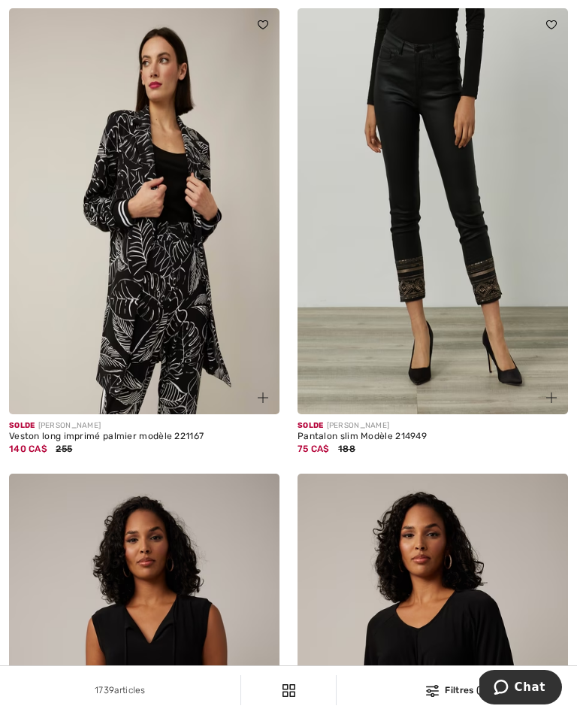
click at [165, 275] on img at bounding box center [144, 211] width 271 height 406
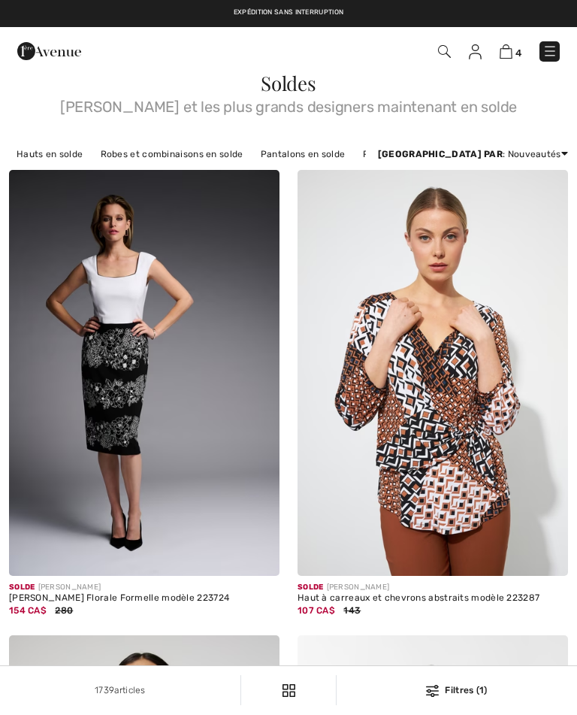
checkbox input "true"
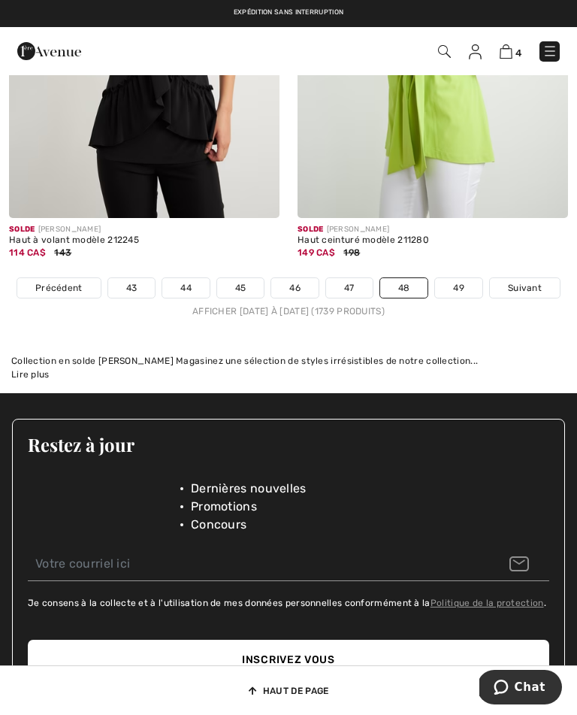
scroll to position [8562, 0]
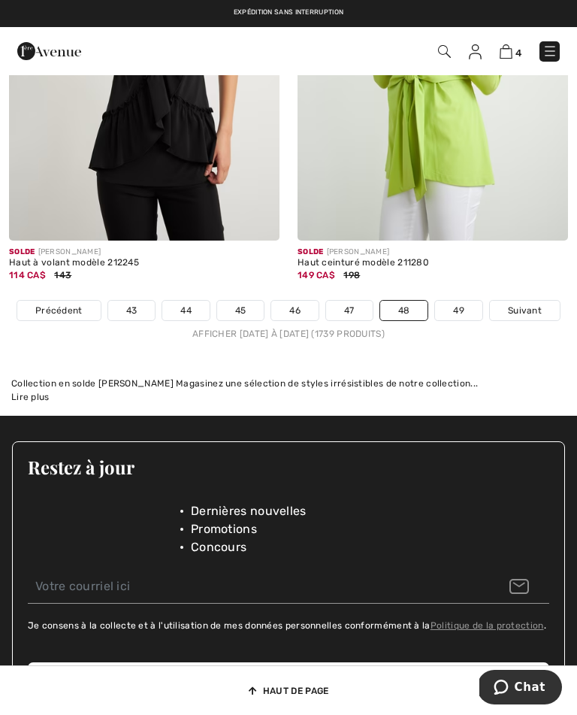
click at [468, 301] on link "49" at bounding box center [458, 311] width 47 height 20
click at [462, 301] on link "49" at bounding box center [458, 311] width 47 height 20
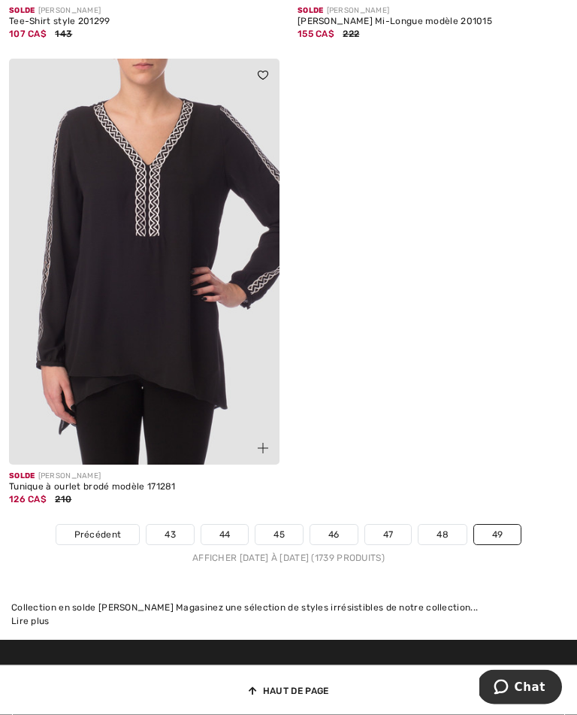
scroll to position [2473, 0]
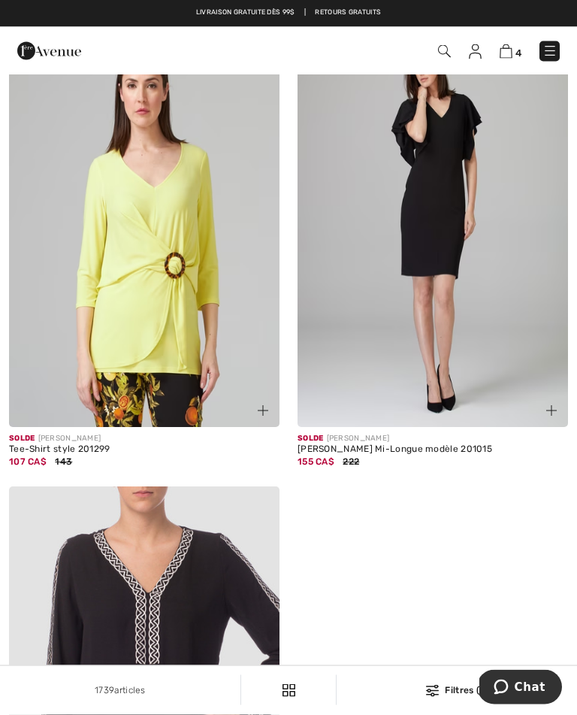
scroll to position [2045, 0]
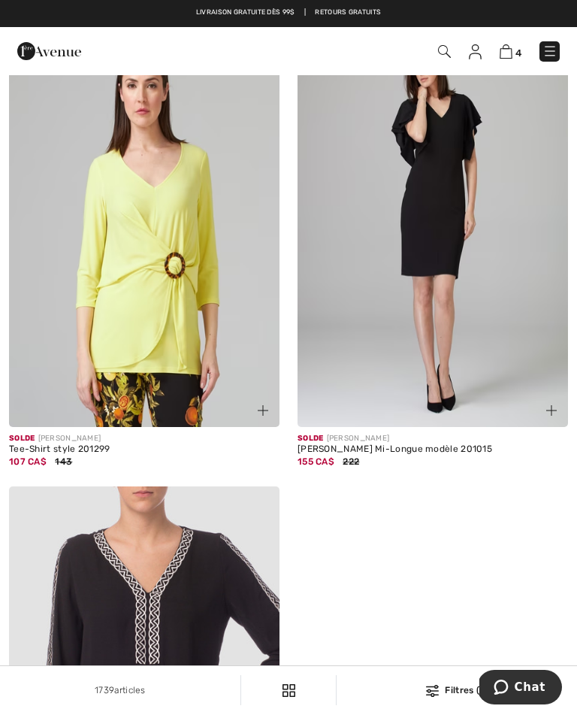
click at [511, 52] on img at bounding box center [506, 51] width 13 height 14
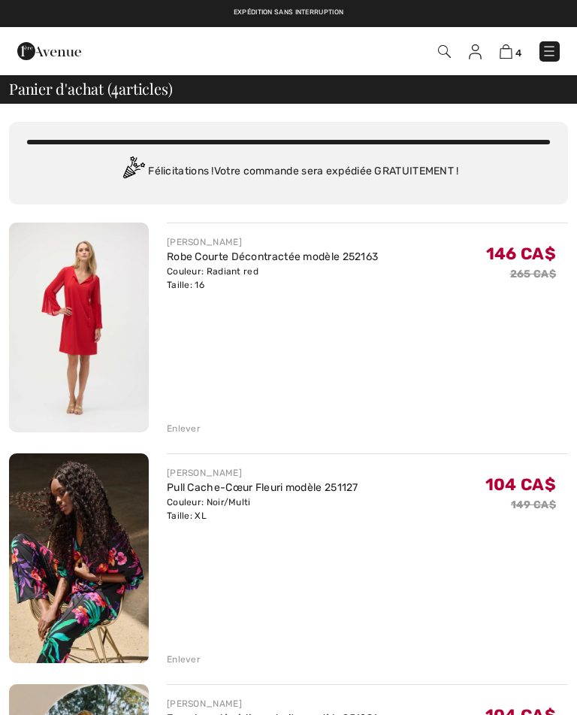
click at [189, 431] on div "Enlever" at bounding box center [184, 429] width 34 height 14
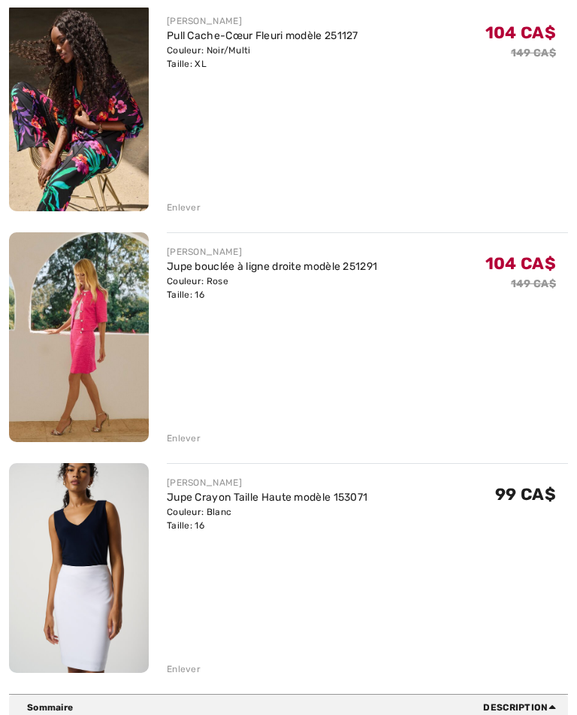
scroll to position [223, 0]
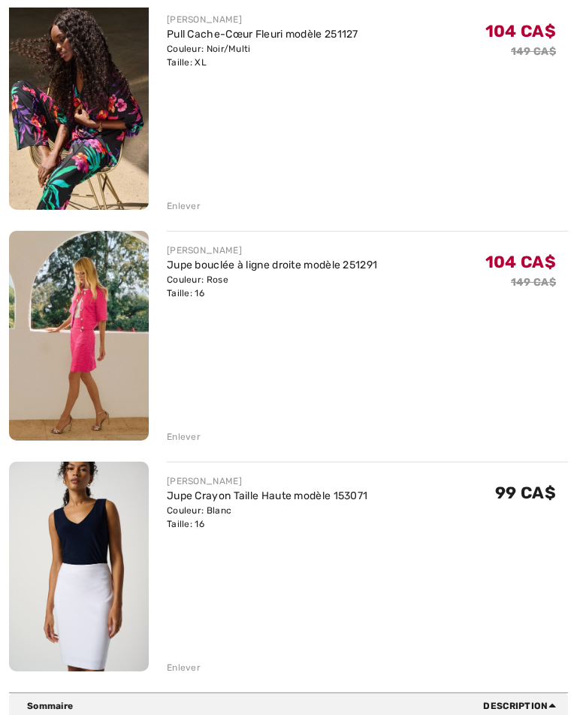
click at [198, 501] on link "Jupe Crayon Taille Haute modèle 153071" at bounding box center [267, 495] width 201 height 13
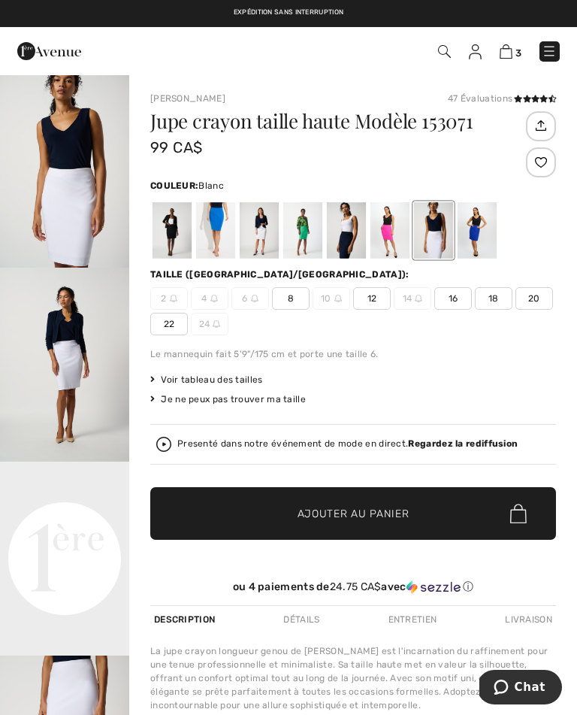
click at [220, 228] on div at bounding box center [215, 230] width 39 height 56
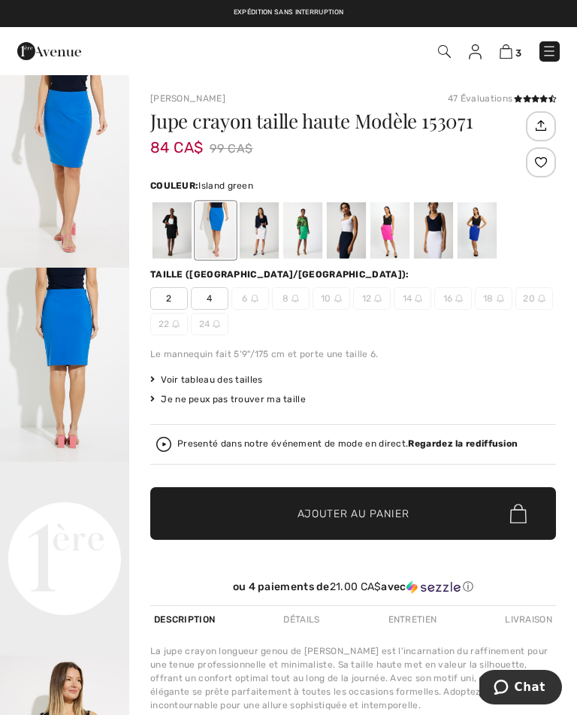
click at [307, 241] on div at bounding box center [302, 230] width 39 height 56
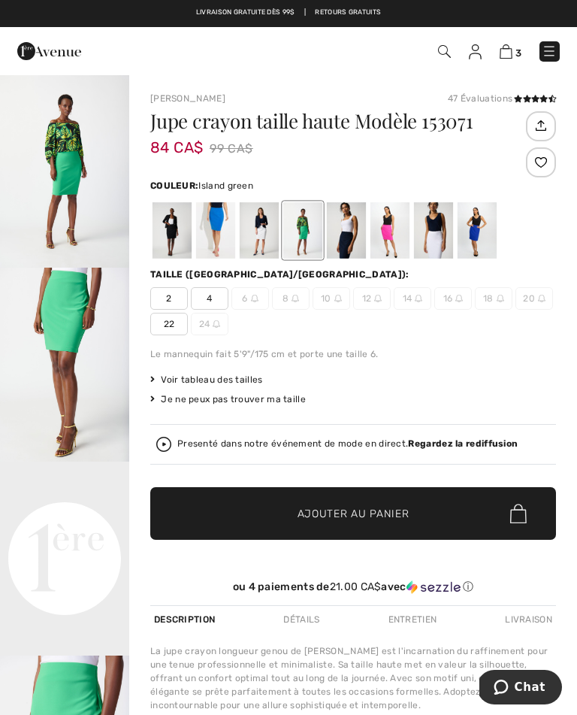
click at [354, 243] on div at bounding box center [346, 230] width 39 height 56
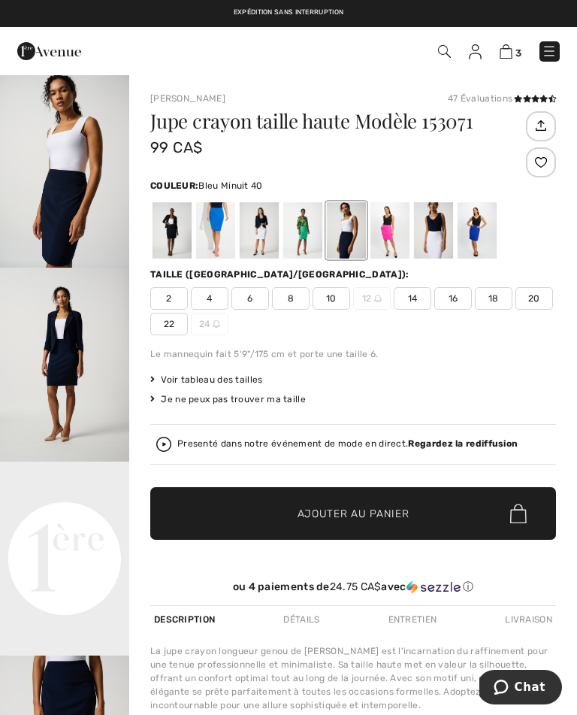
click at [455, 309] on span "16" at bounding box center [453, 298] width 38 height 23
click at [402, 519] on span "Ajouter au panier" at bounding box center [354, 514] width 112 height 16
click at [392, 234] on div at bounding box center [390, 230] width 39 height 56
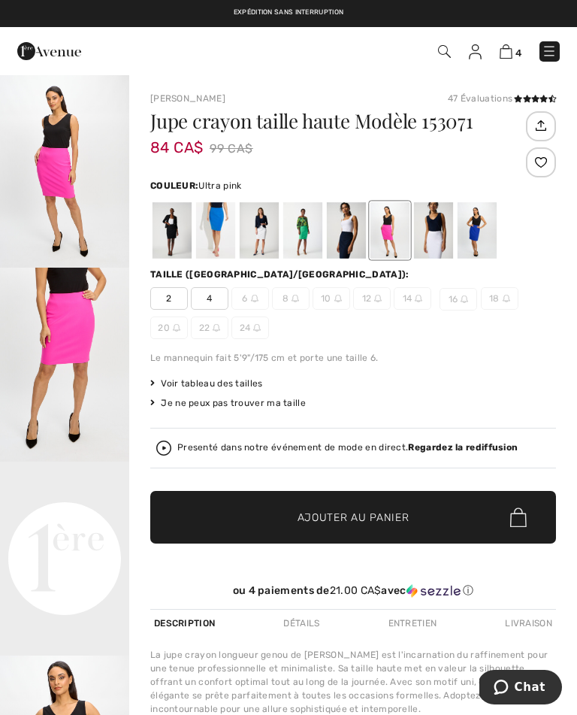
click at [482, 235] on div at bounding box center [477, 230] width 39 height 56
